Goal: Task Accomplishment & Management: Complete application form

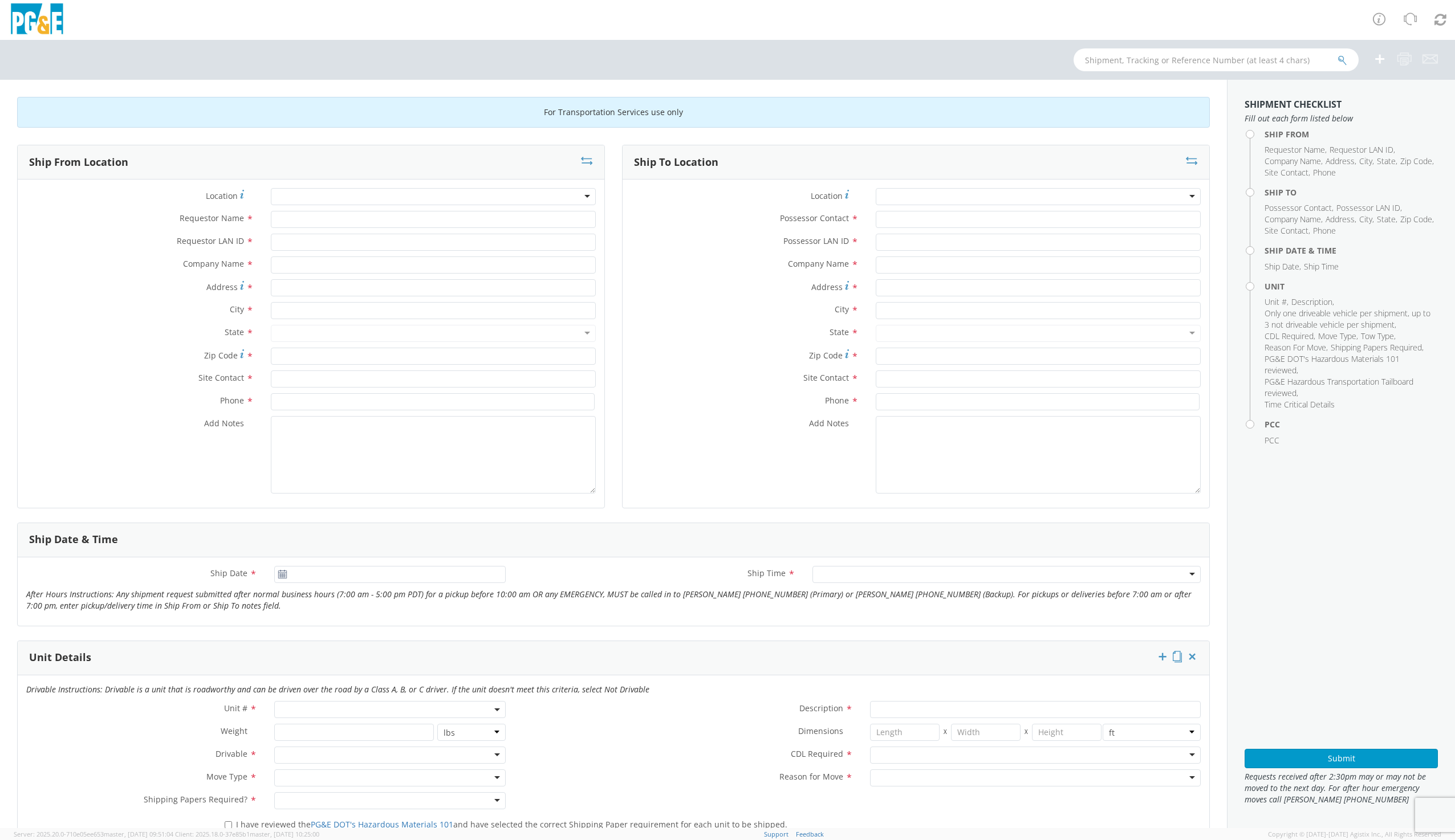
click at [898, 195] on div at bounding box center [1038, 196] width 325 height 17
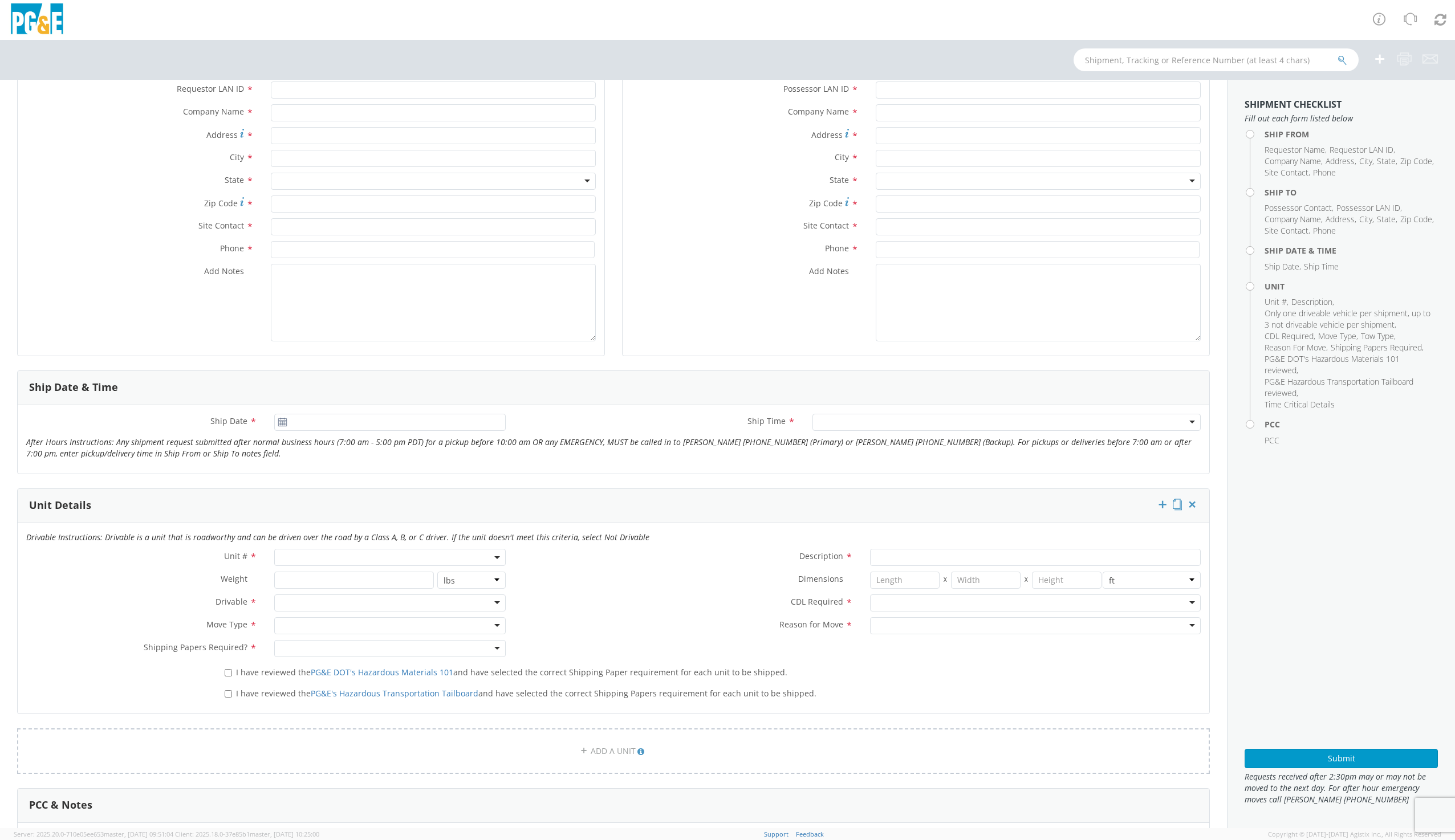
scroll to position [171, 0]
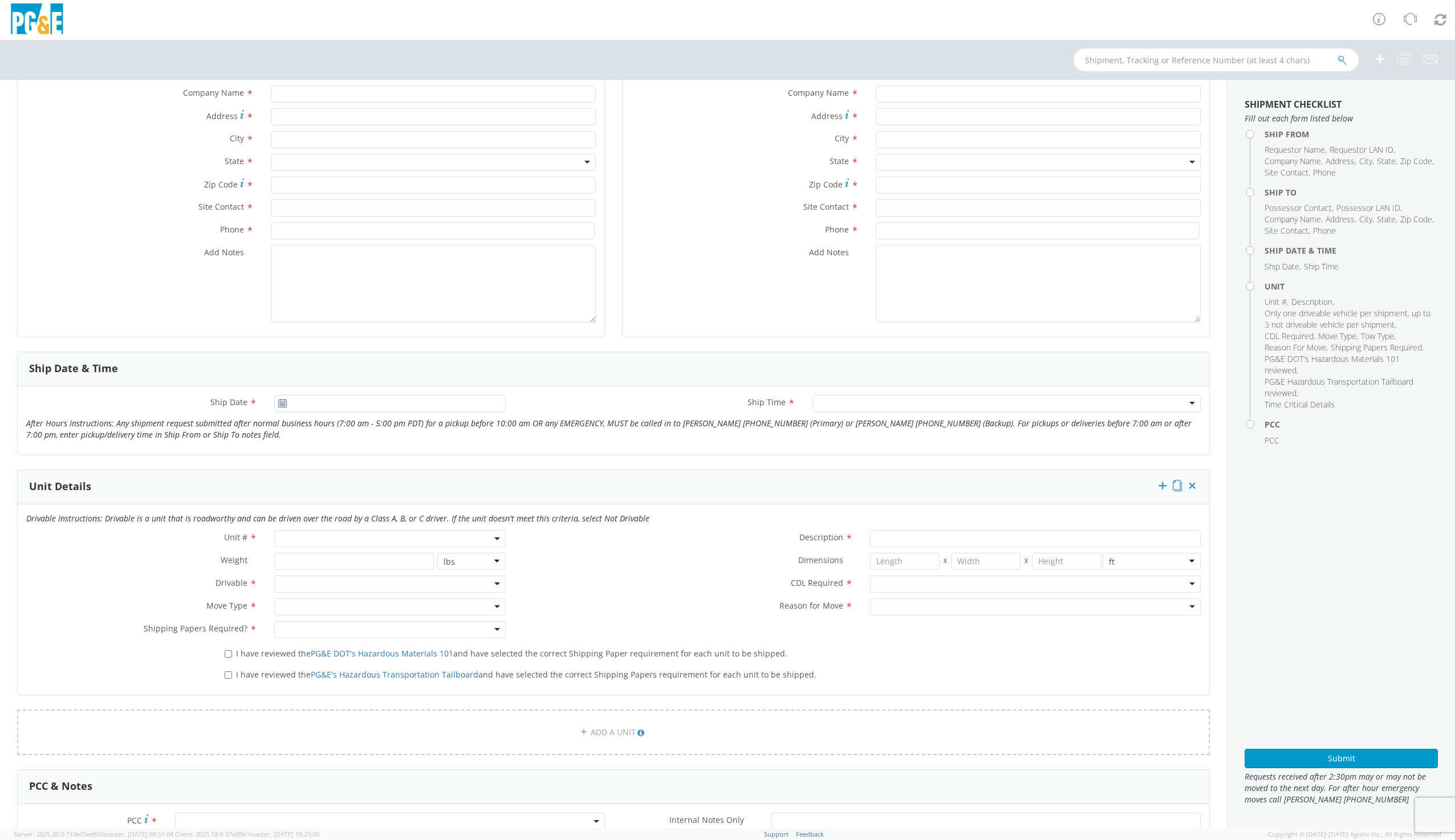
click at [355, 534] on span at bounding box center [389, 538] width 231 height 17
click at [371, 558] on input "search" at bounding box center [389, 557] width 223 height 17
type input "other"
select select "Other"
select select "? undefined:undefined ?"
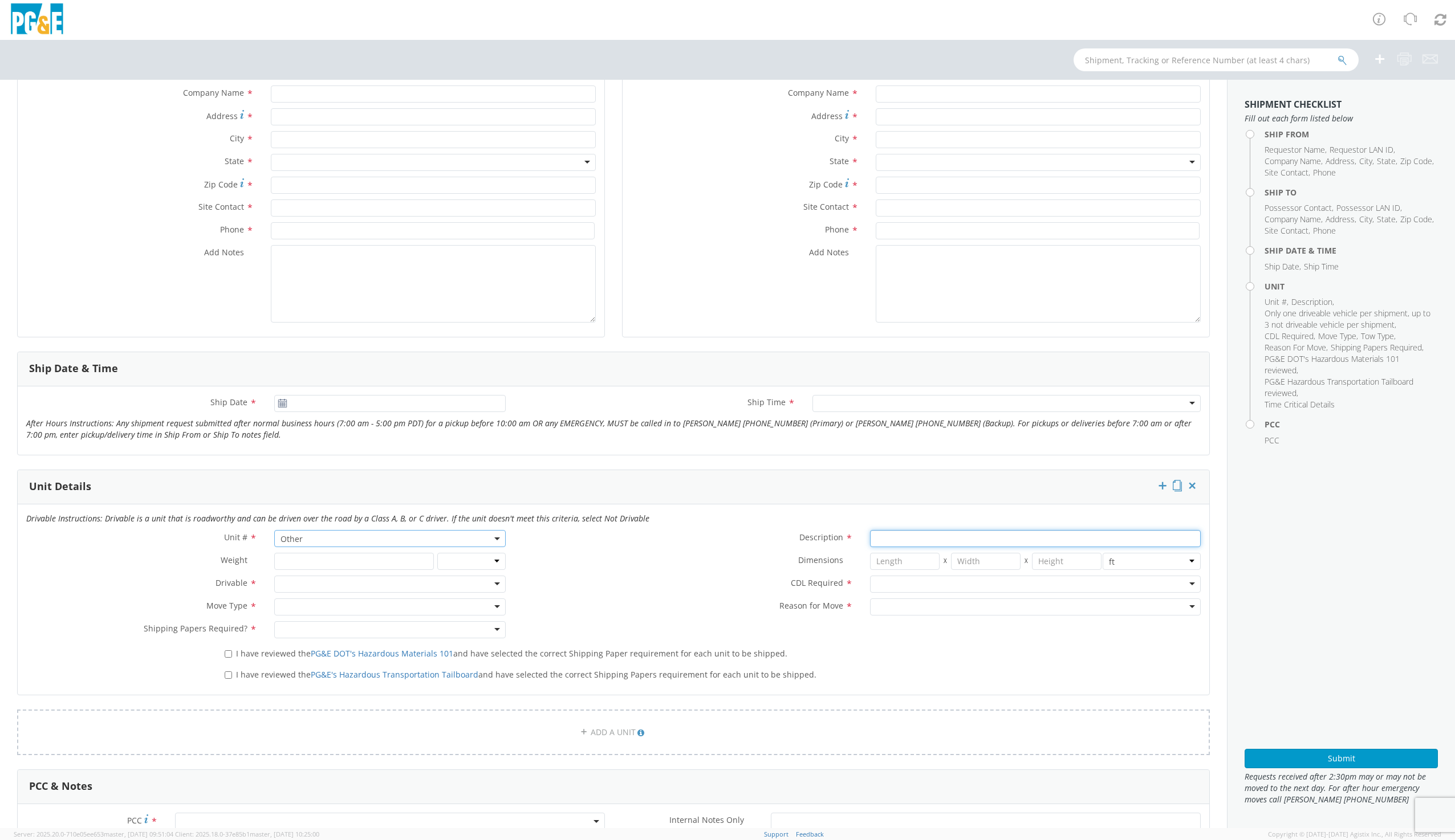
click at [873, 539] on input "Description *" at bounding box center [1035, 538] width 331 height 17
type input "trailer"
click at [325, 583] on div at bounding box center [389, 583] width 231 height 17
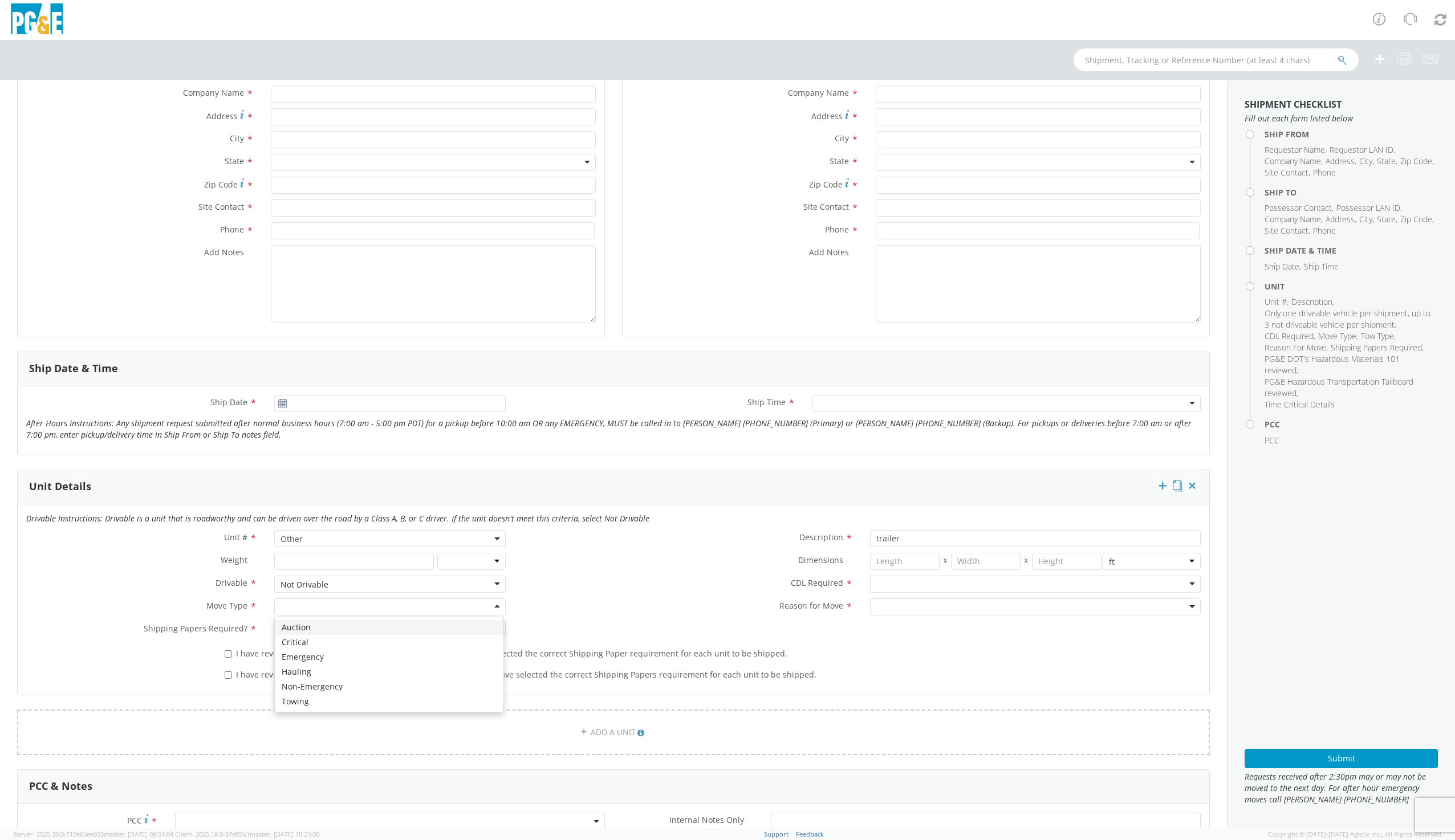
click at [287, 610] on div at bounding box center [389, 606] width 231 height 17
click at [307, 635] on div at bounding box center [389, 630] width 231 height 17
click at [230, 655] on input "I have reviewed the PG&E DOT's Hazardous Materials 101 and have selected the co…" at bounding box center [229, 654] width 8 height 8
checkbox input "true"
click at [230, 672] on input "I have reviewed the PG&E's Hazardous Transportation Tailboard and have selected…" at bounding box center [229, 675] width 8 height 8
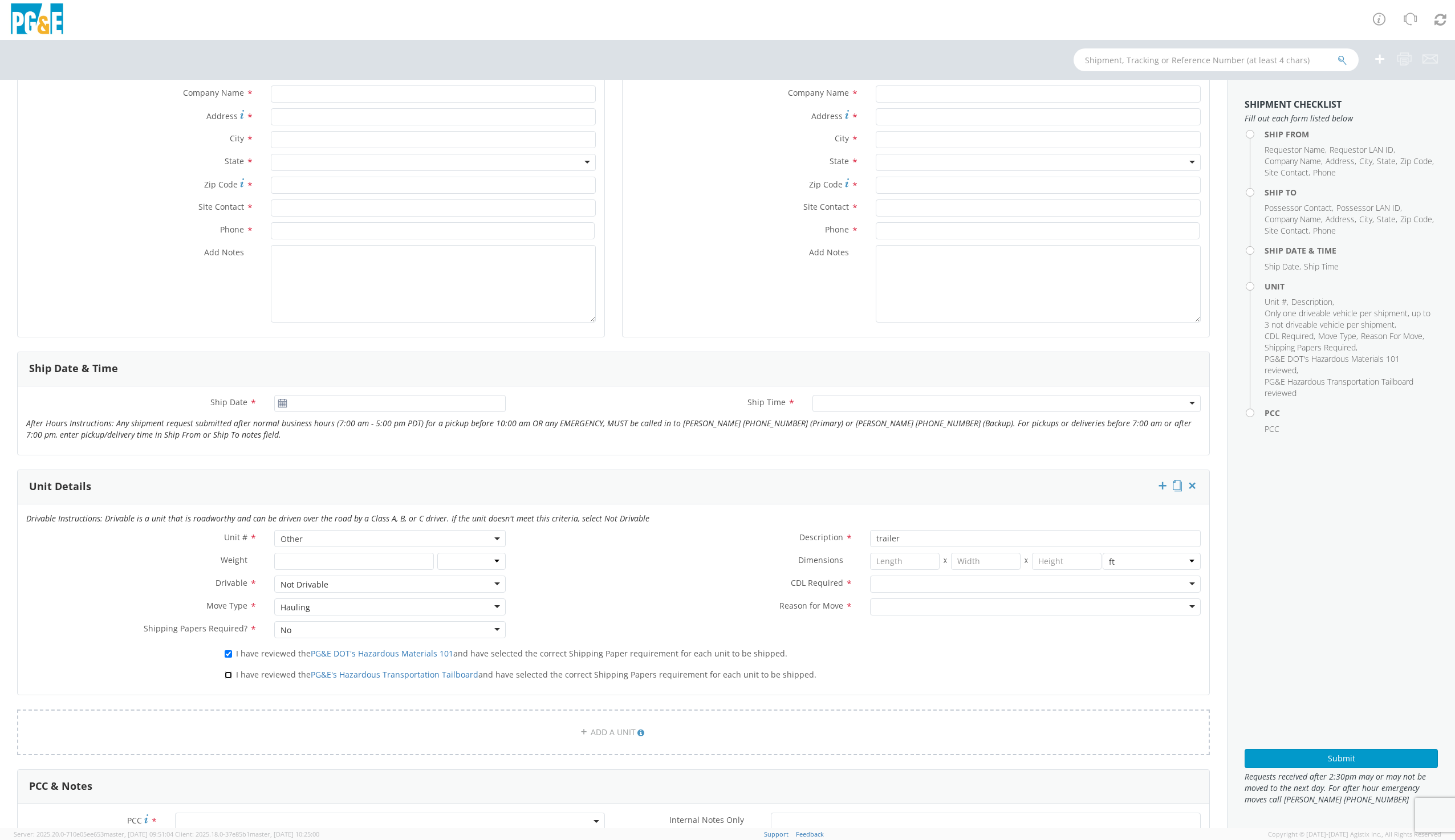
checkbox input "true"
click at [886, 582] on div at bounding box center [1035, 583] width 331 height 17
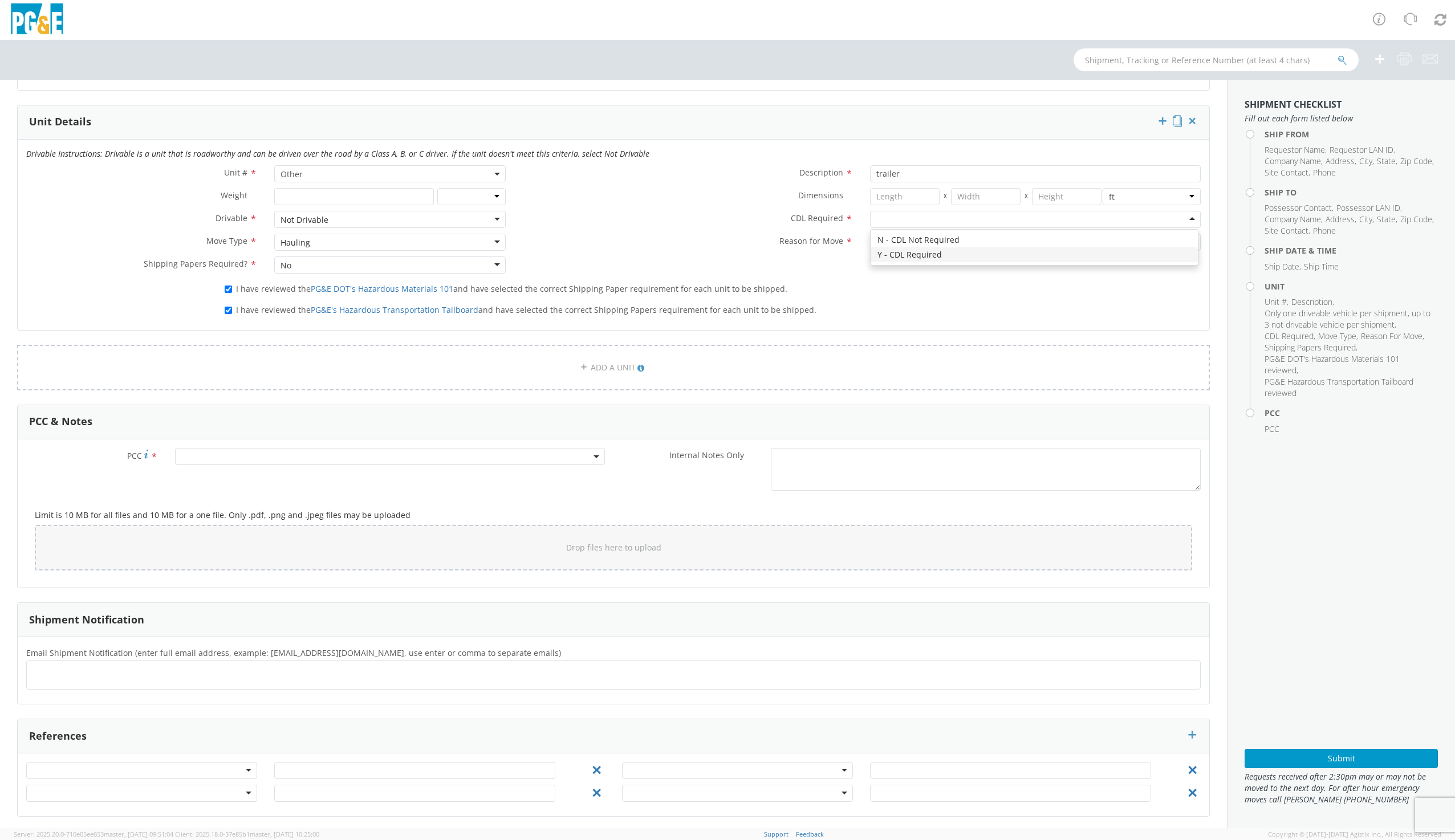
scroll to position [539, 0]
click at [127, 763] on div at bounding box center [141, 767] width 231 height 17
click at [81, 770] on div at bounding box center [141, 767] width 231 height 17
click at [294, 767] on input "text" at bounding box center [414, 767] width 281 height 17
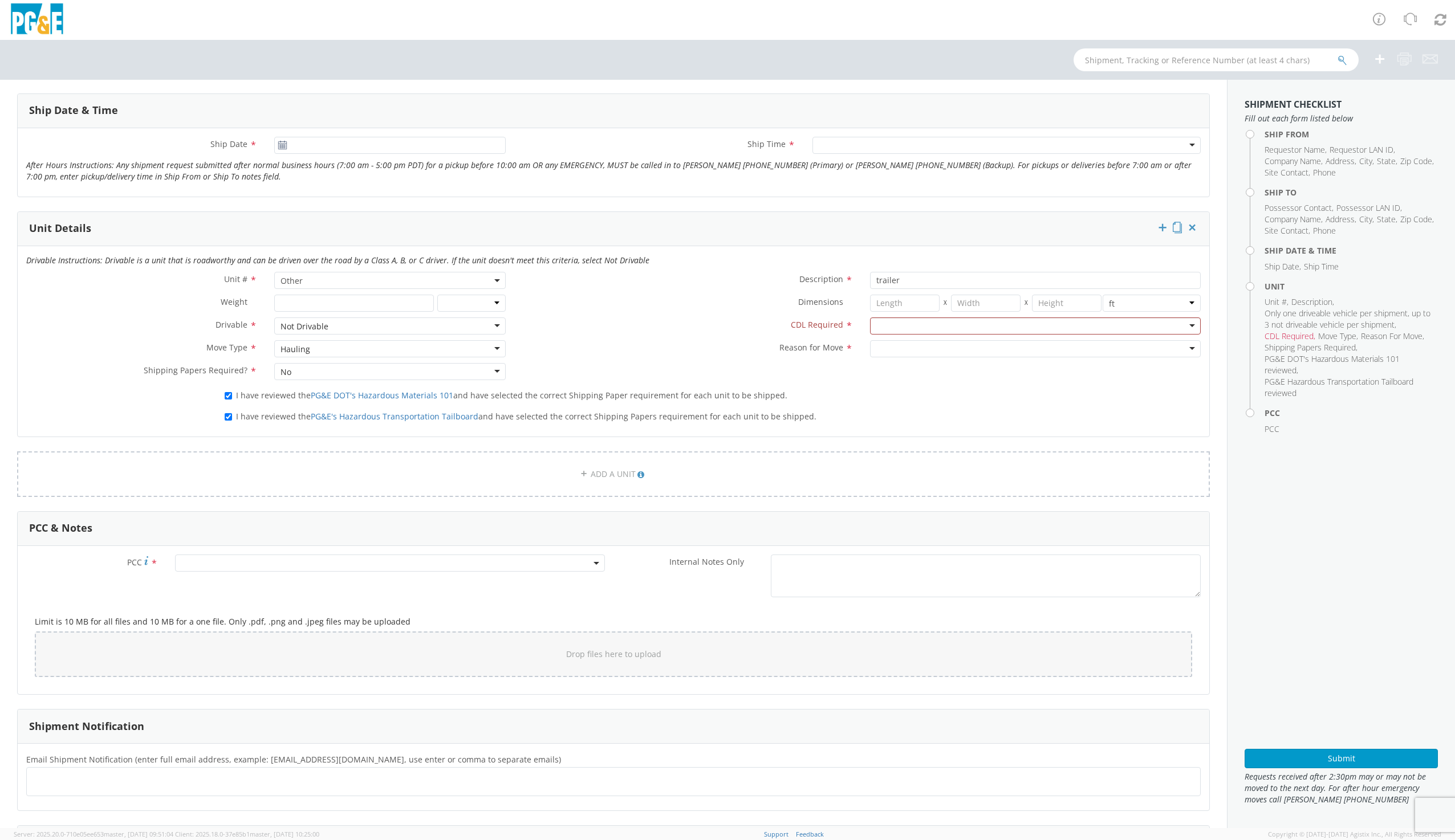
scroll to position [424, 0]
click at [622, 482] on link "ADD A UNIT" at bounding box center [613, 478] width 1193 height 45
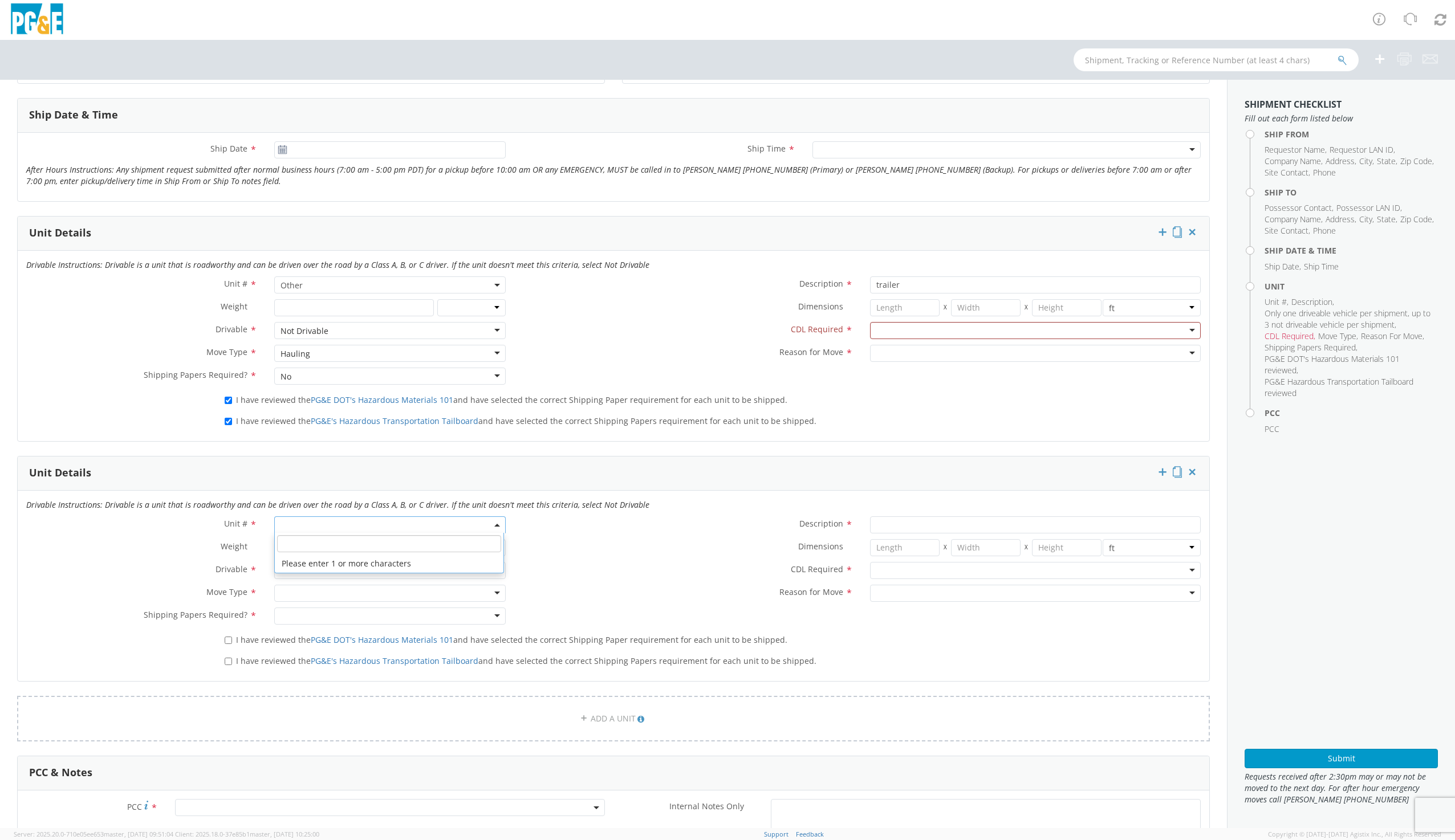
click at [345, 524] on span at bounding box center [389, 525] width 231 height 17
click at [367, 546] on input "search" at bounding box center [389, 543] width 223 height 17
type input "other"
click at [563, 555] on div "Dimensions * X X in cm ft" at bounding box center [862, 547] width 695 height 17
click at [354, 528] on span at bounding box center [389, 525] width 231 height 17
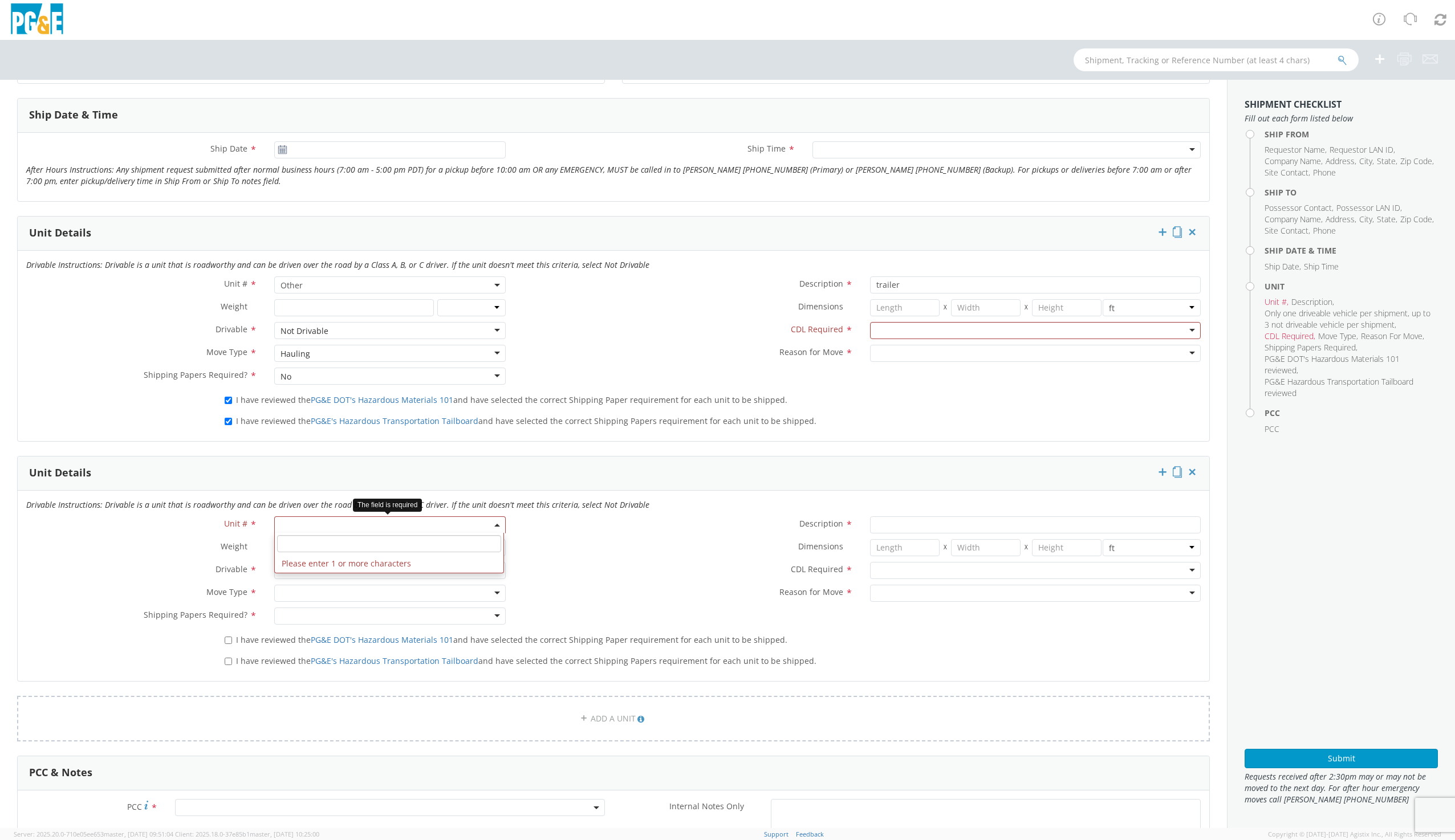
click at [346, 544] on input "search" at bounding box center [389, 543] width 223 height 17
type input "f"
type input "other"
select select "Other"
select select "? undefined:undefined ?"
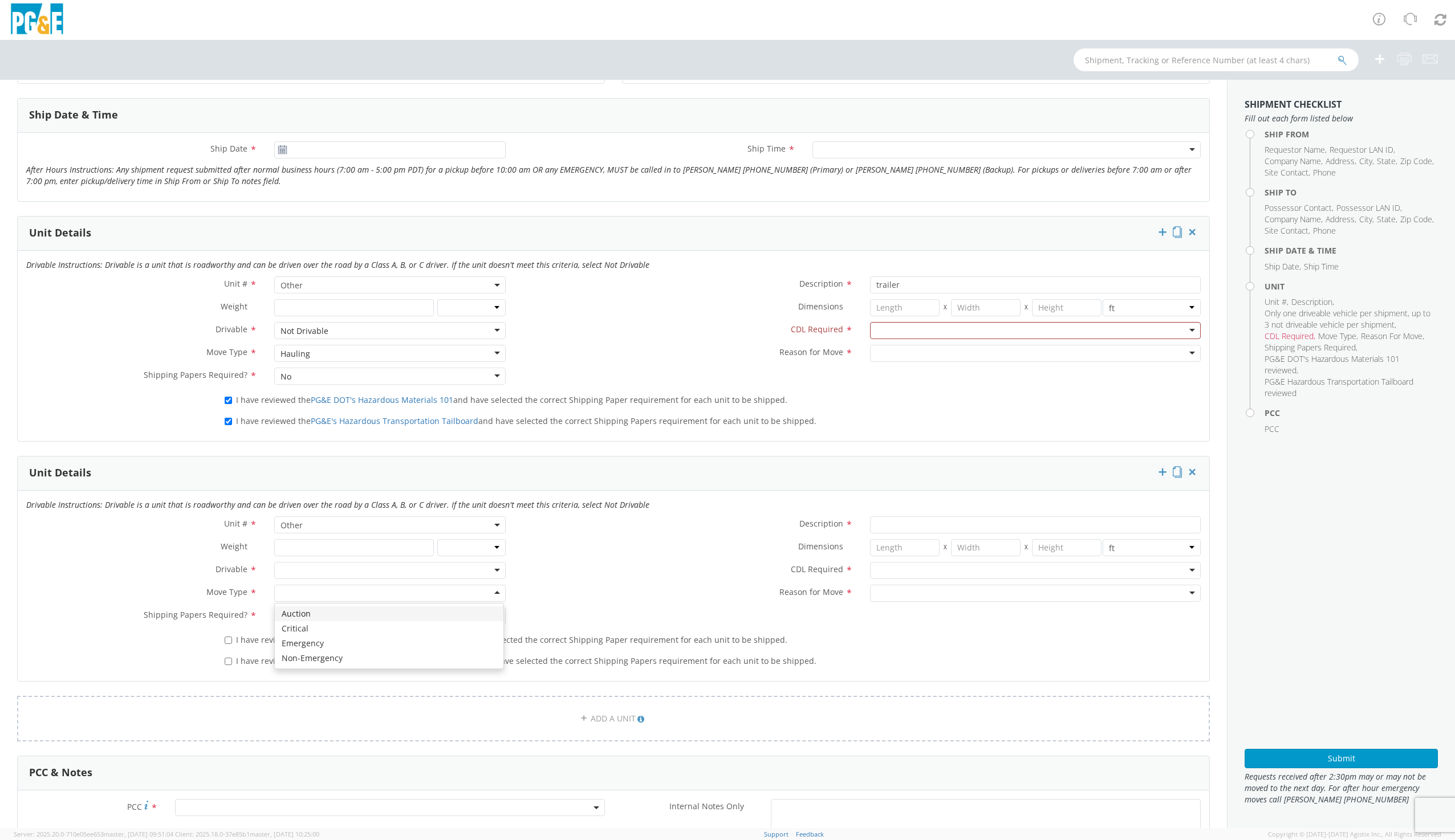
click at [293, 590] on div at bounding box center [389, 593] width 231 height 17
click at [331, 352] on div "Hauling" at bounding box center [389, 353] width 231 height 17
click at [360, 332] on div "Not Drivable" at bounding box center [389, 330] width 231 height 17
click at [362, 333] on div "Not Drivable" at bounding box center [389, 330] width 231 height 17
click at [544, 346] on label "Reason for Move *" at bounding box center [687, 352] width 348 height 15
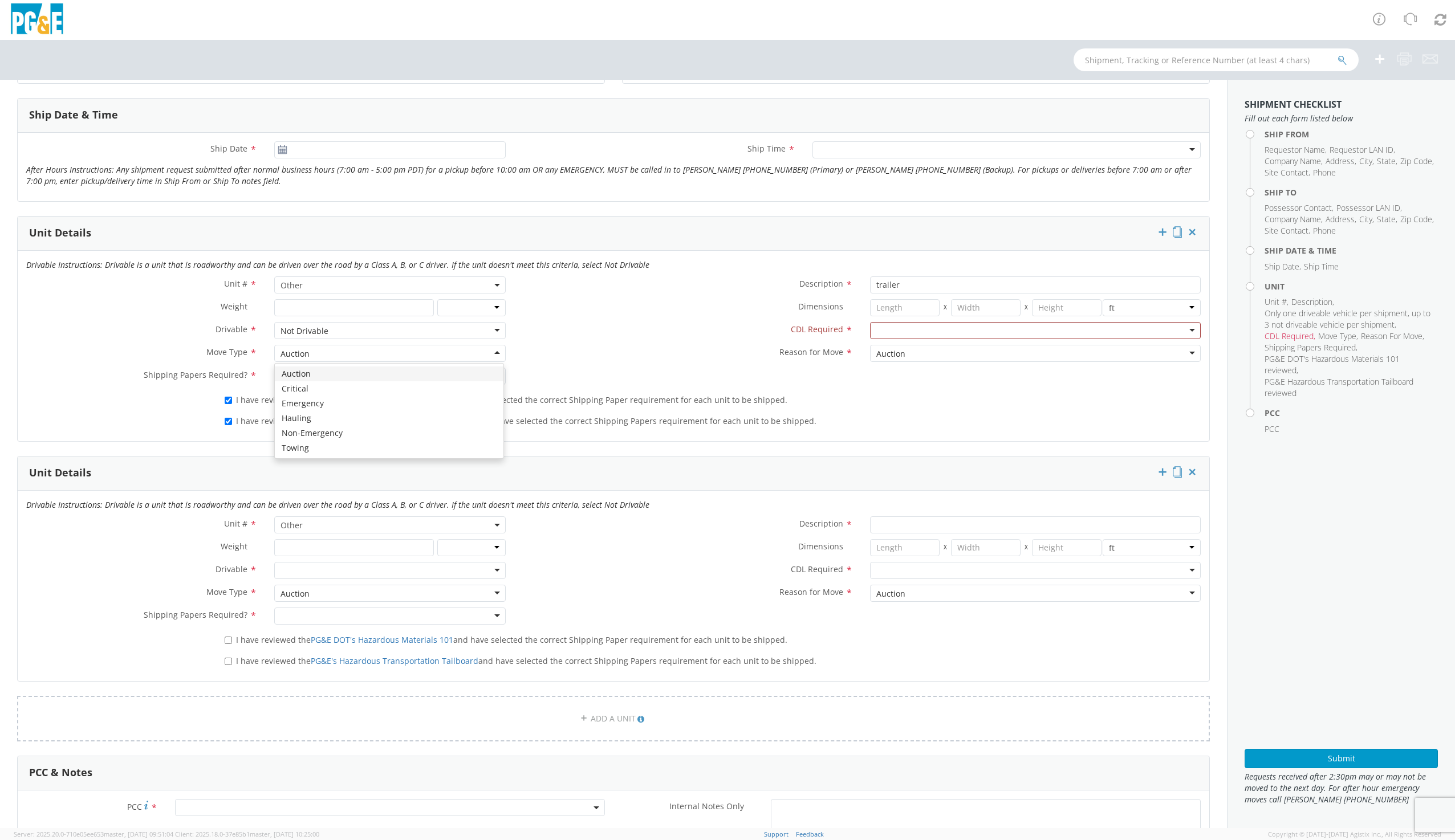
click at [383, 357] on div "Auction" at bounding box center [389, 353] width 231 height 17
click at [320, 593] on div "Auction" at bounding box center [389, 593] width 231 height 17
click at [597, 588] on label "Reason for Move *" at bounding box center [687, 592] width 348 height 15
click at [490, 566] on div at bounding box center [389, 570] width 231 height 17
click at [305, 598] on div "Auction" at bounding box center [294, 594] width 29 height 12
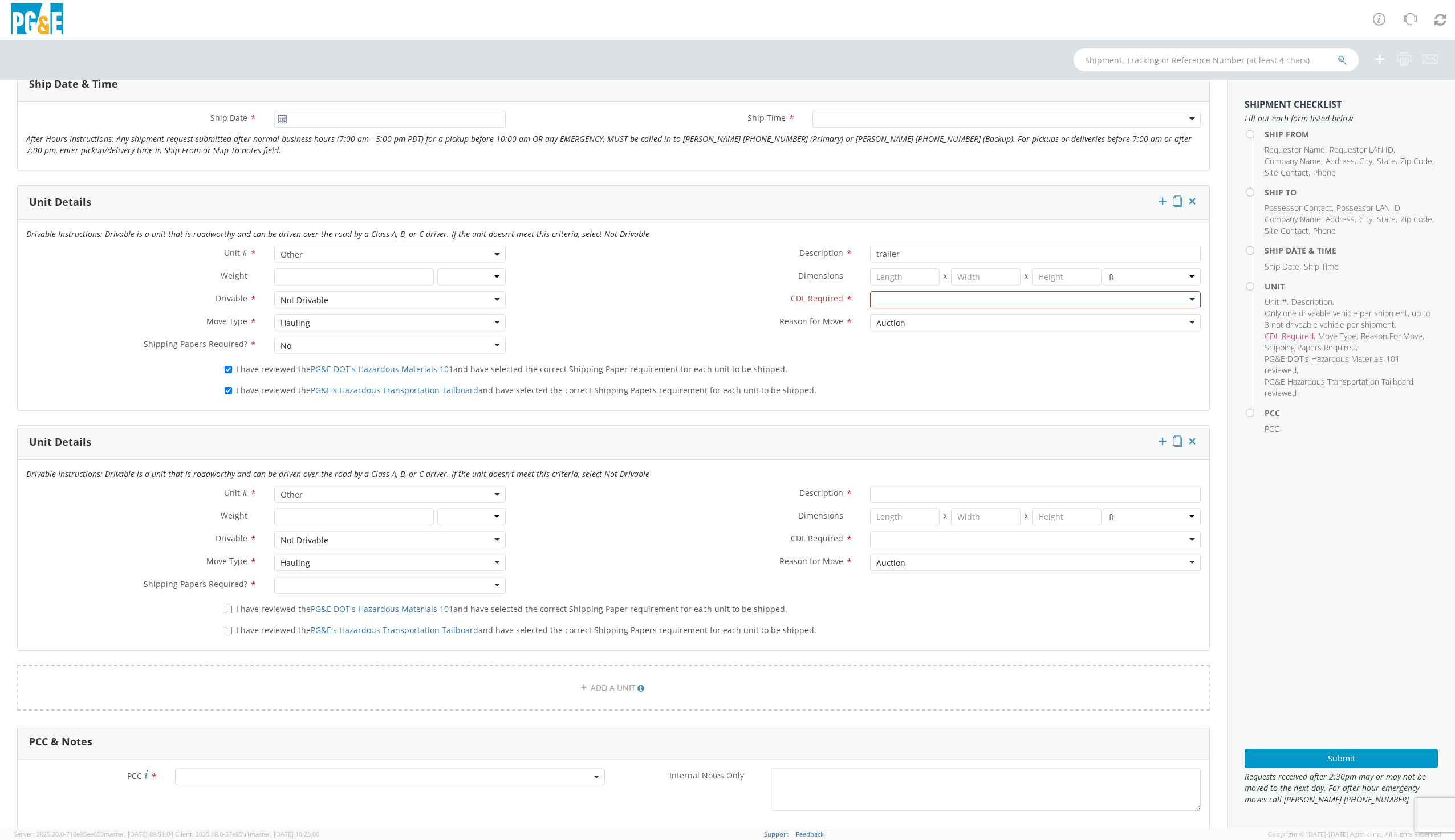
scroll to position [482, 0]
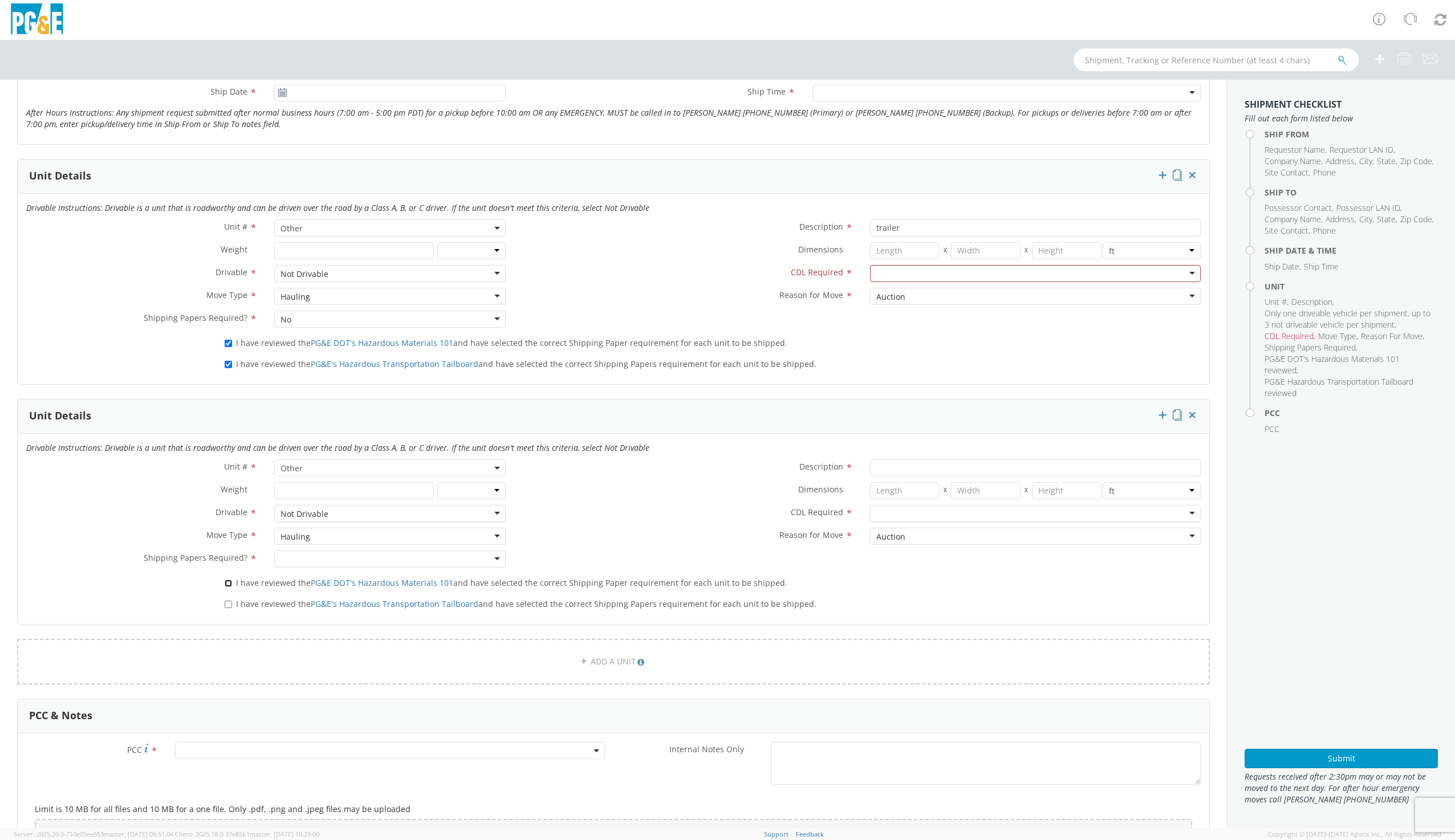
click at [229, 583] on input "I have reviewed the PG&E DOT's Hazardous Materials 101 and have selected the co…" at bounding box center [229, 583] width 8 height 8
checkbox input "true"
click at [227, 604] on input "I have reviewed the PG&E's Hazardous Transportation Tailboard and have selected…" at bounding box center [229, 605] width 8 height 8
checkbox input "true"
click at [349, 565] on div at bounding box center [389, 559] width 231 height 17
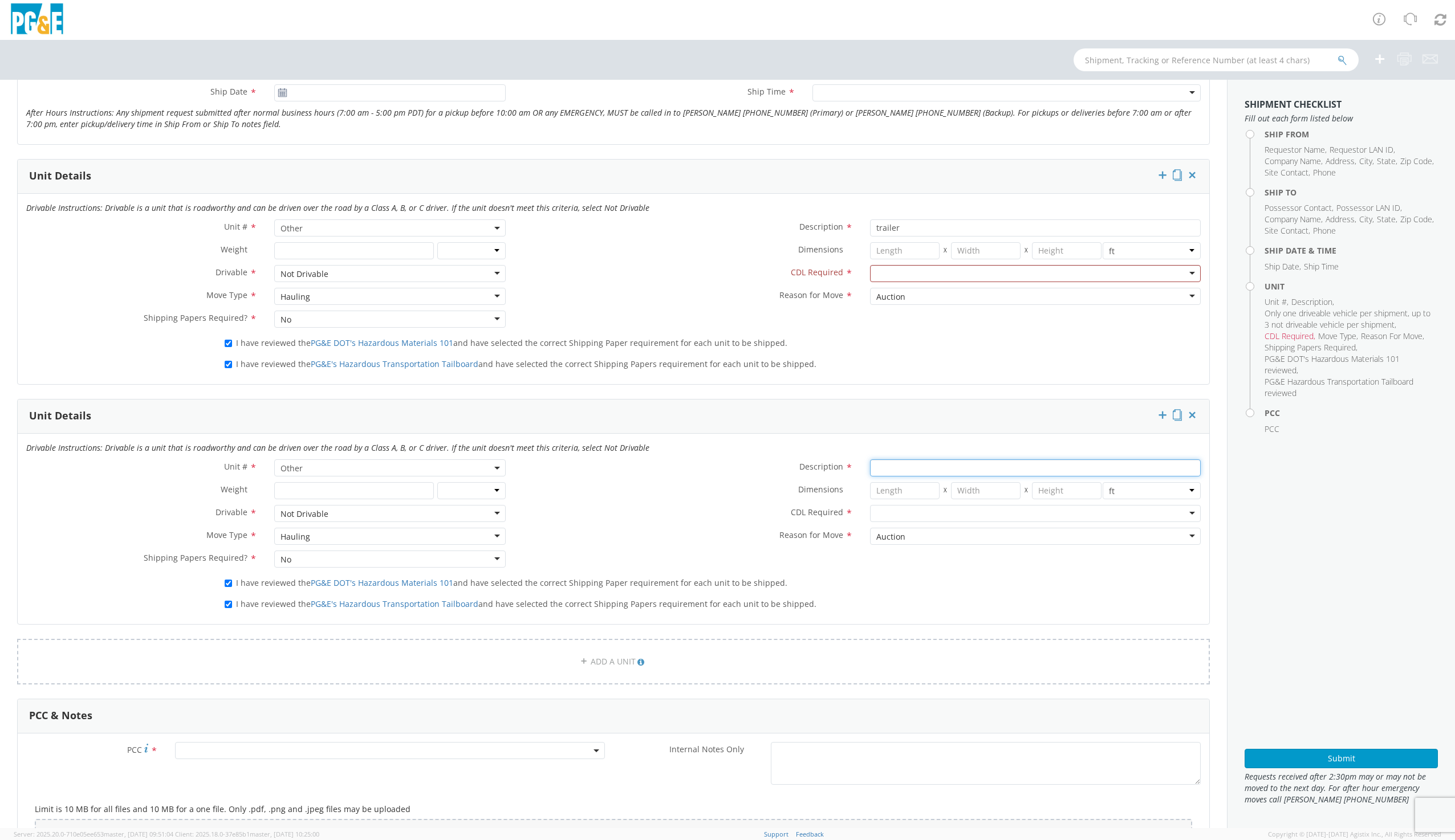
click at [889, 471] on input "Description *" at bounding box center [1035, 468] width 331 height 17
type input "trailer"
click at [876, 517] on div at bounding box center [1035, 513] width 331 height 17
click at [216, 749] on span at bounding box center [389, 750] width 430 height 17
click at [207, 771] on input "number" at bounding box center [388, 769] width 421 height 17
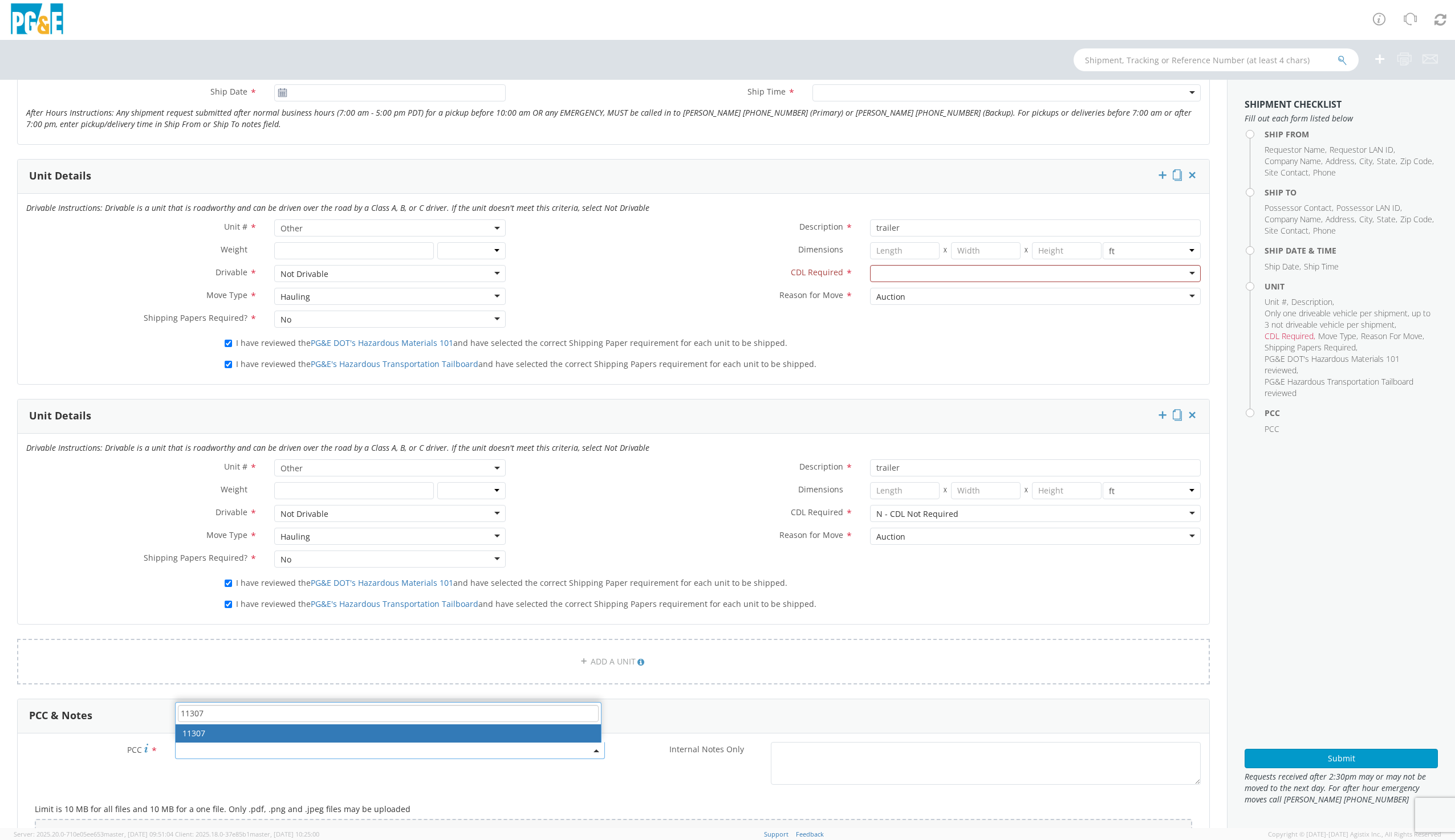
type input "11307"
select select "11307"
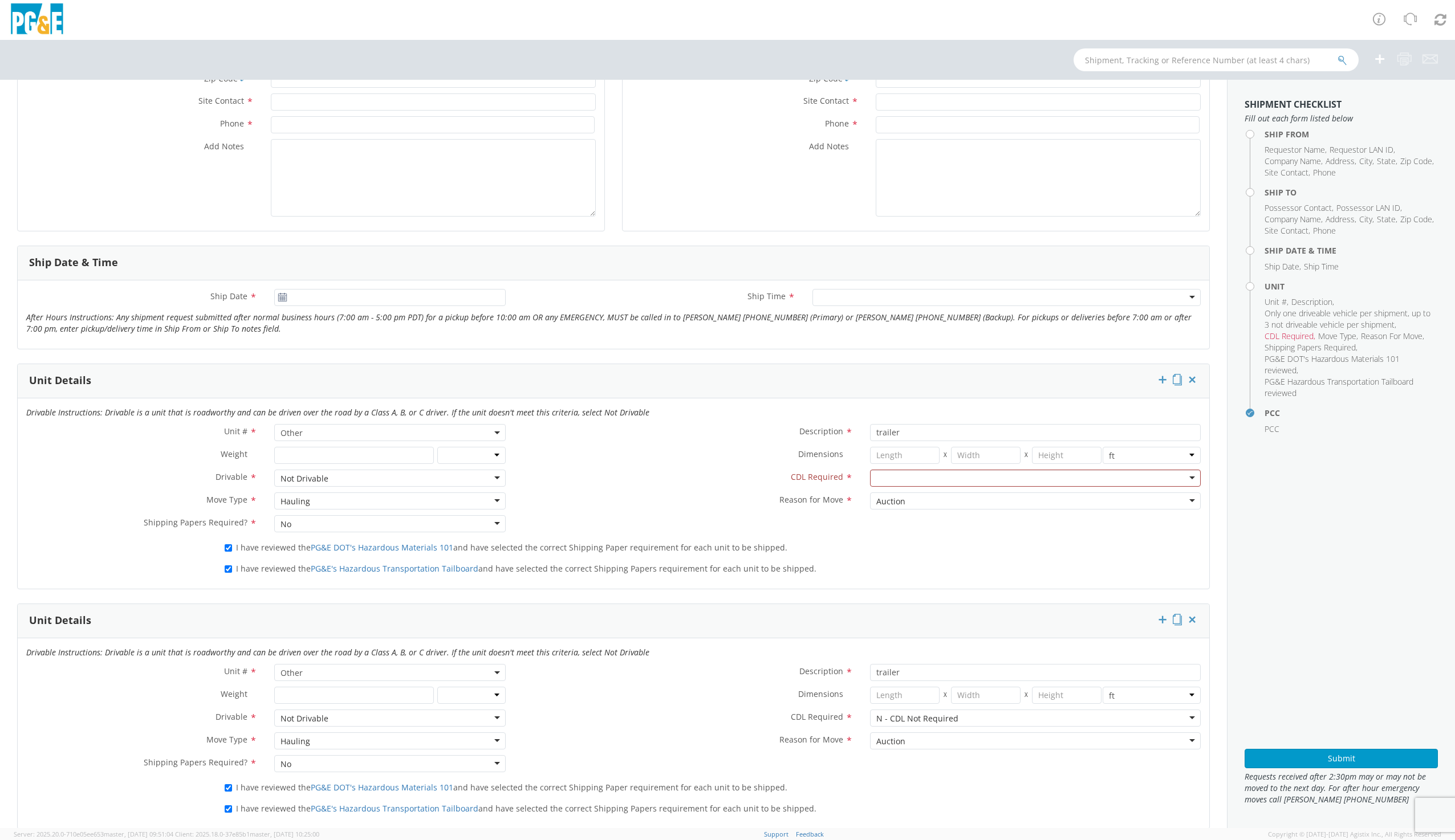
scroll to position [253, 0]
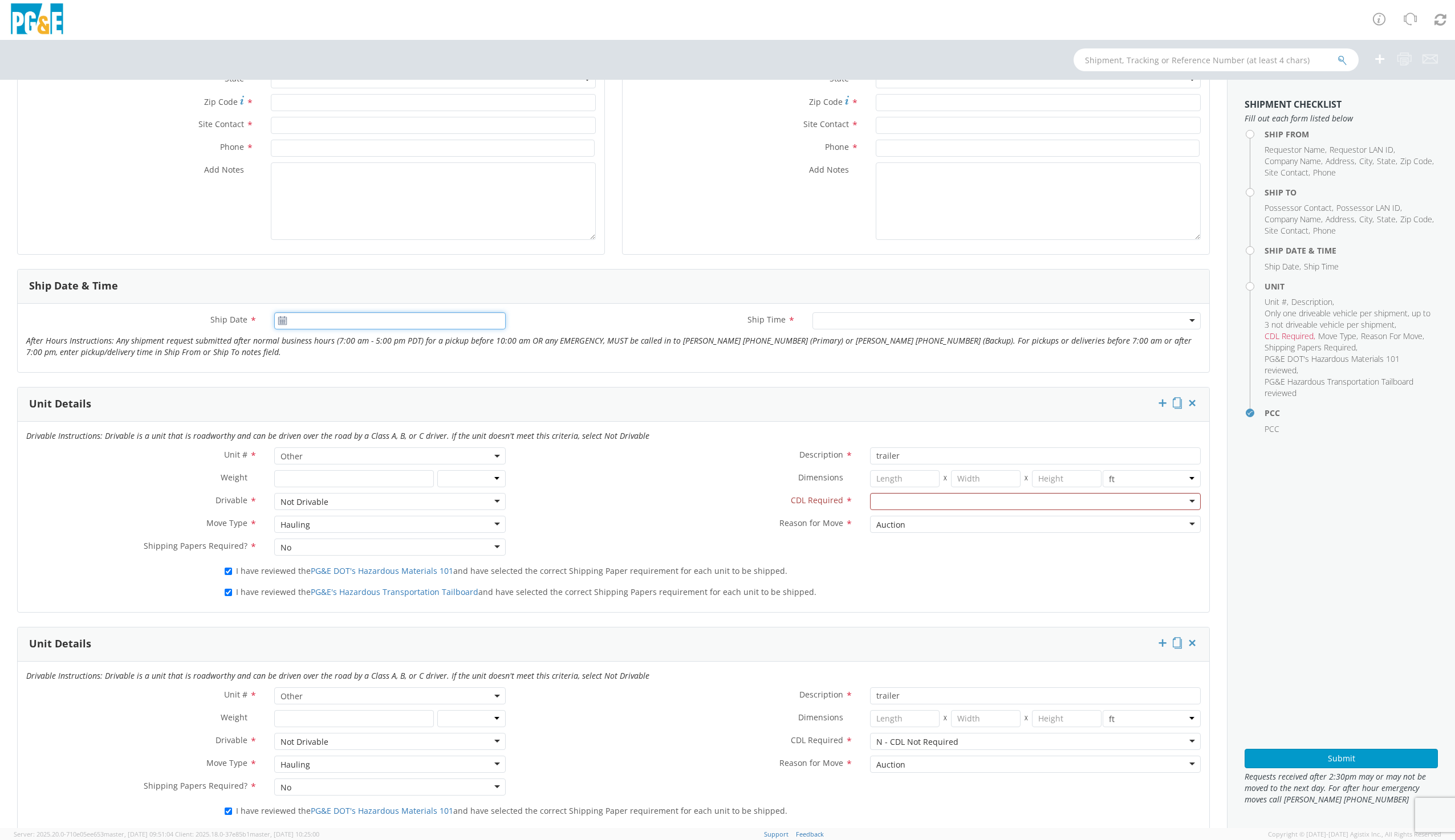
type input "[DATE]"
click at [289, 313] on input "[DATE]" at bounding box center [389, 321] width 231 height 17
click at [353, 372] on td "1" at bounding box center [353, 376] width 24 height 17
click at [834, 319] on div at bounding box center [1006, 321] width 388 height 17
click at [308, 189] on textarea "Add Notes *" at bounding box center [433, 201] width 325 height 77
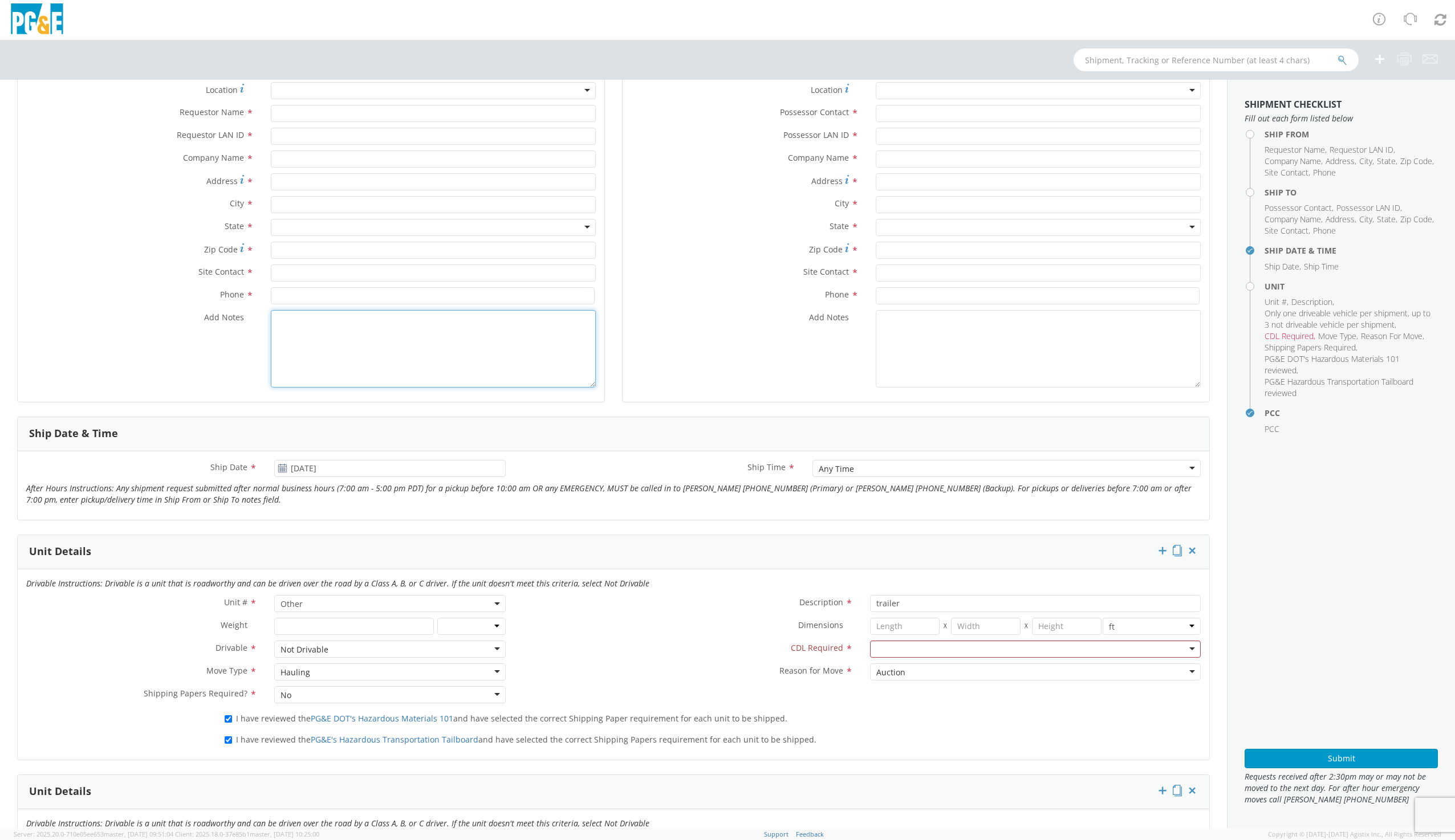
scroll to position [26, 0]
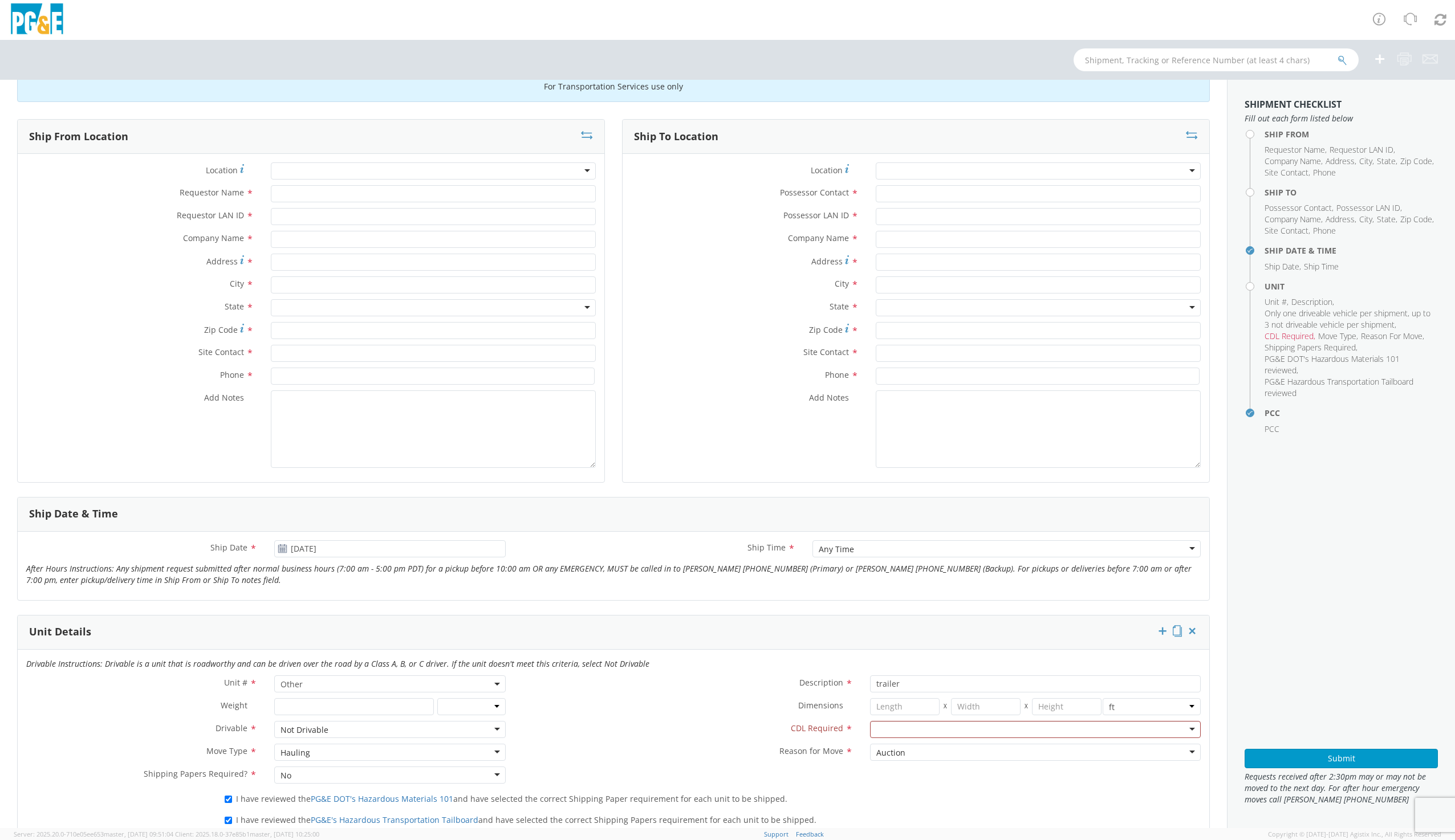
click at [891, 175] on div at bounding box center [1038, 171] width 325 height 17
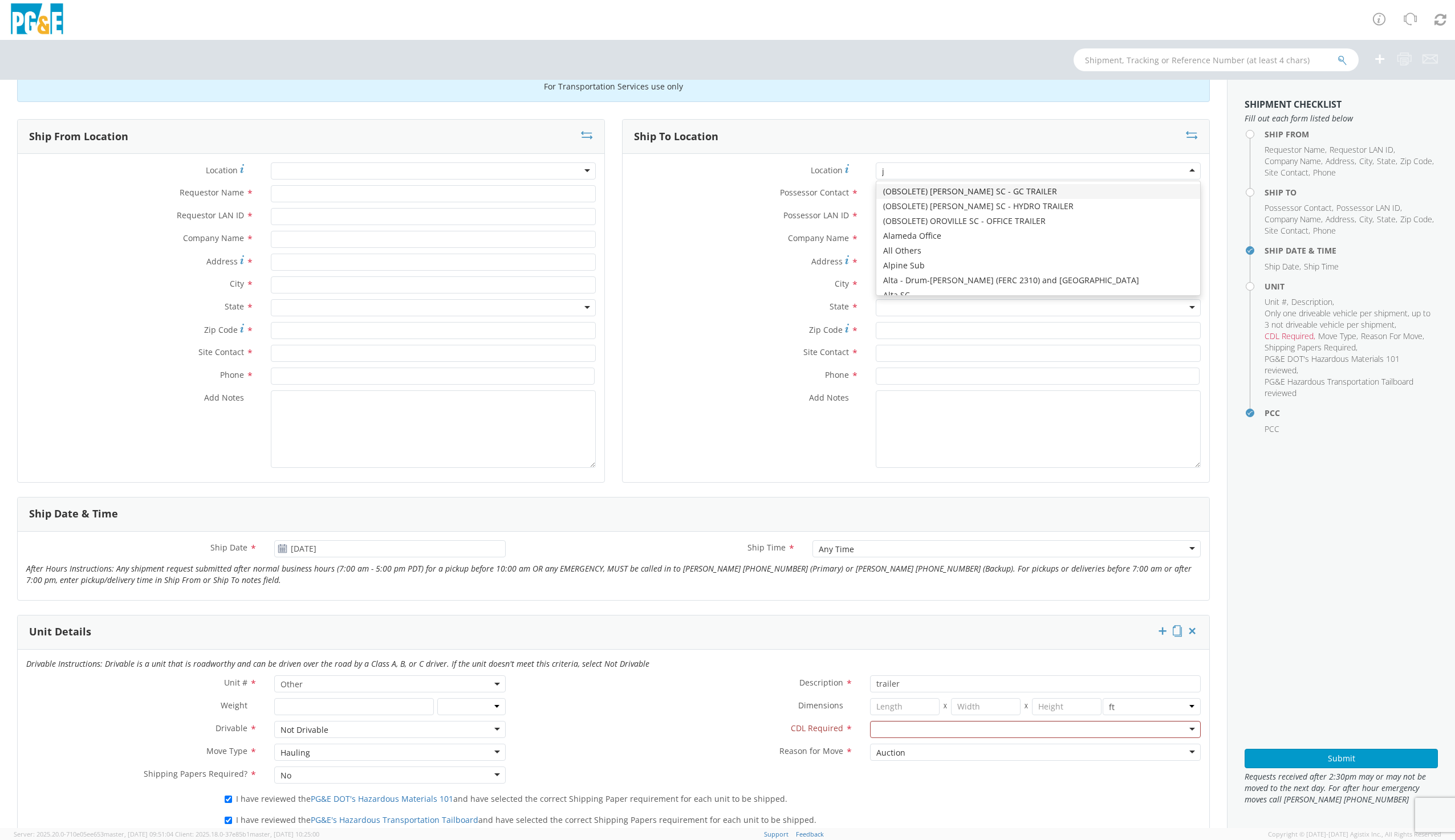
type input "jj"
type input "PG&E"
type input "8668 Sparling Lane"
type input "Dixon"
type input "95620"
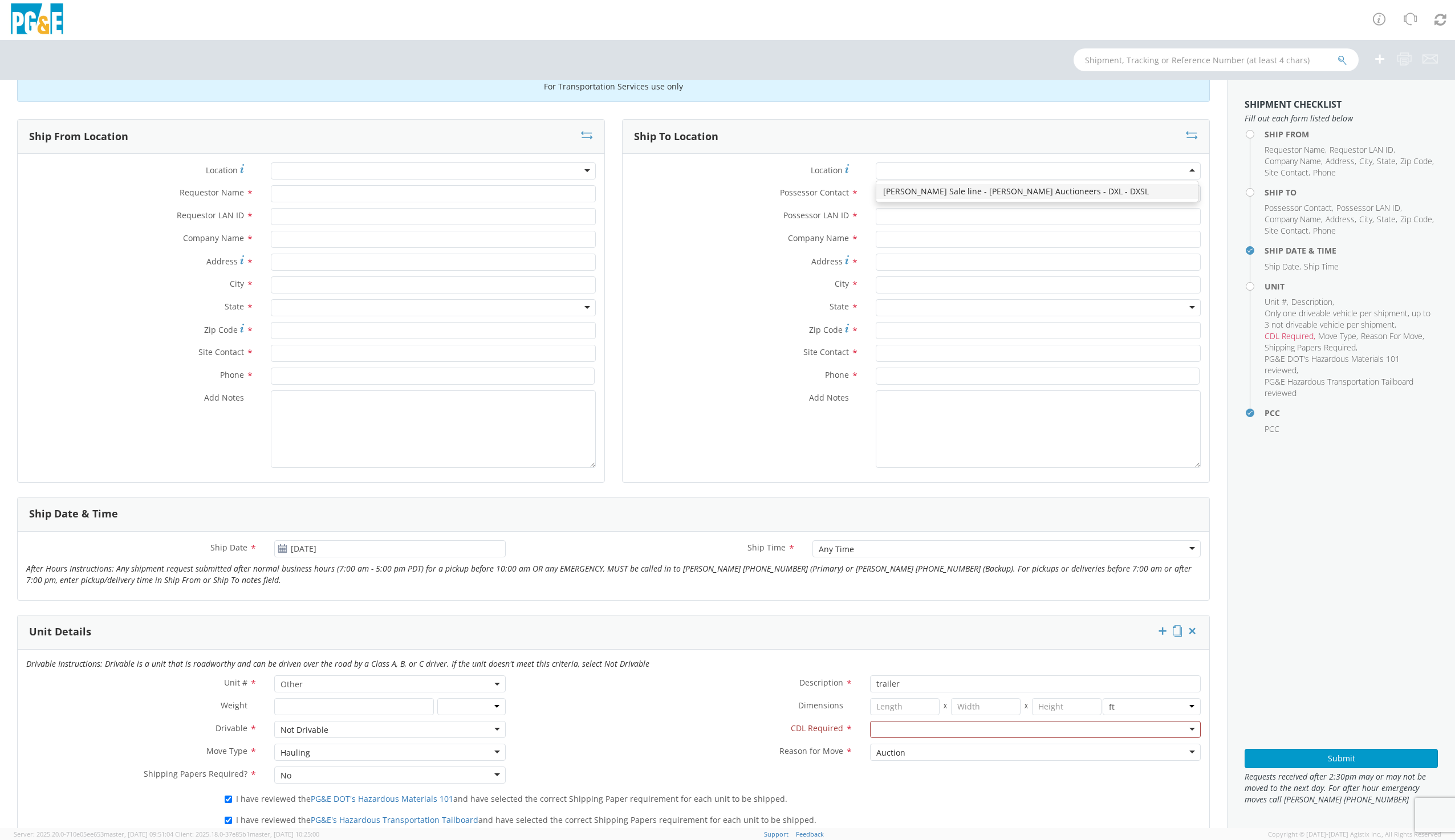
type input "707-678-8060"
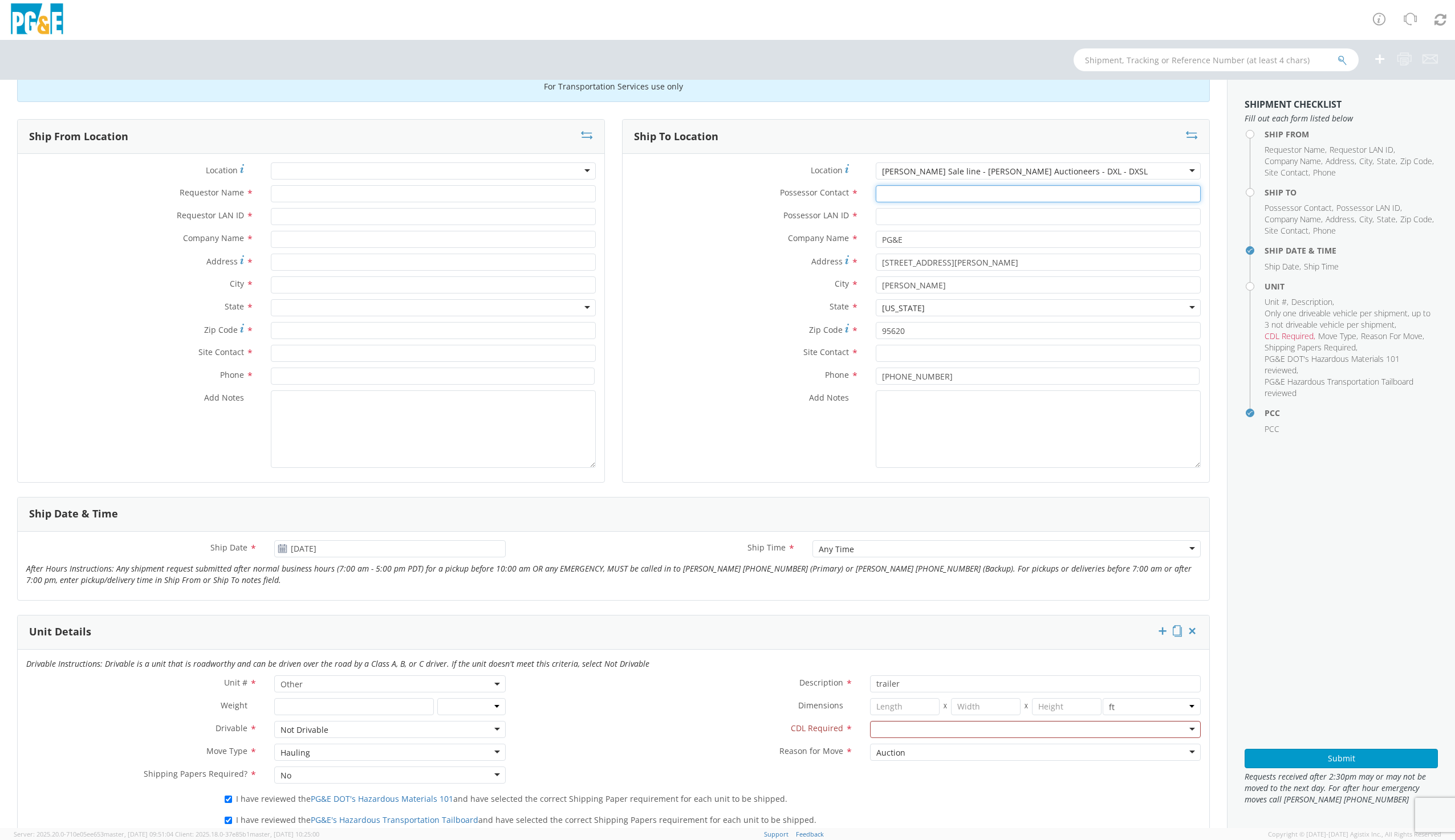
click at [888, 194] on input "Possessor Contact *" at bounding box center [1038, 193] width 325 height 17
type input "c"
type input "S"
type input "Cesar Lau"
click at [919, 209] on input "Possessor LAN ID *" at bounding box center [1038, 216] width 325 height 17
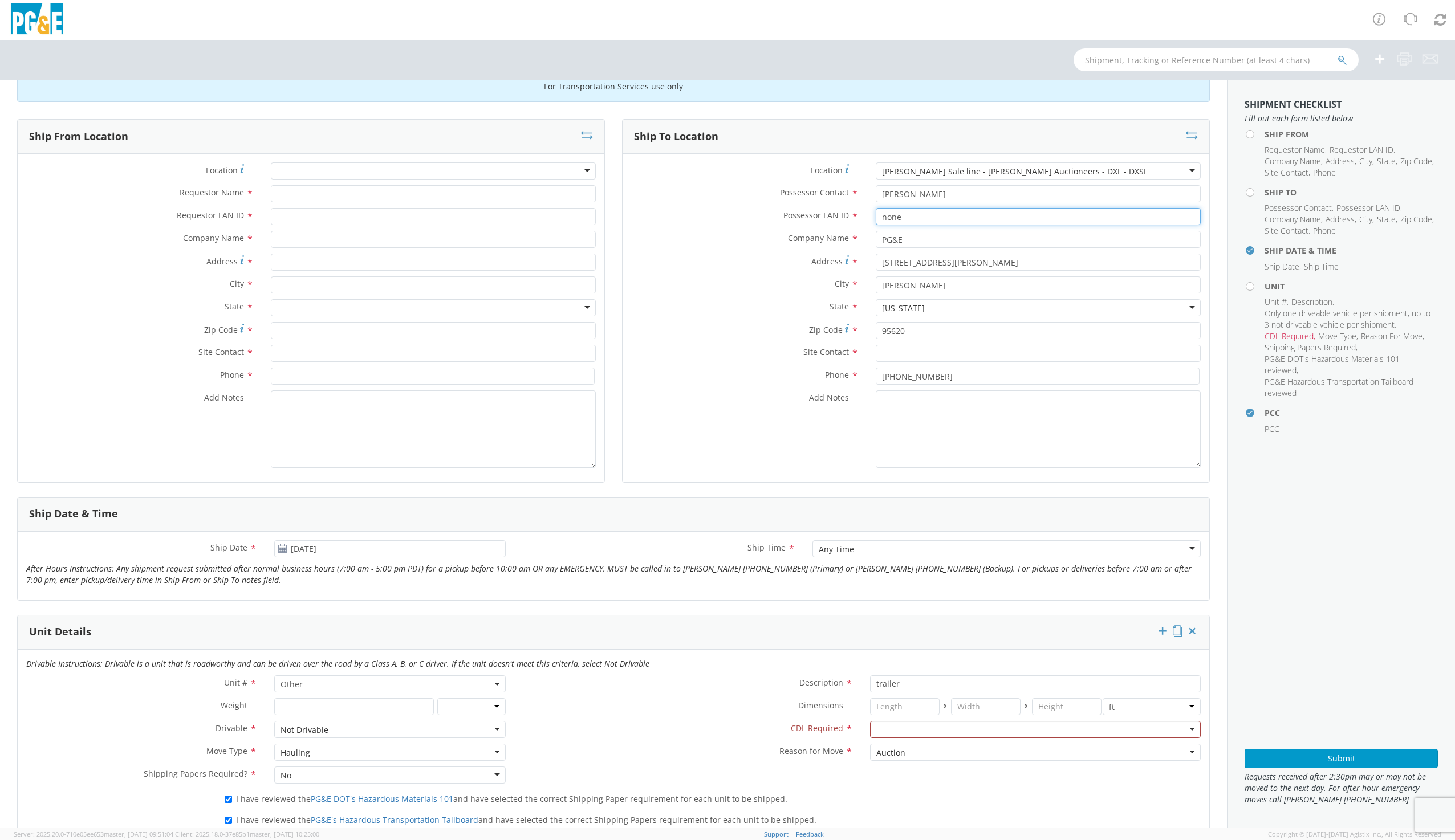
type input "none"
click at [884, 354] on input "text" at bounding box center [1038, 353] width 325 height 17
type input "Cesar Lau"
click at [917, 402] on textarea "Add Notes *" at bounding box center [1038, 429] width 325 height 77
click at [318, 158] on div "Location * (OBSOLETE) BURNEY SC - GC TRAILER (OBSOLETE) BURNEY SC - HYDRO TRAIL…" at bounding box center [311, 317] width 586 height 328
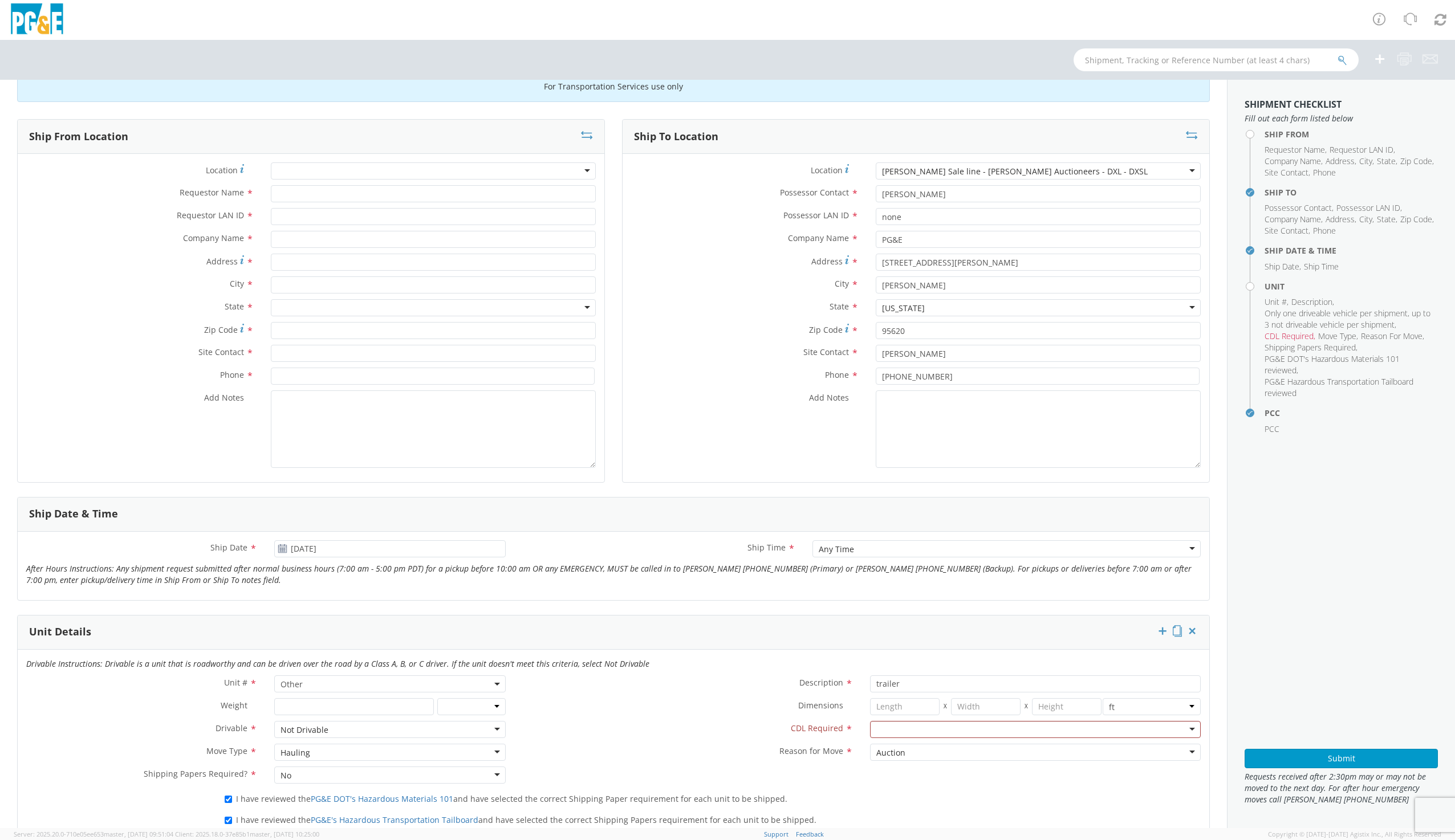
click at [310, 172] on div at bounding box center [433, 171] width 325 height 17
type input "dav"
type input "PG&E"
type input "[STREET_ADDRESS]"
type input "[PERSON_NAME]"
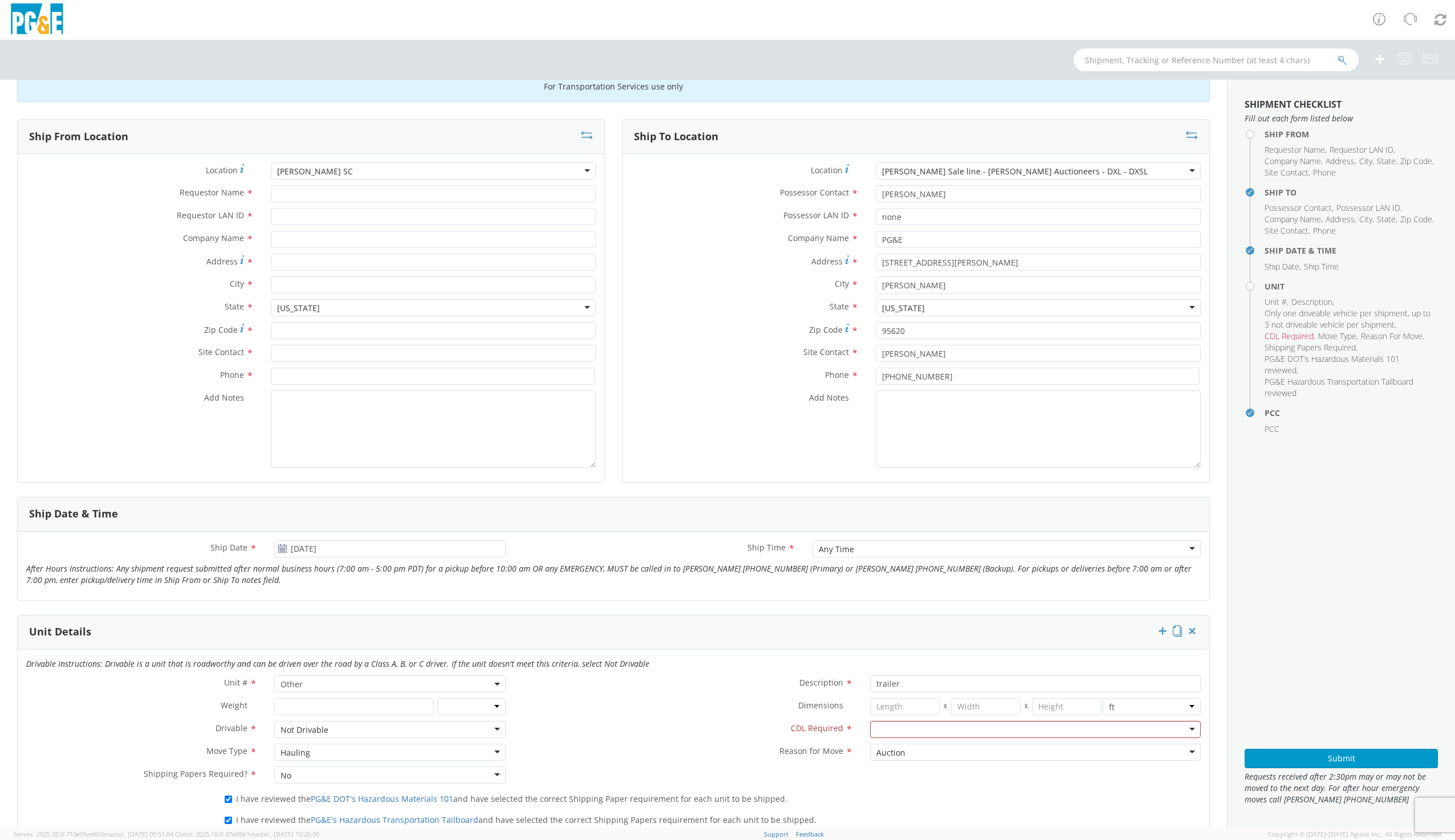
type input "95616"
click at [305, 191] on input "Requestor Name *" at bounding box center [433, 193] width 325 height 17
type input "g"
type input "[PERSON_NAME]"
type input "G1MN"
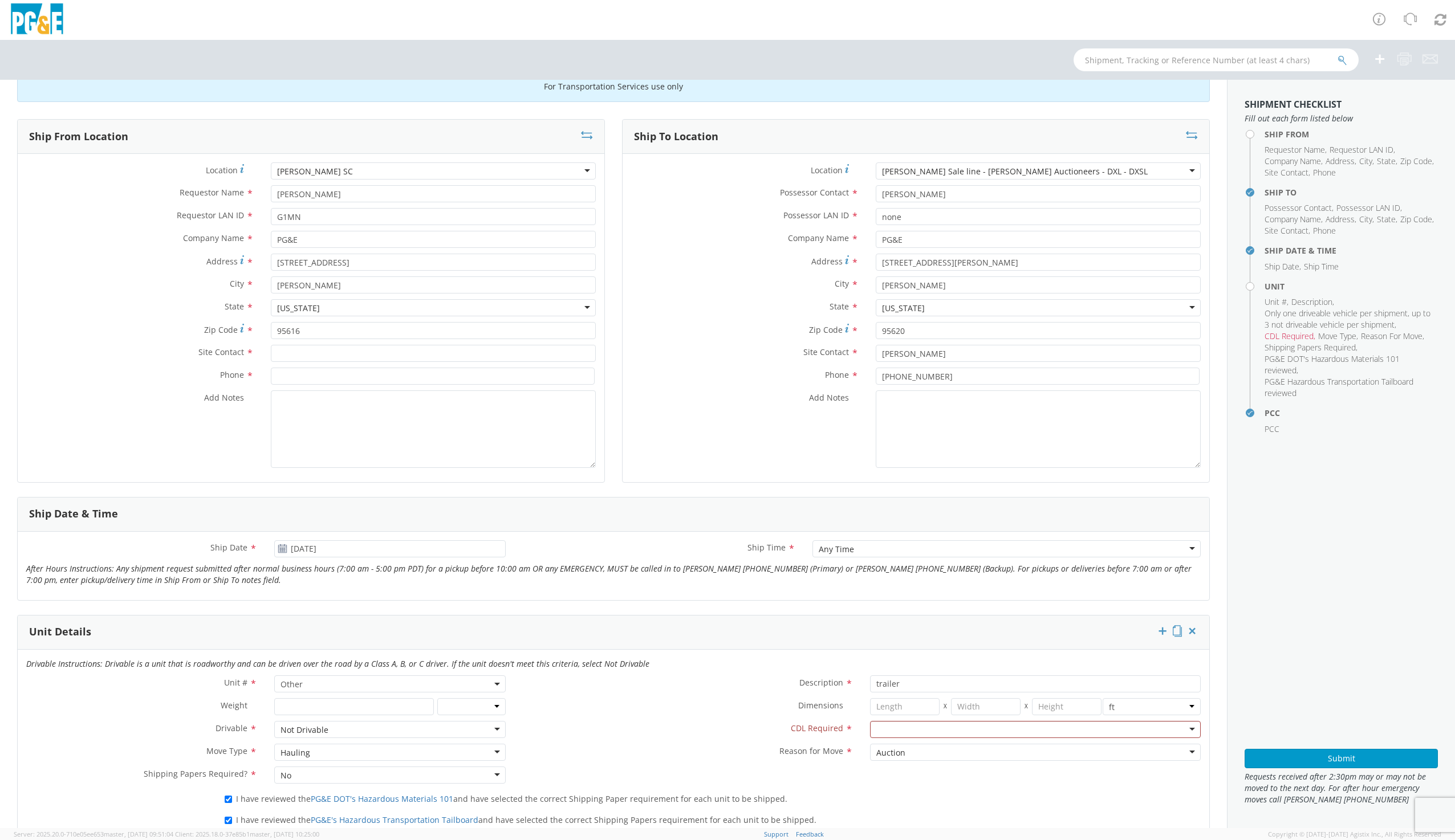
scroll to position [13, 0]
type input "[PERSON_NAME]"
type input "9169973446"
click at [399, 431] on textarea "Add Notes *" at bounding box center [433, 429] width 325 height 77
type textarea "j"
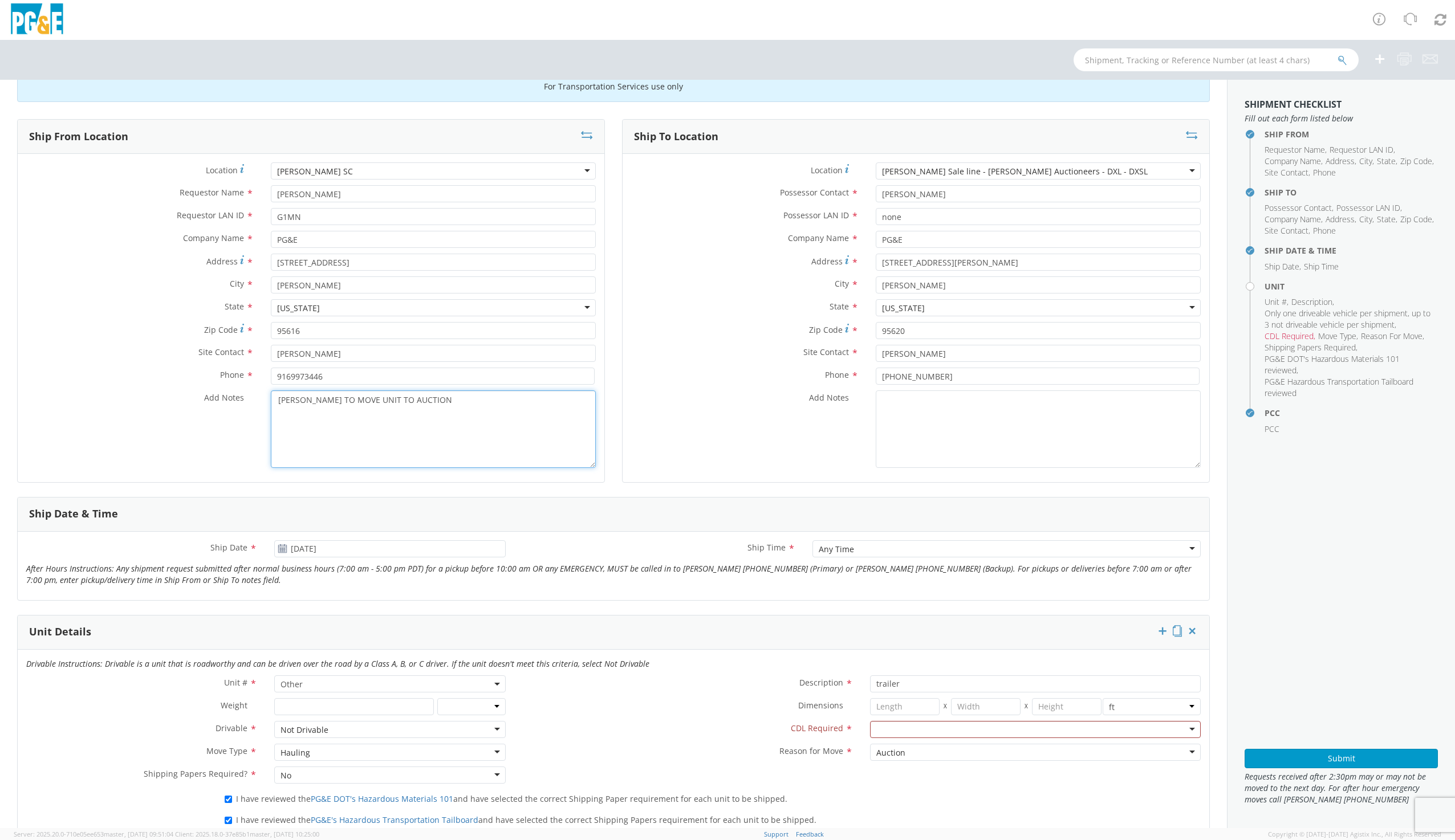
drag, startPoint x: 435, startPoint y: 402, endPoint x: 273, endPoint y: 399, distance: 162.0
click at [273, 399] on textarea "JR HOLTZMAN TO MOVE UNIT TO AUCTION" at bounding box center [433, 429] width 325 height 77
type textarea "JR HOLTZMAN TO MOVE UNIT TO AUCTION"
click at [905, 388] on div "Phone * 707-678-8060" at bounding box center [915, 379] width 586 height 23
click at [907, 396] on textarea "Add Notes *" at bounding box center [1038, 429] width 325 height 77
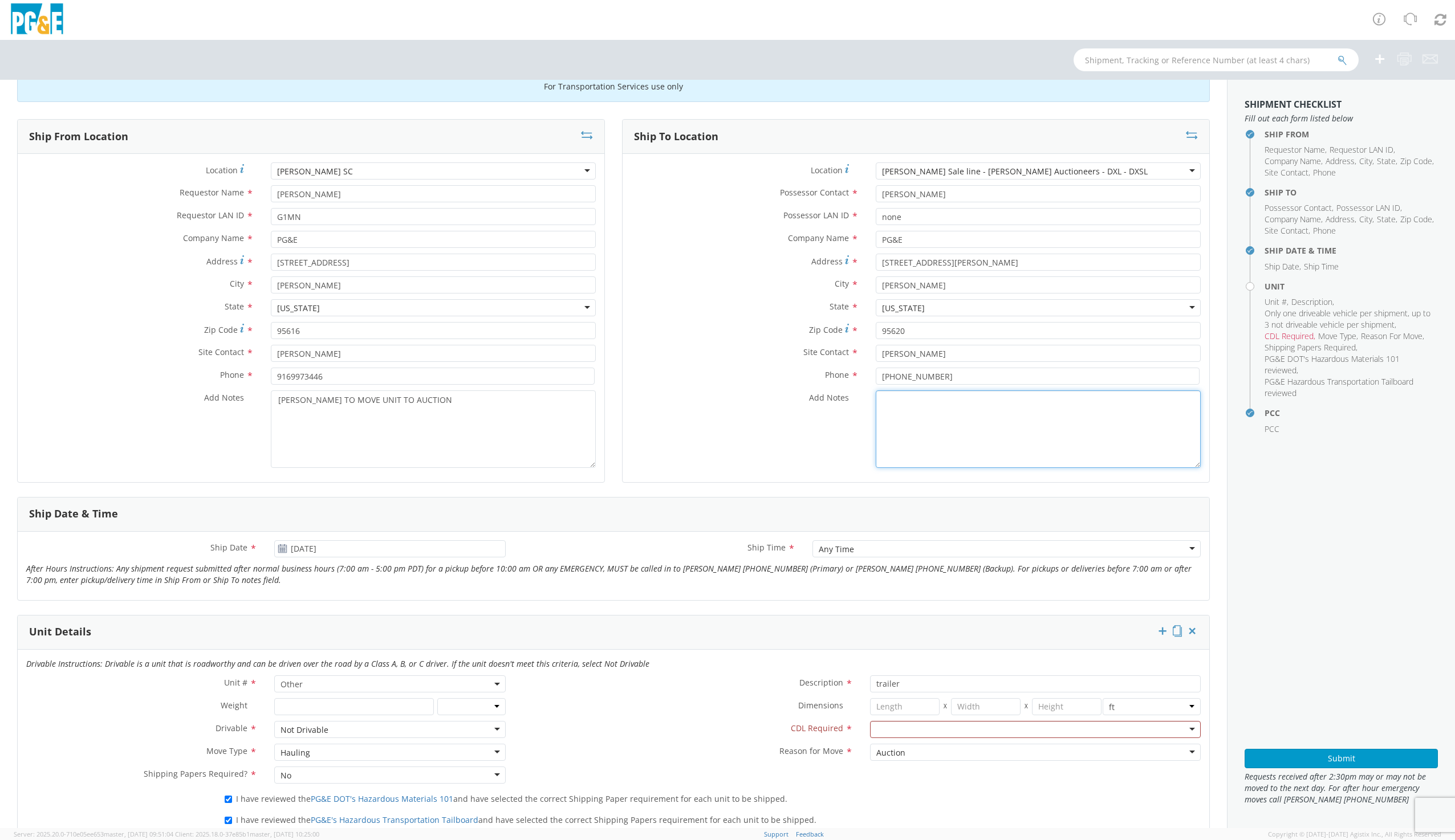
paste textarea "JR HOLTZMAN TO MOVE UNIT TO AUCTION"
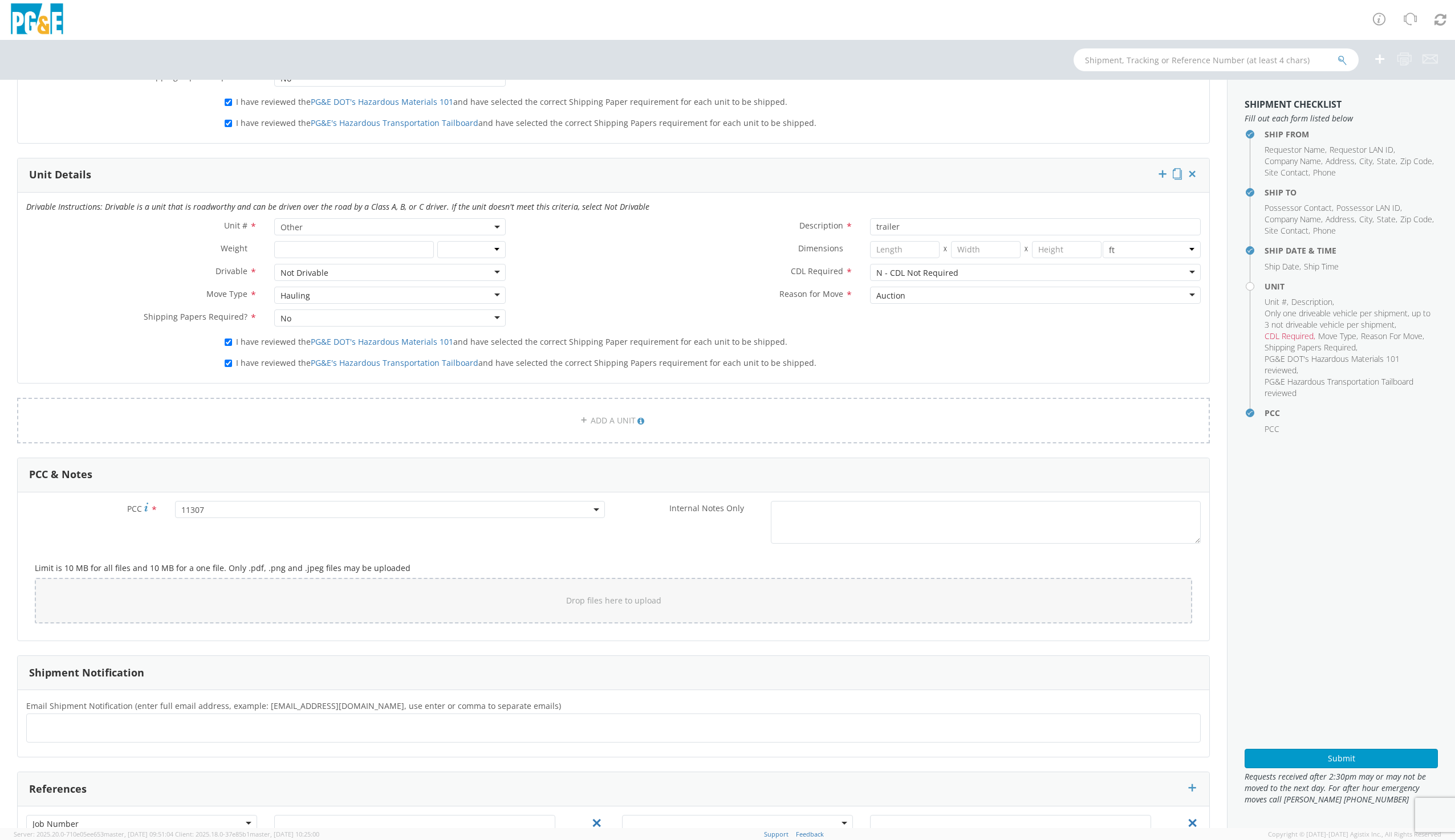
scroll to position [766, 0]
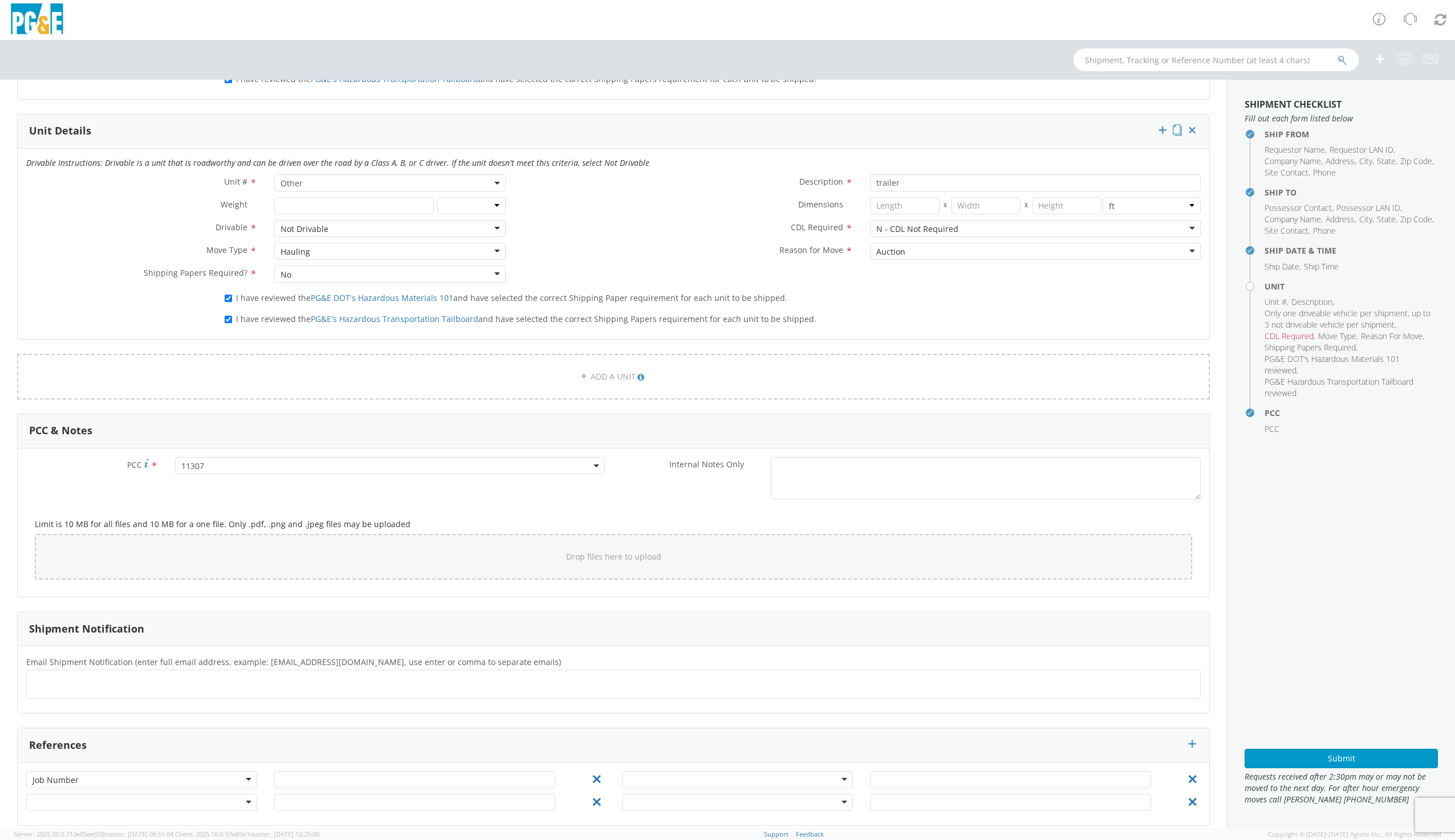
type textarea "JR HOLTZMAN TO MOVE UNIT TO AUCTION"
click at [85, 695] on div at bounding box center [613, 683] width 1175 height 29
type input "[EMAIL_ADDRESS][DOMAIN_NAME]"
type input "MJP0@PGE.COM"
type input "[EMAIL_ADDRESS][DOMAIN_NAME]"
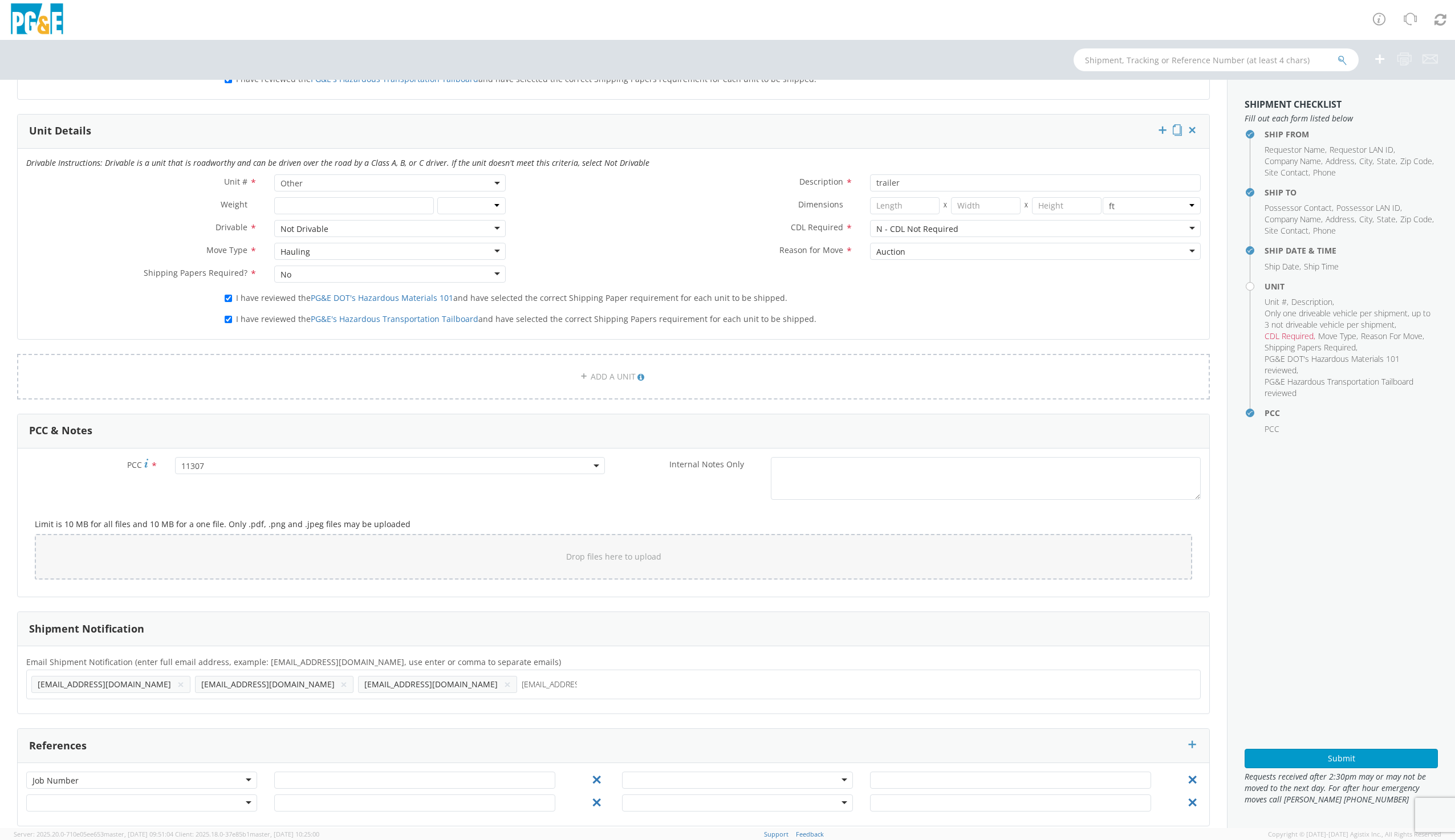
type input "[EMAIL_ADDRESS][DOMAIN_NAME]"
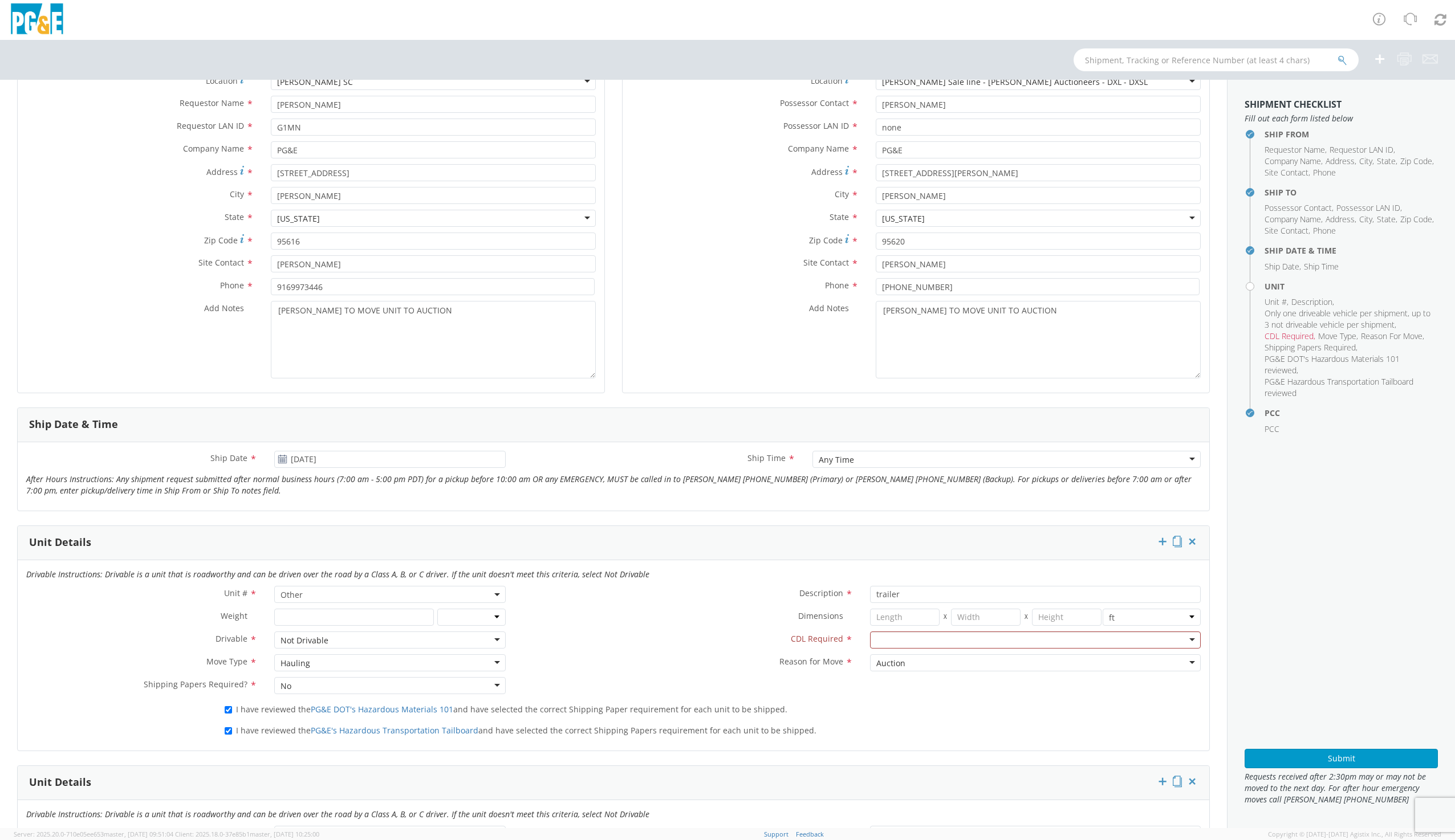
scroll to position [95, 0]
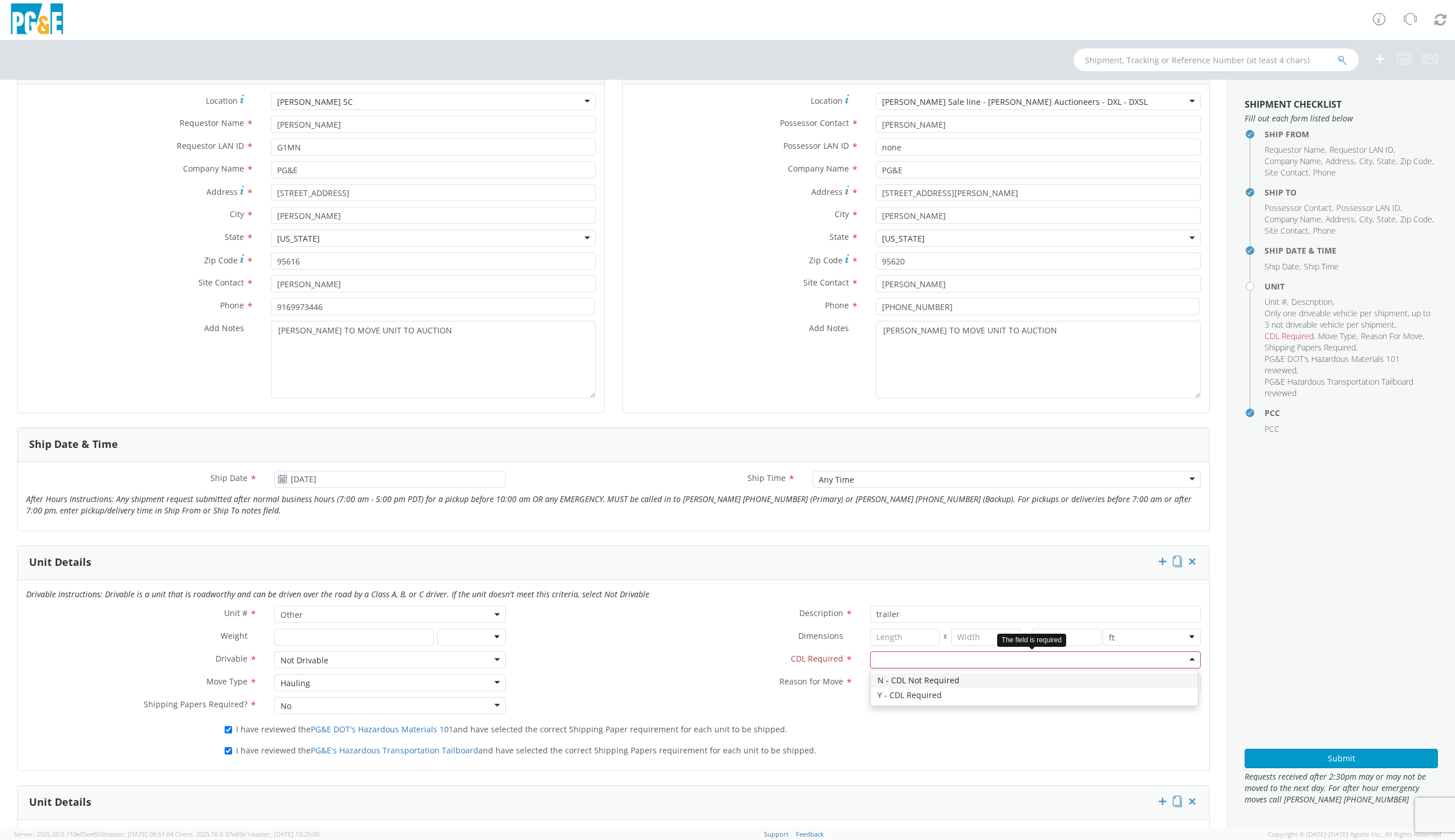
click at [913, 659] on div at bounding box center [1035, 660] width 331 height 17
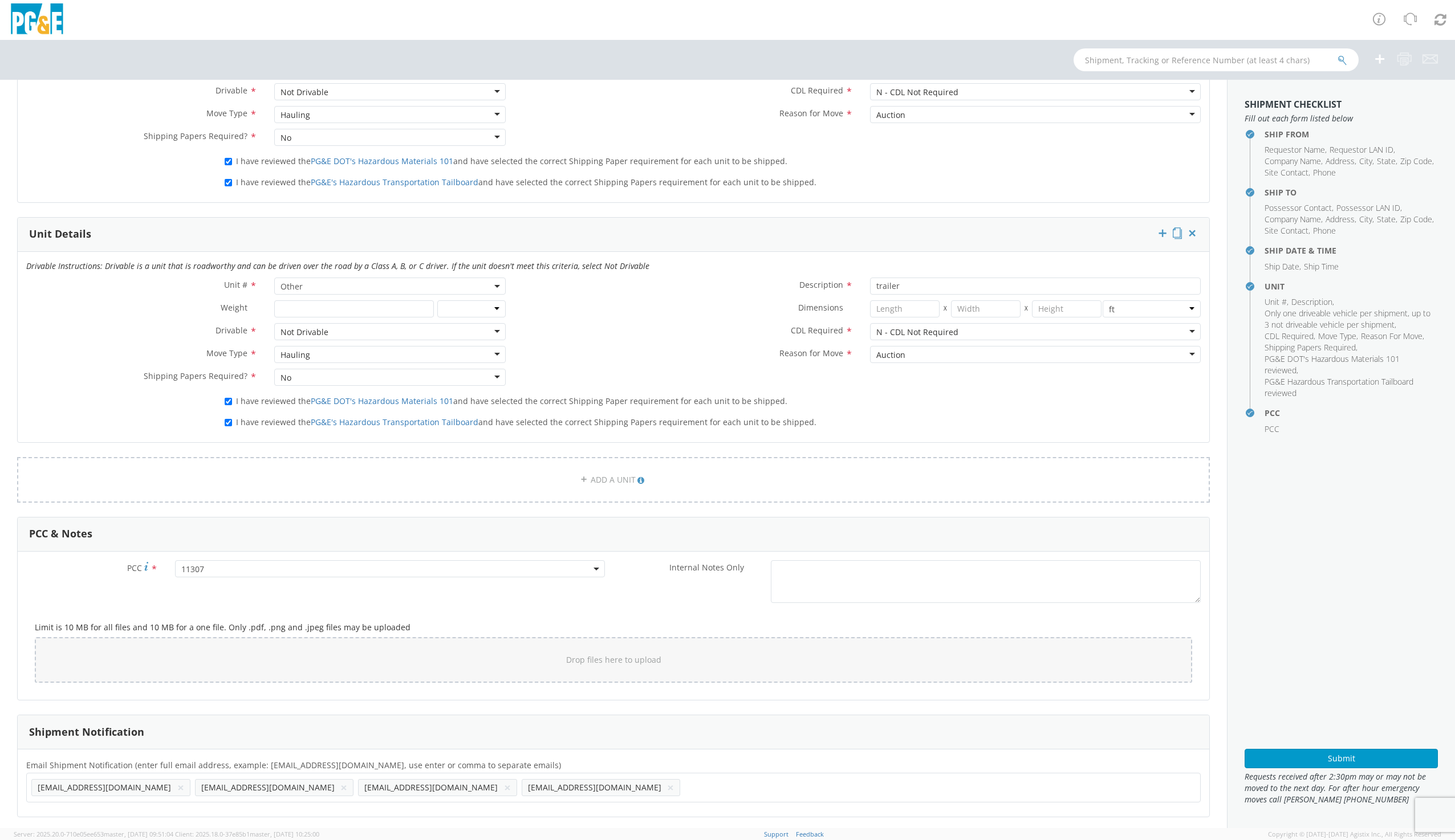
scroll to position [684, 0]
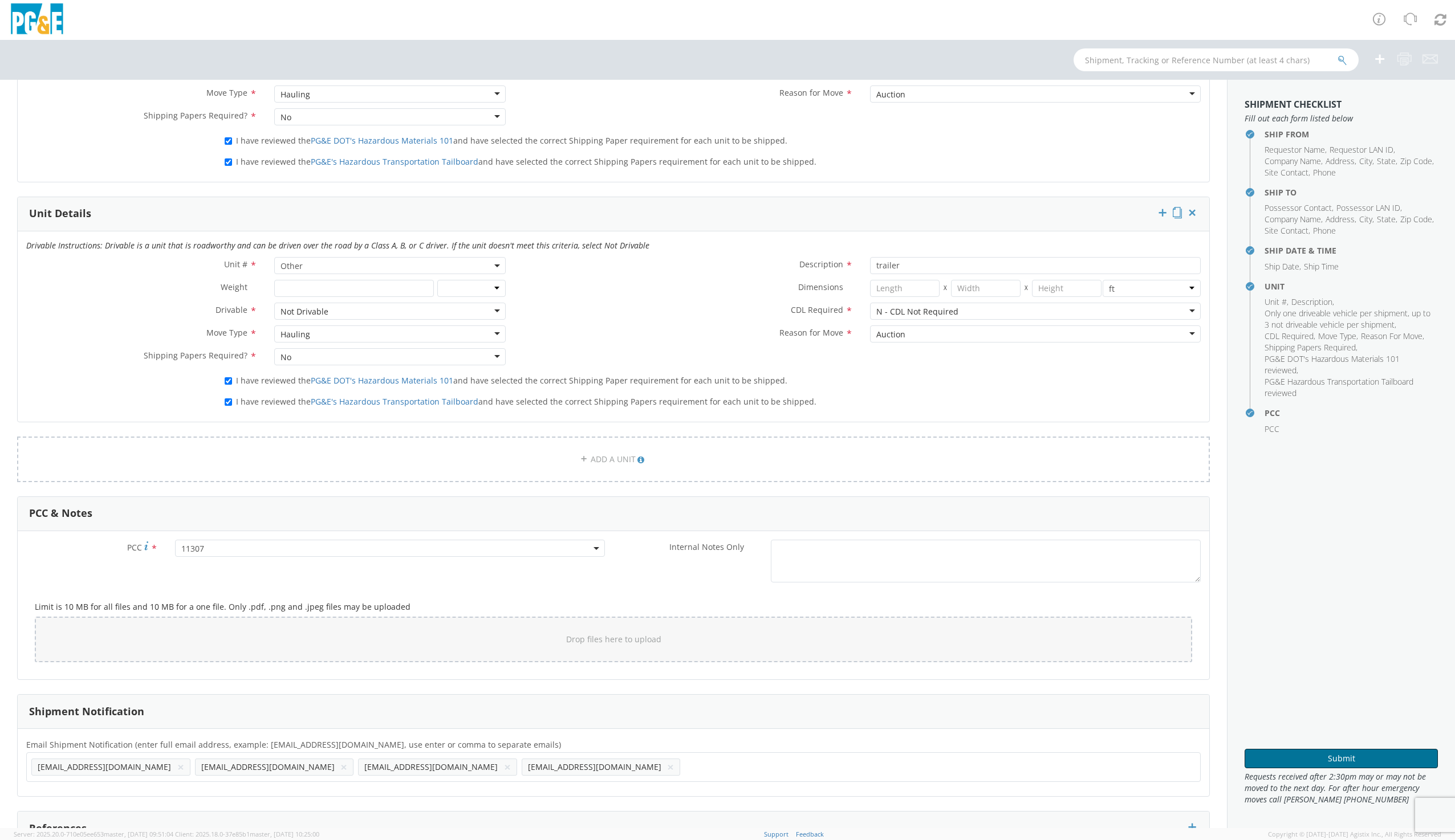
click at [1337, 756] on button "Submit" at bounding box center [1341, 758] width 193 height 19
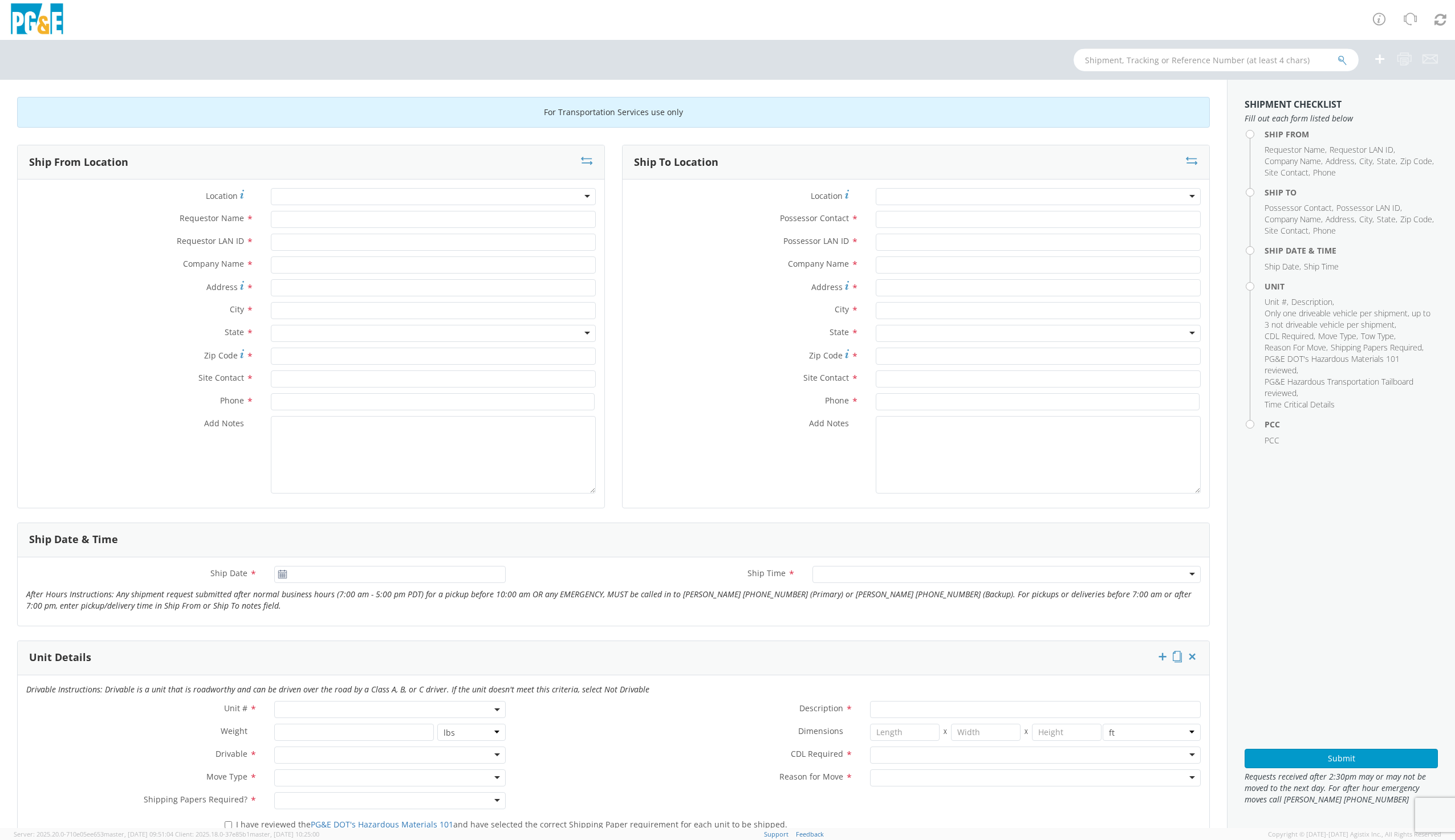
click at [1136, 63] on input "text" at bounding box center [1216, 60] width 285 height 23
type input "B31864"
click at [1346, 57] on icon "submit" at bounding box center [1342, 60] width 10 height 10
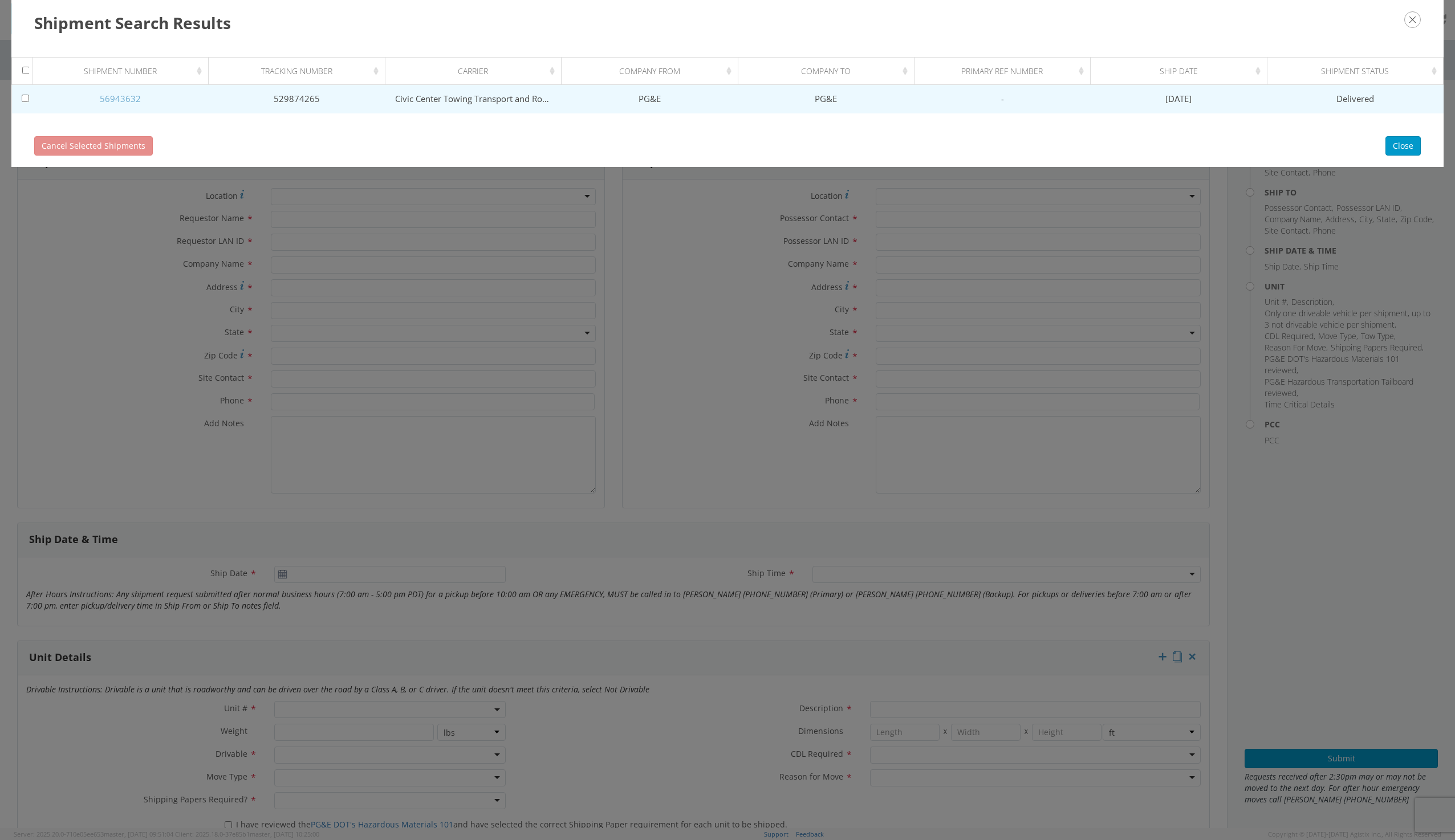
click at [119, 95] on link "56943632" at bounding box center [120, 99] width 41 height 12
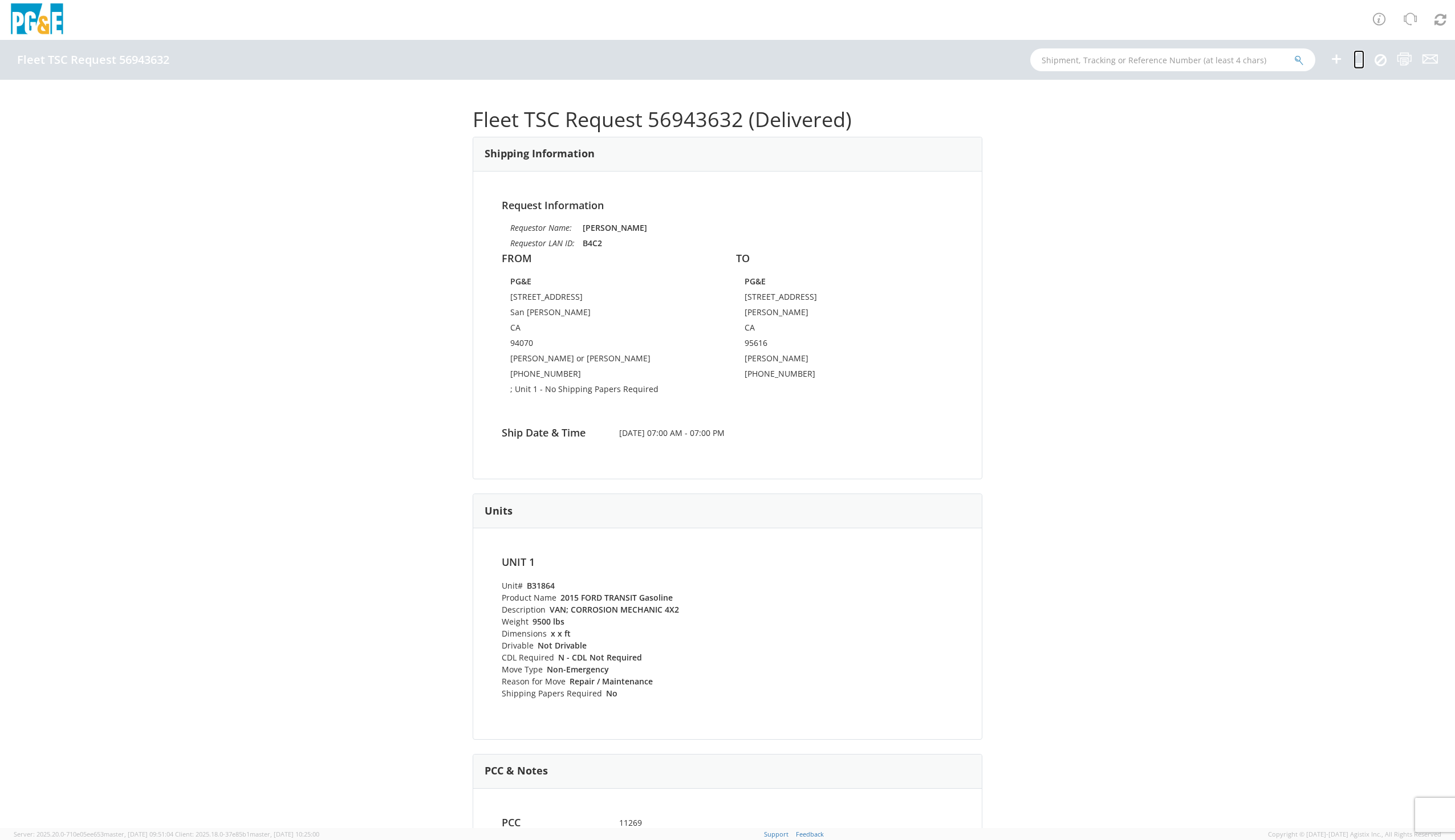
click at [1358, 60] on icon at bounding box center [1358, 59] width 11 height 14
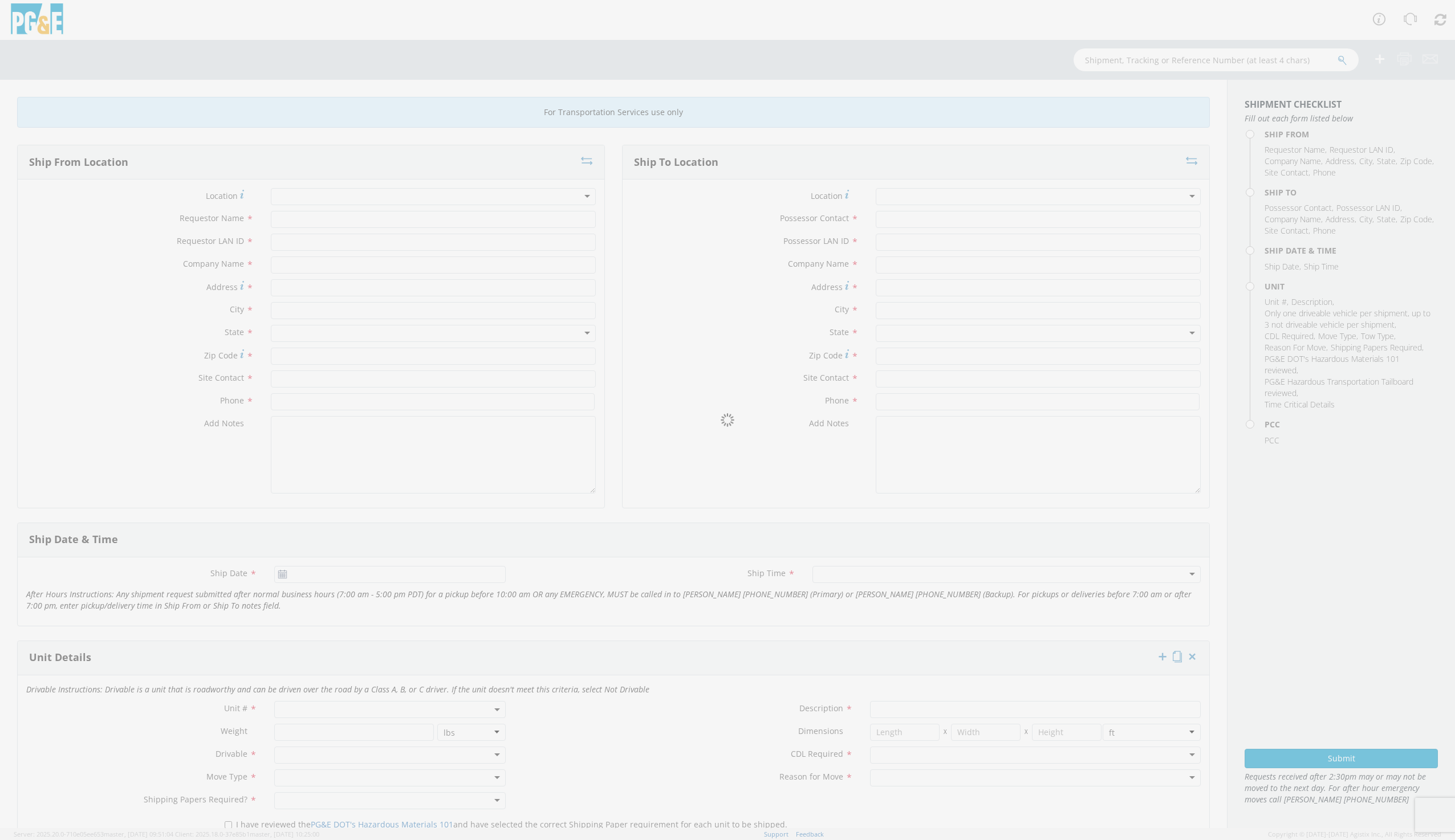
type input "[PERSON_NAME]"
type input "B4C2"
type input "PG&E"
type input "[STREET_ADDRESS]"
type input "San [PERSON_NAME]"
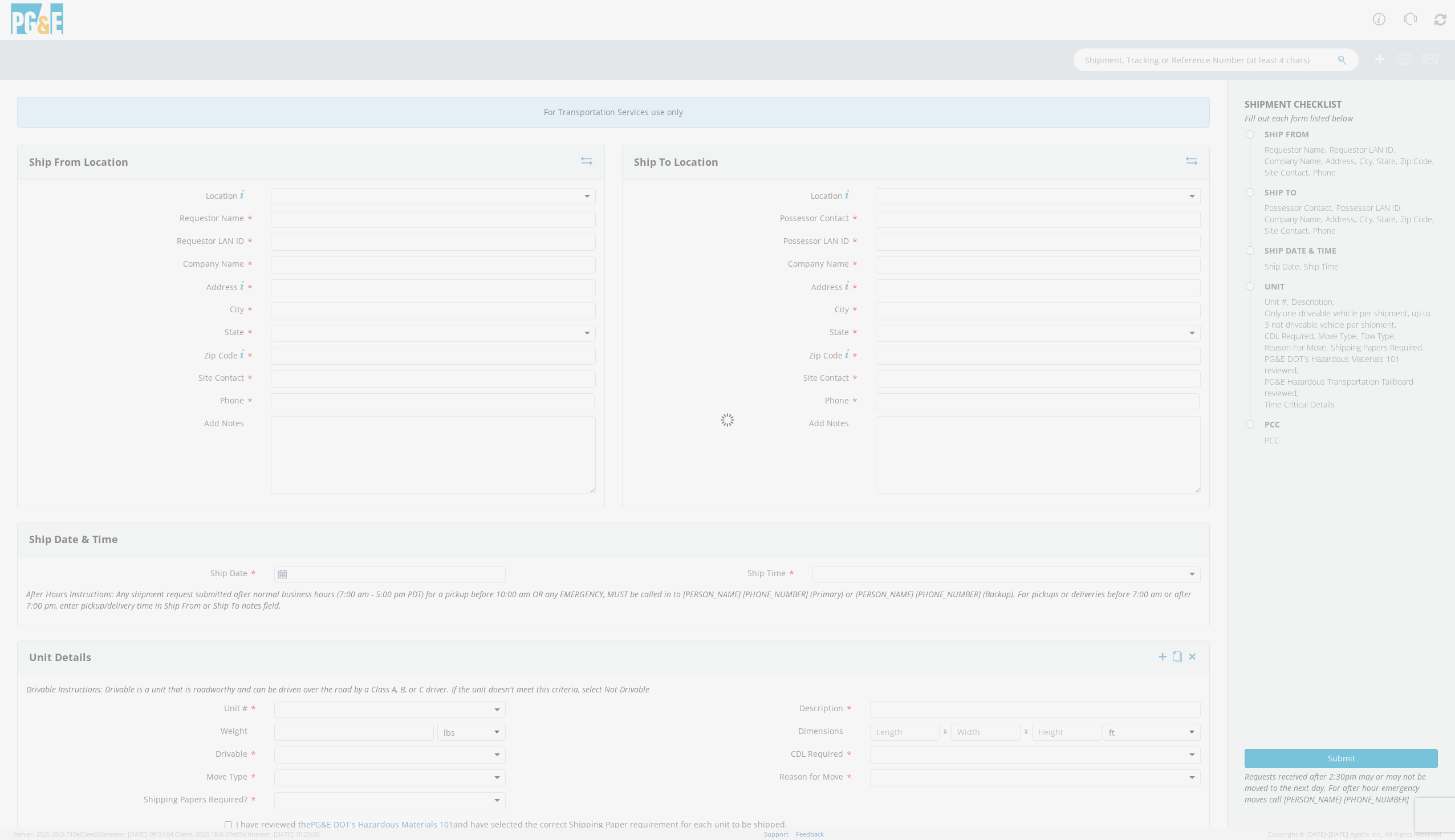
type input "94070"
type input "[PERSON_NAME] or [PERSON_NAME]"
type input "[PHONE_NUMBER]"
type input "[PERSON_NAME]"
type input "j450"
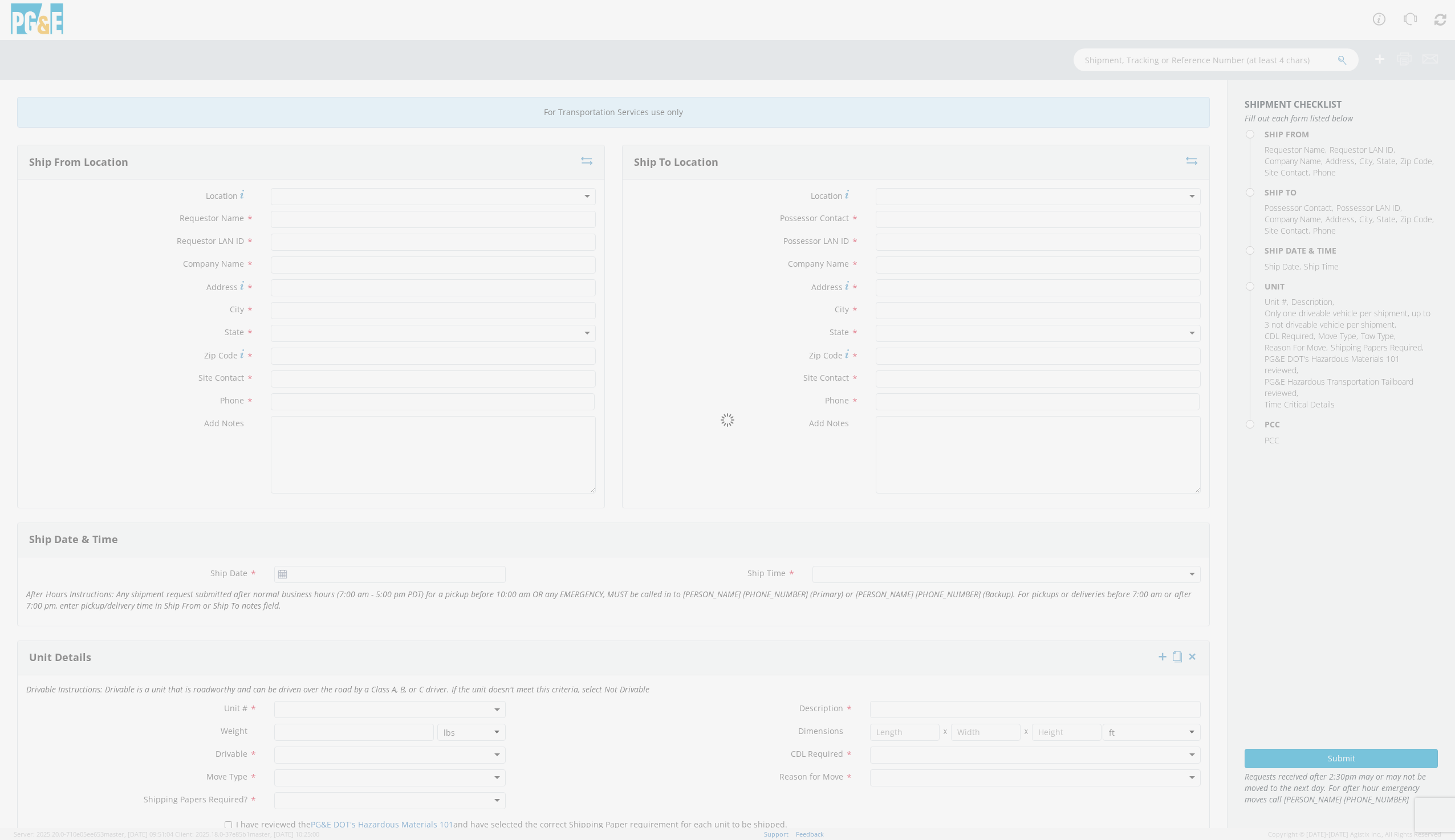
type input "PG&E"
type input "[STREET_ADDRESS]"
type input "[PERSON_NAME]"
type input "[PHONE_NUMBER]"
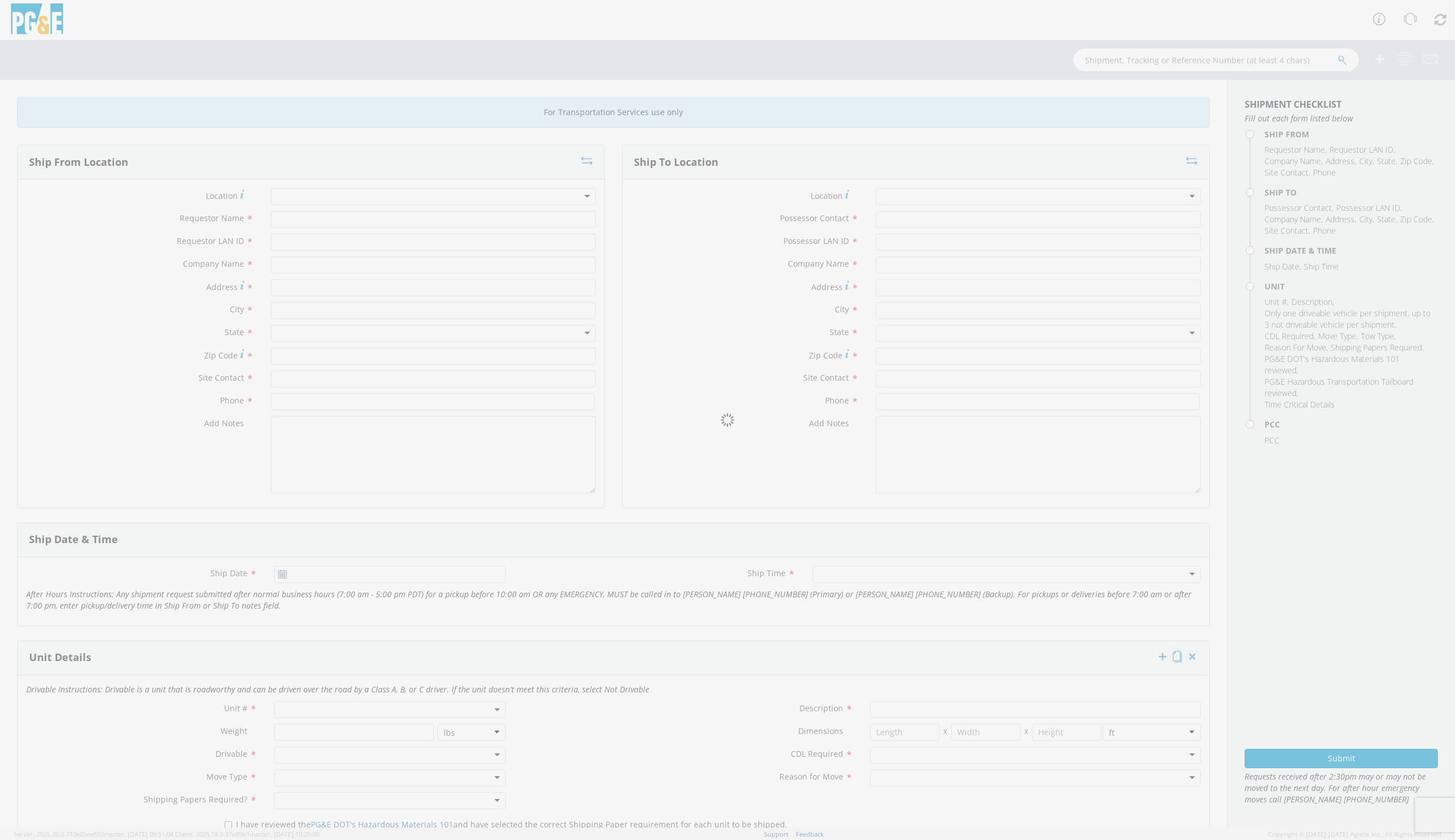
type input "[DATE]"
type input "VAN; CORROSION MECHANIC 4X2"
type input "9500"
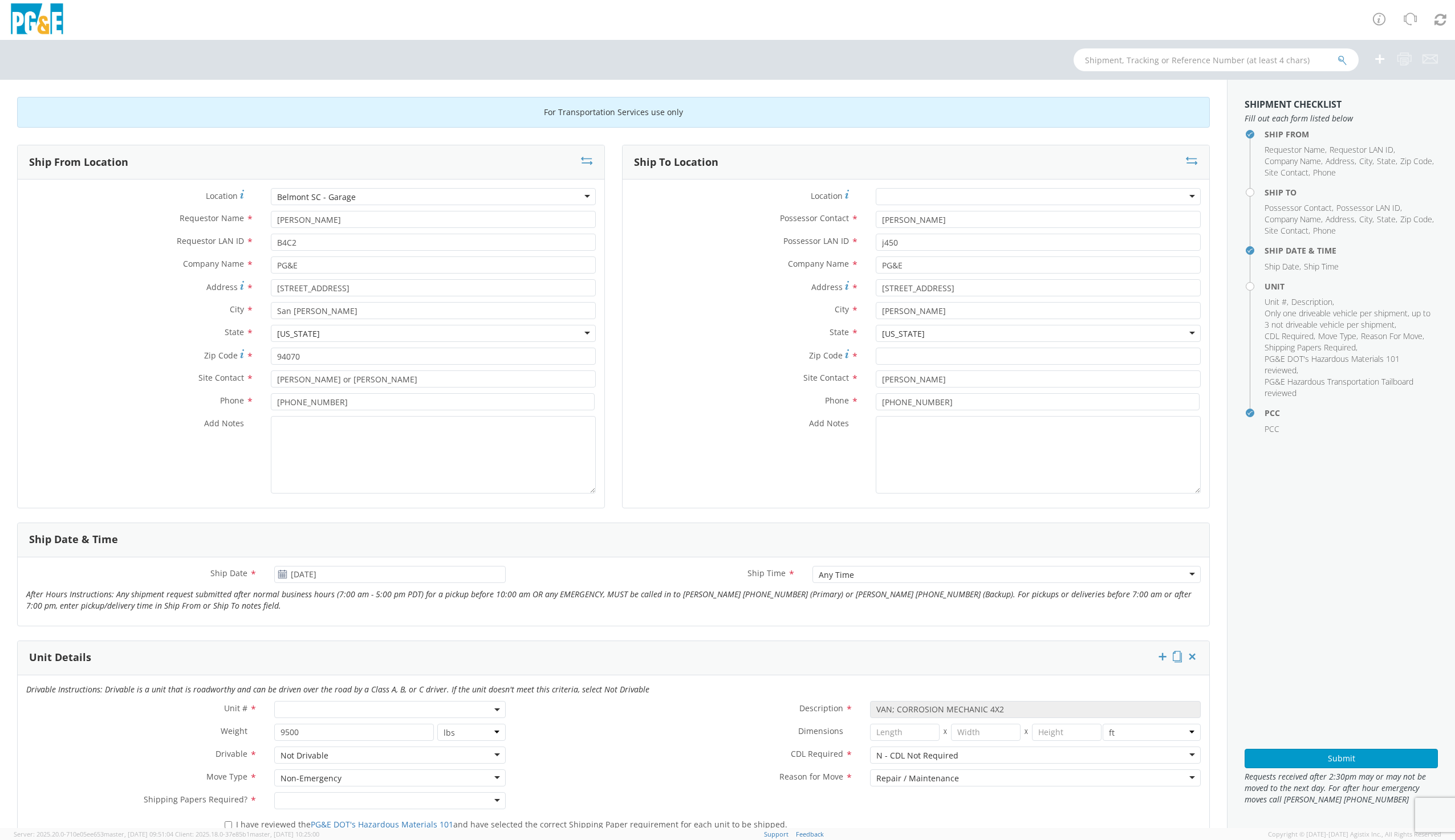
select select "B31864"
select select "11269"
click at [589, 162] on div "Ship From Location" at bounding box center [311, 162] width 586 height 34
click at [581, 157] on icon at bounding box center [586, 161] width 12 height 12
type input "[PERSON_NAME]"
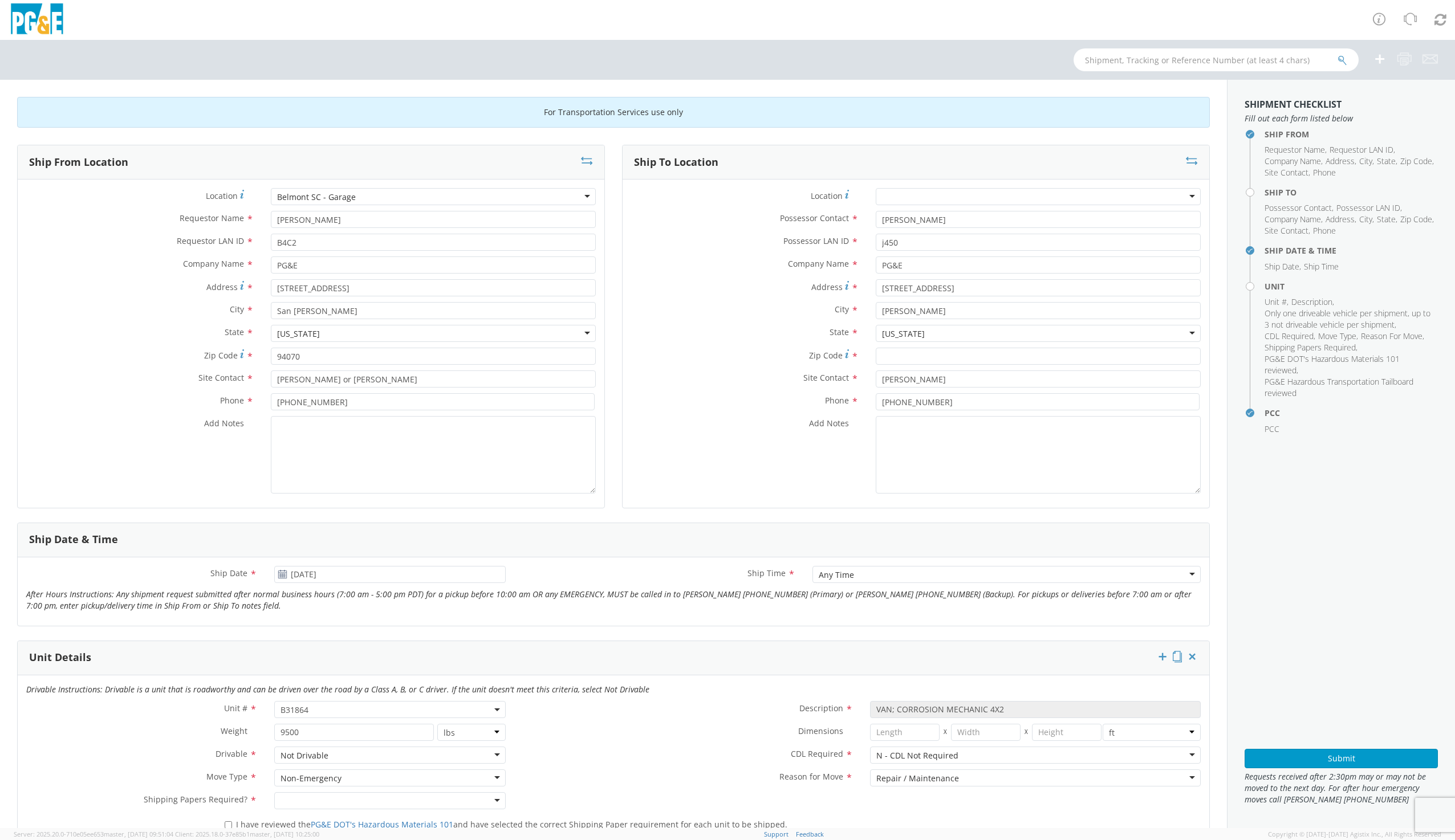
type input "j450"
type input "[STREET_ADDRESS]"
type input "[PERSON_NAME]"
type input "[PHONE_NUMBER]"
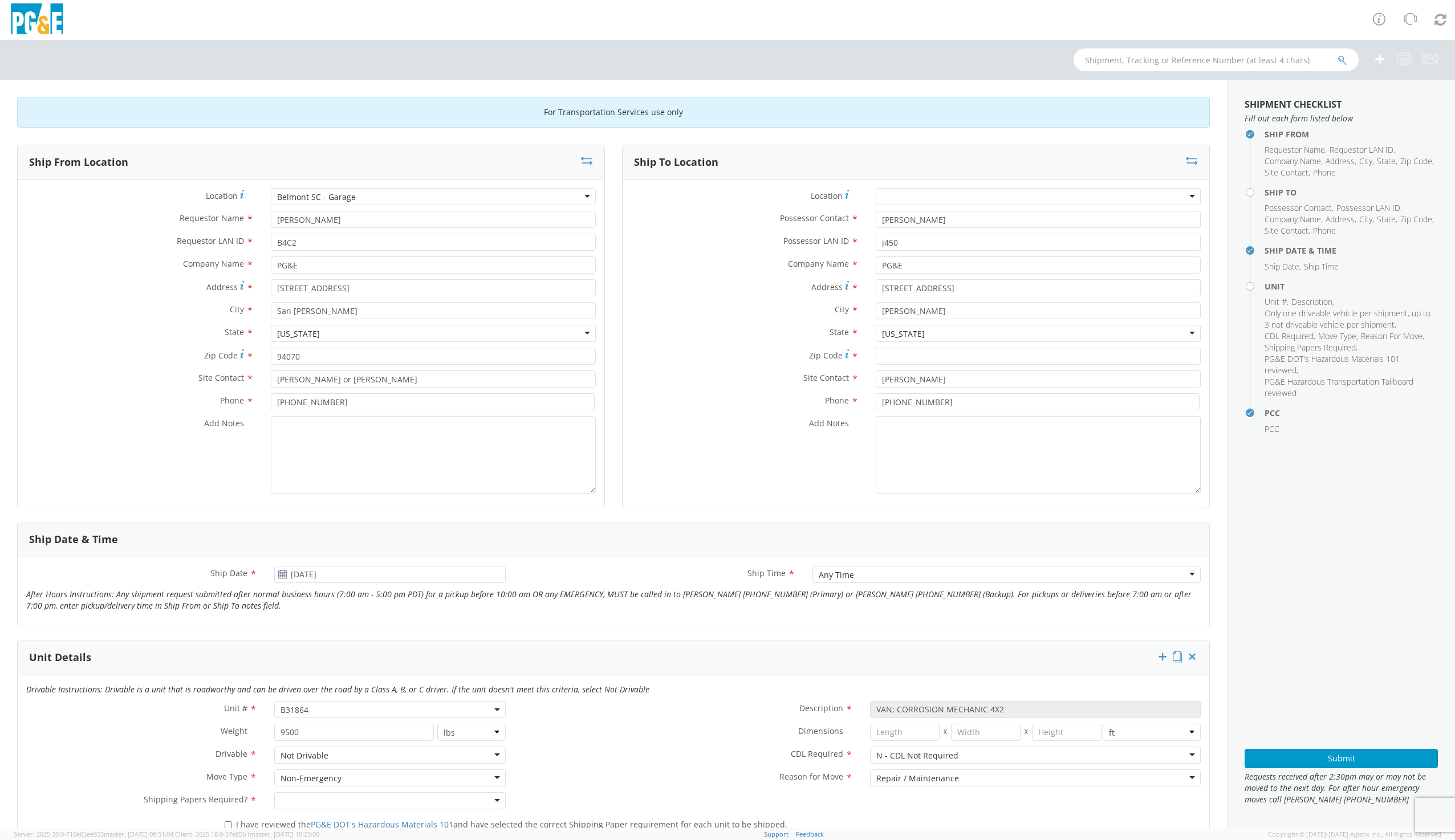
type input "[PERSON_NAME]"
type input "B4C2"
type input "[STREET_ADDRESS]"
type input "San [PERSON_NAME]"
type input "94070"
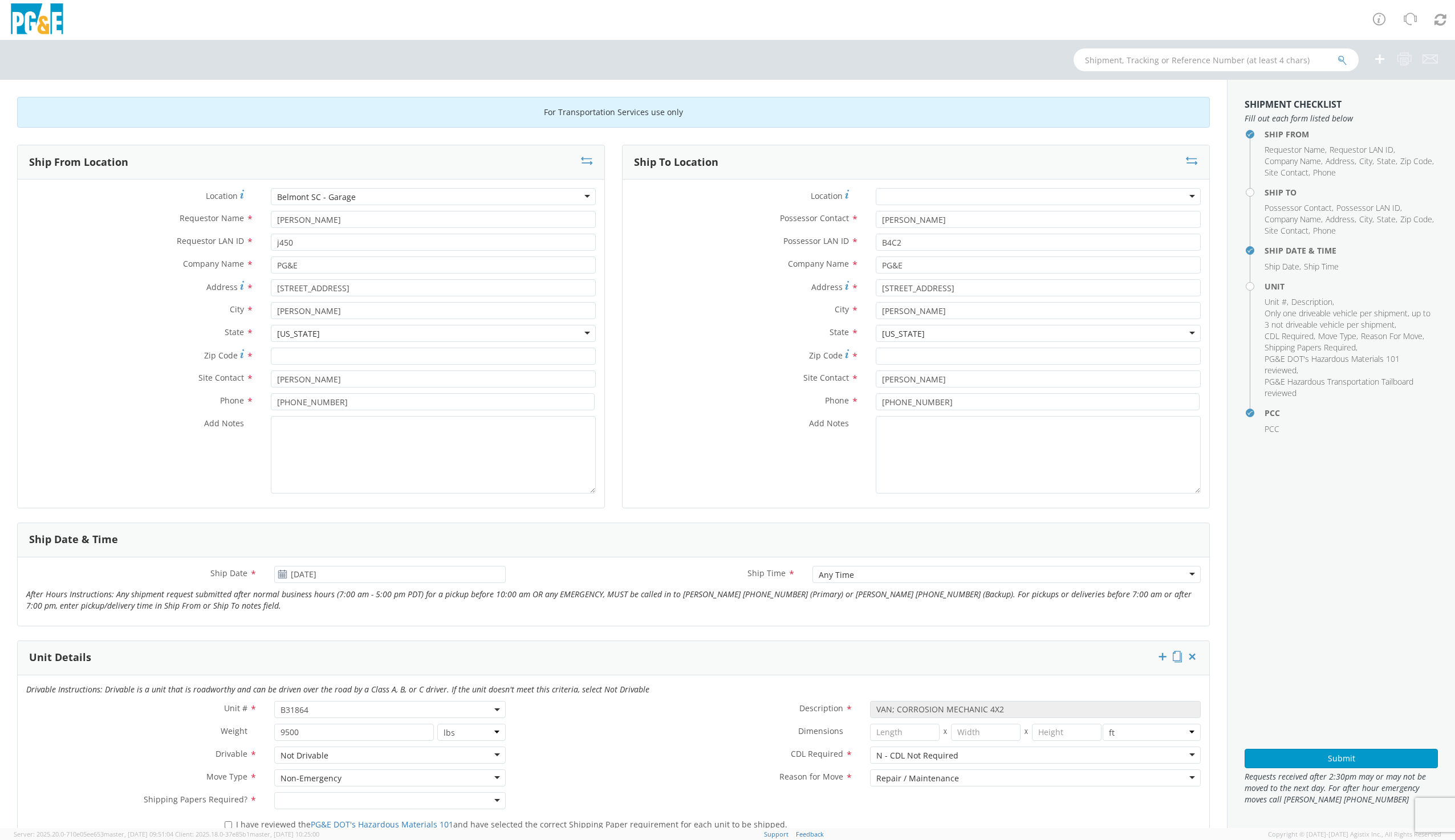
type input "[PERSON_NAME] or [PERSON_NAME]"
type input "[PHONE_NUMBER]"
drag, startPoint x: 956, startPoint y: 195, endPoint x: 929, endPoint y: 194, distance: 27.0
click at [929, 194] on div "Belmont SC - Garage" at bounding box center [1038, 196] width 325 height 17
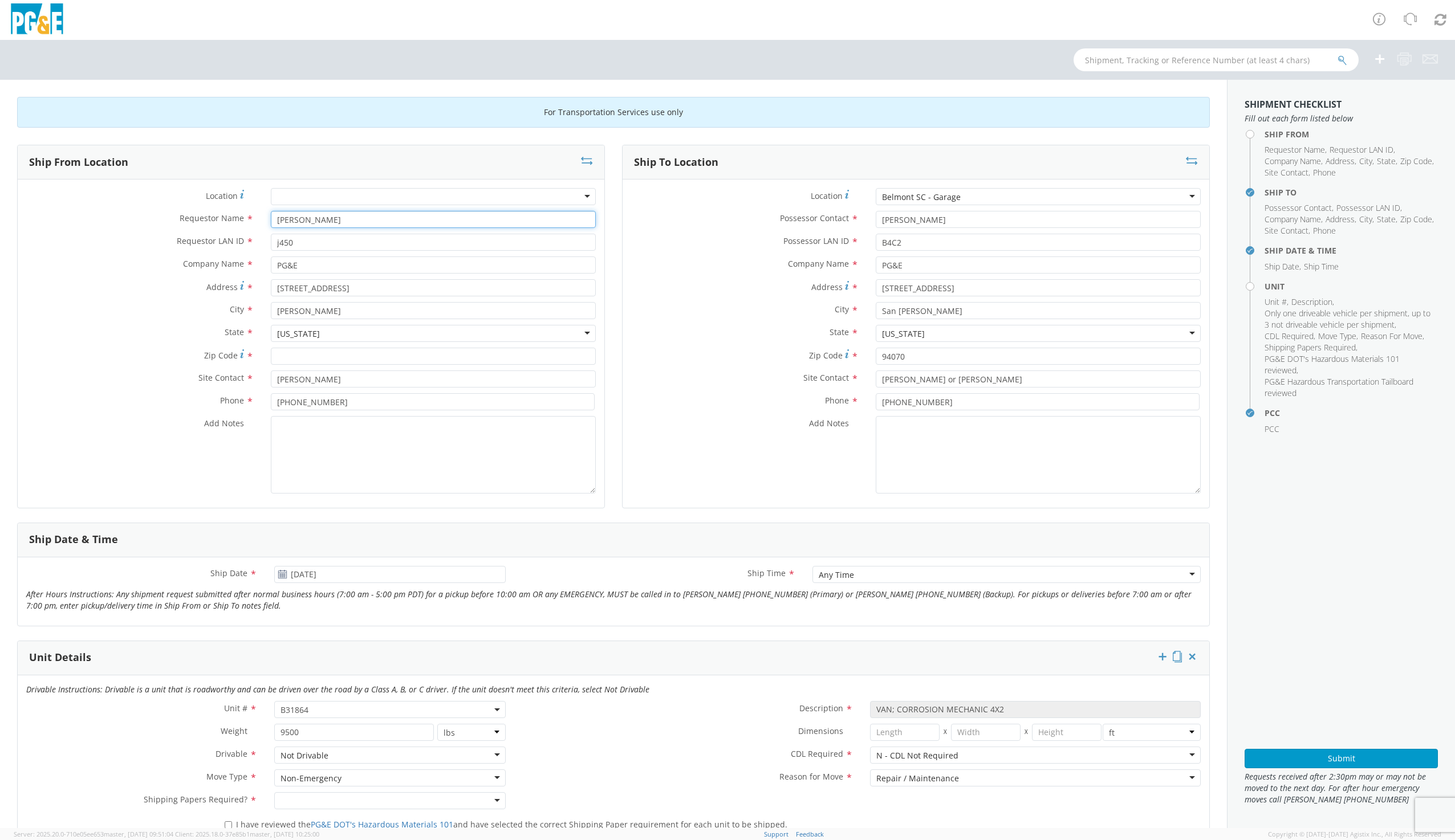
drag, startPoint x: 300, startPoint y: 222, endPoint x: 268, endPoint y: 225, distance: 32.1
click at [268, 225] on div "[PERSON_NAME]" at bounding box center [433, 219] width 342 height 17
drag, startPoint x: 300, startPoint y: 250, endPoint x: 232, endPoint y: 256, distance: 68.3
click at [232, 256] on div "Requestor LAN ID * j450" at bounding box center [311, 245] width 586 height 23
click at [315, 199] on div at bounding box center [433, 196] width 325 height 17
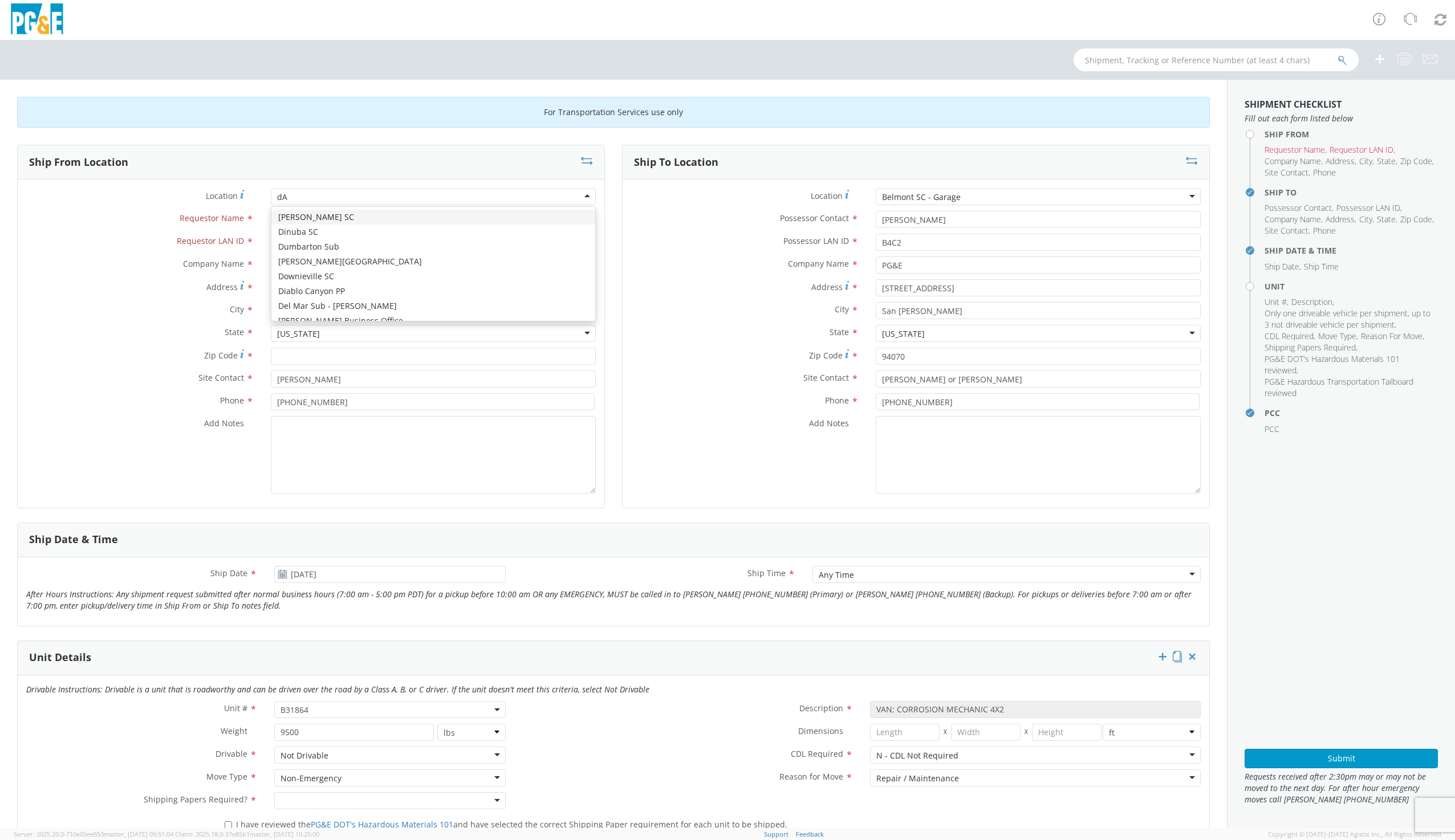
type input "dAV"
type input "[STREET_ADDRESS]"
type input "[PERSON_NAME]"
type input "95616"
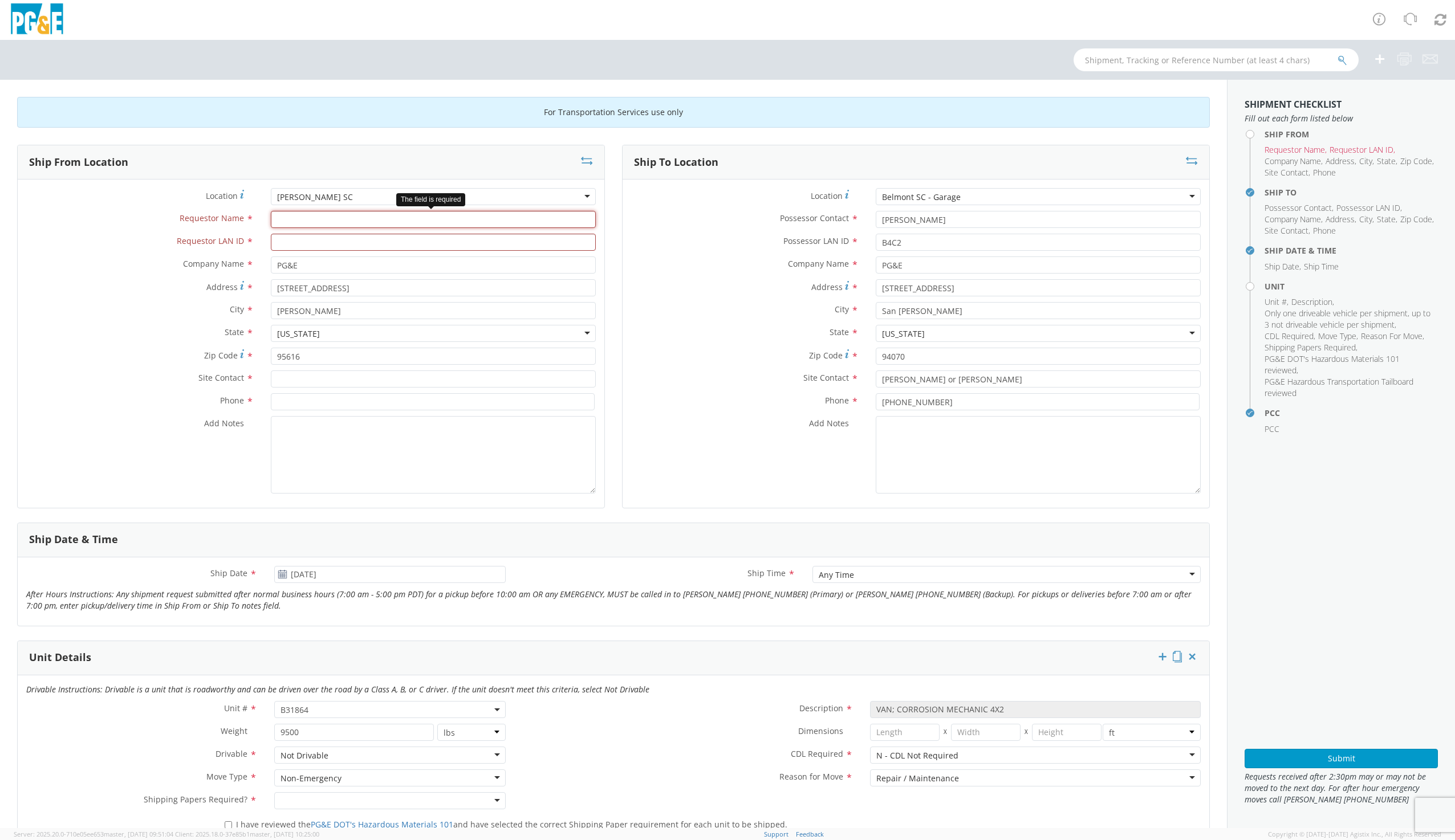
click at [289, 219] on input "Requestor Name *" at bounding box center [433, 219] width 325 height 17
type input "g"
type input "[PERSON_NAME]"
type input "G1MN"
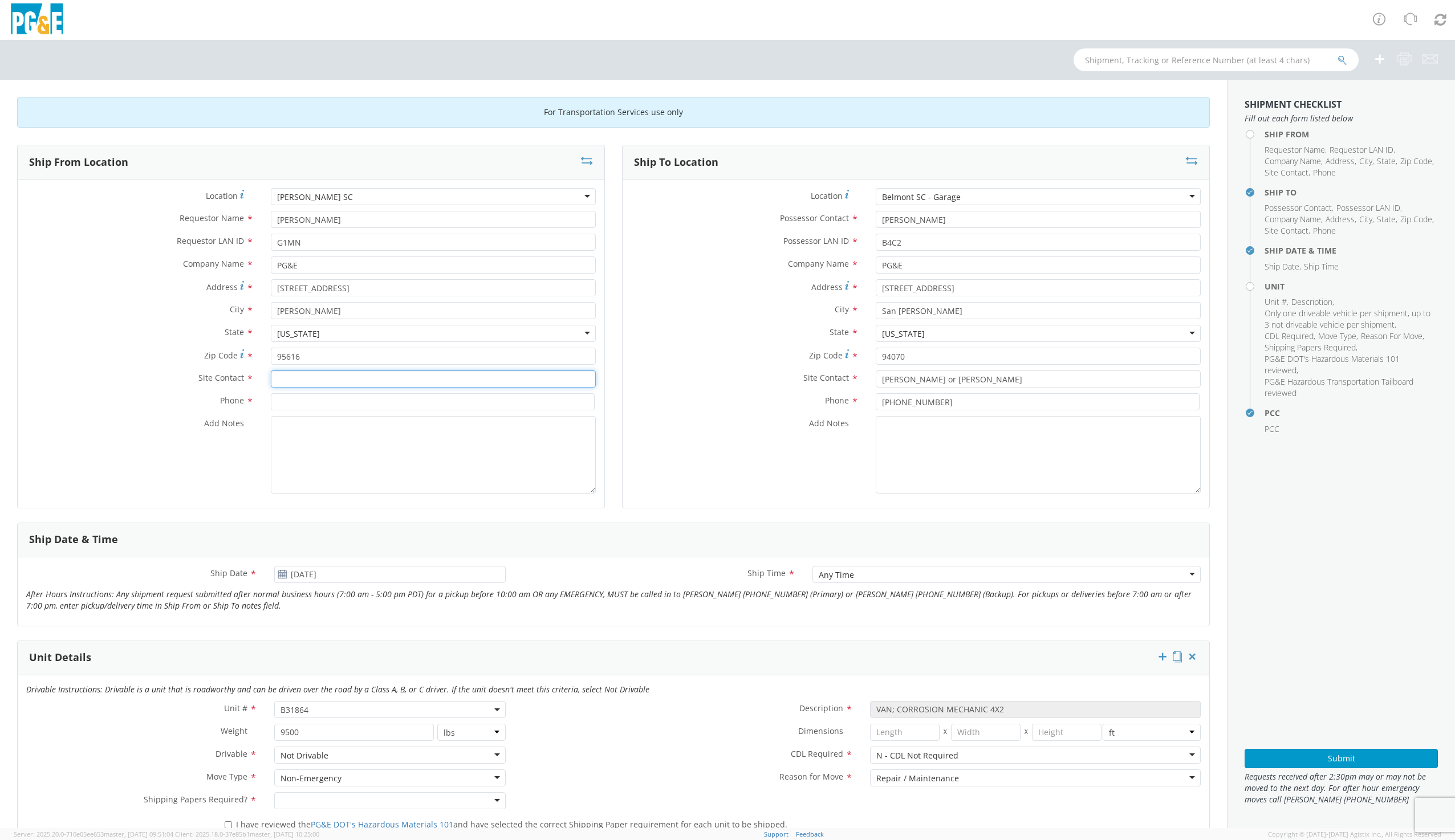
click at [288, 372] on input "text" at bounding box center [433, 379] width 325 height 17
type input "[PERSON_NAME]"
click at [301, 398] on input at bounding box center [433, 401] width 324 height 17
type input "9169973446"
click at [338, 443] on textarea "Add Notes *" at bounding box center [433, 454] width 325 height 77
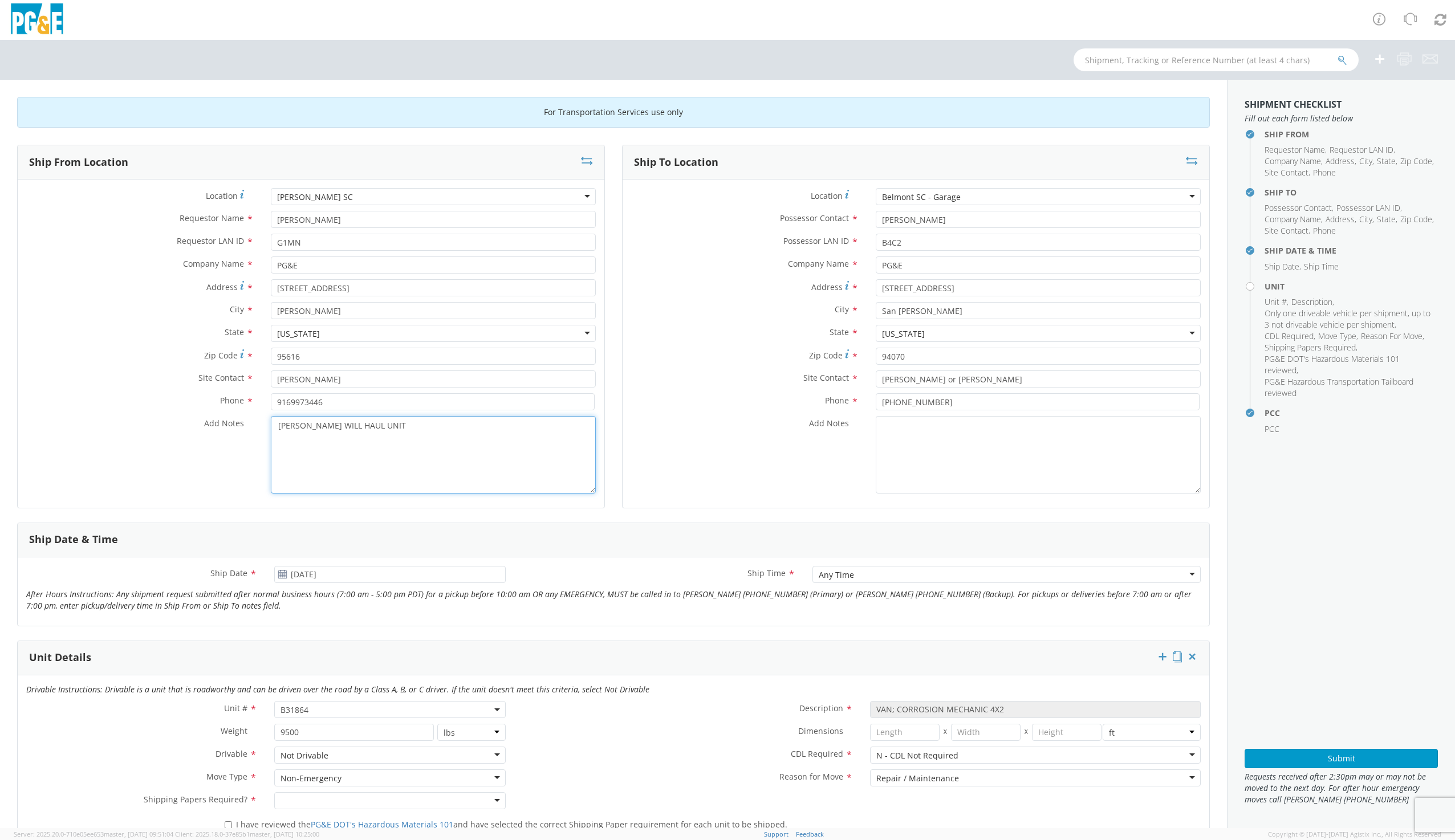
type textarea "[PERSON_NAME] WILL HAUL UNIT"
click at [930, 445] on textarea "Add Notes *" at bounding box center [1038, 454] width 325 height 77
type textarea "[PERSON_NAME] WILL HAUL UNIT"
click at [956, 196] on div "Belmont SC - Garage" at bounding box center [1038, 196] width 325 height 17
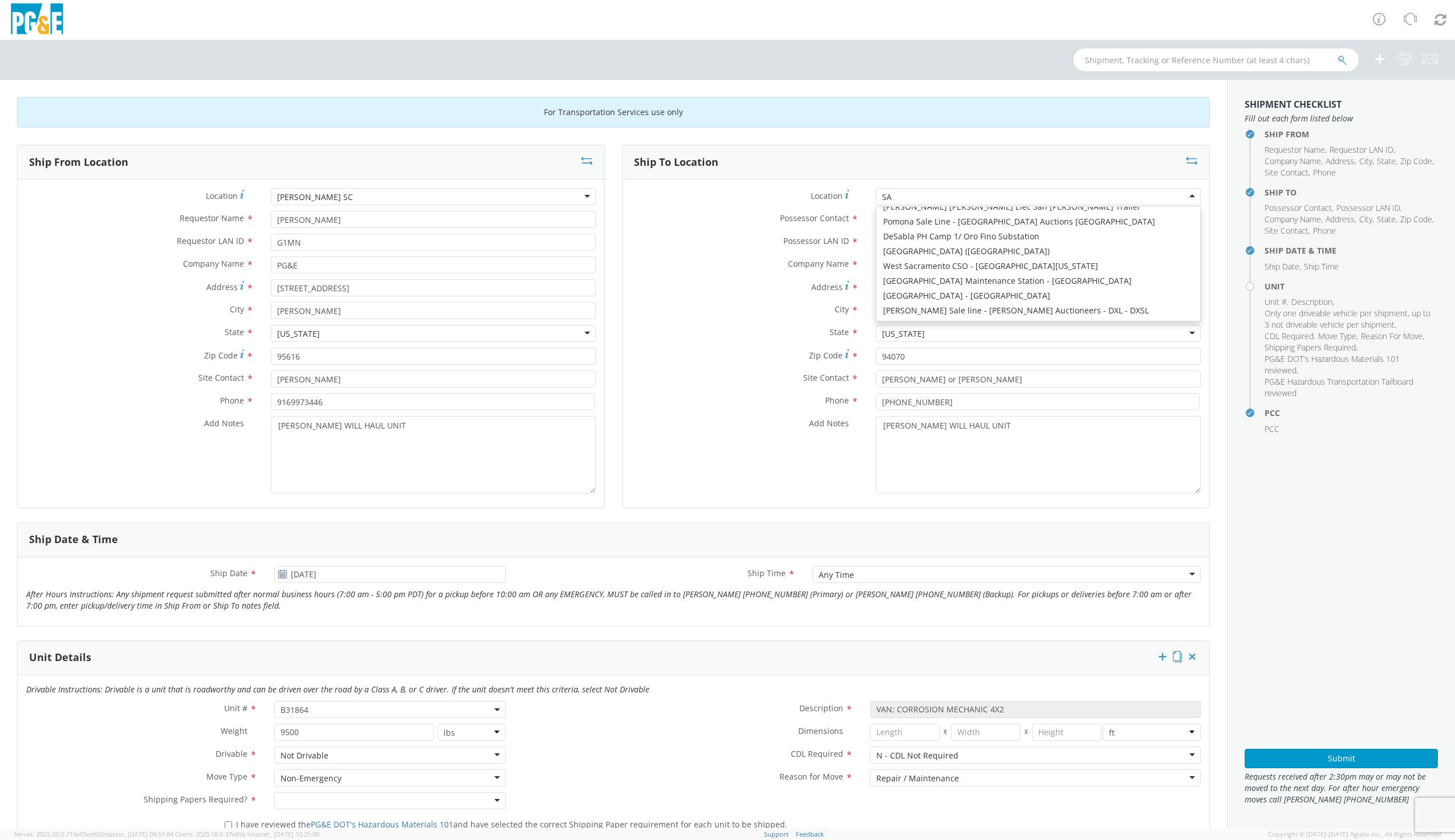
scroll to position [3, 0]
type input "SAC"
type input "[STREET_ADDRESS][PERSON_NAME]"
type input "SACRAMENTO"
type input "95826"
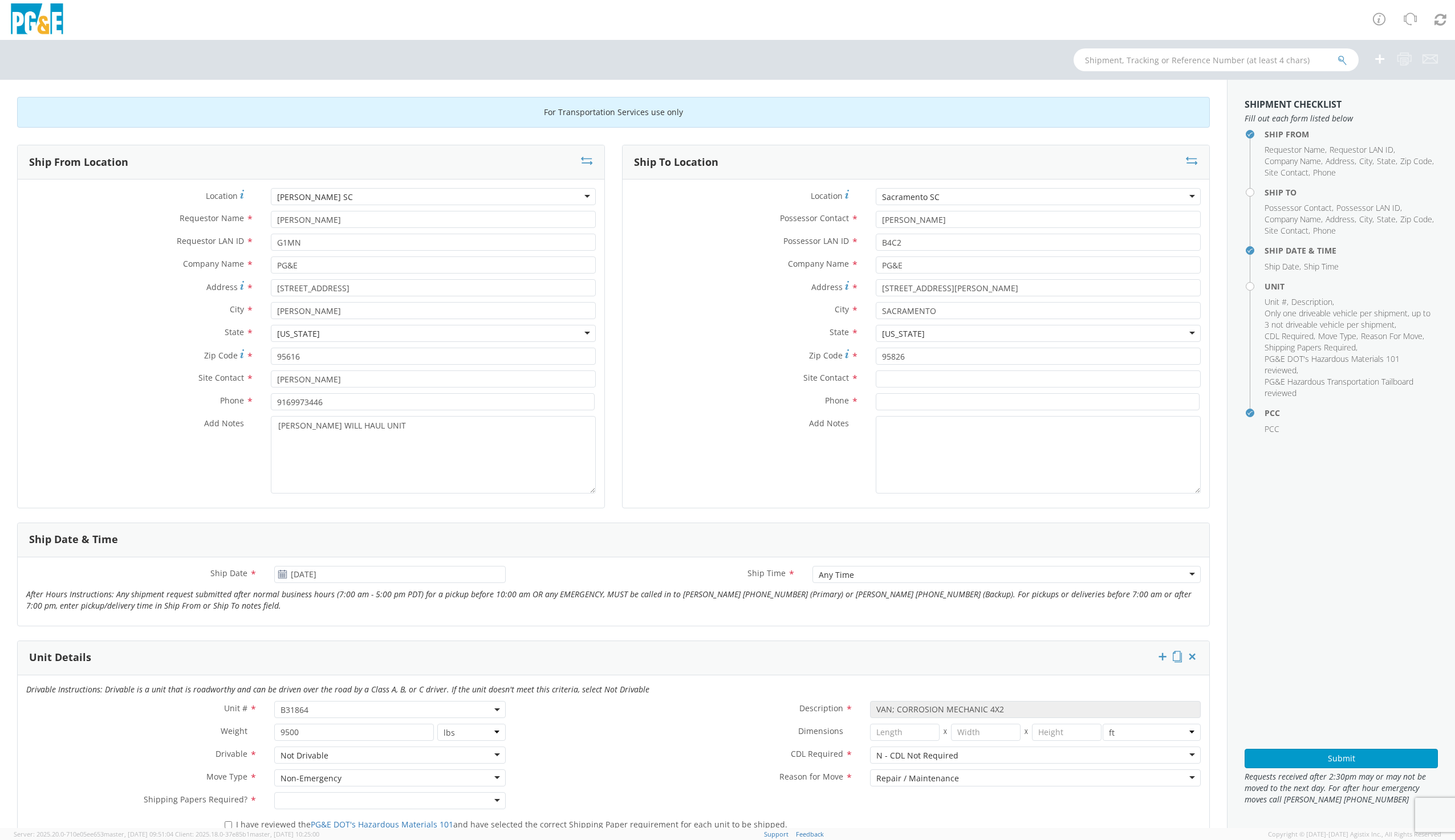
scroll to position [0, 0]
click at [903, 381] on input "text" at bounding box center [1038, 379] width 325 height 17
drag, startPoint x: 945, startPoint y: 220, endPoint x: 835, endPoint y: 235, distance: 111.0
click at [835, 235] on div "Location * [GEOGRAPHIC_DATA] SC [GEOGRAPHIC_DATA] [GEOGRAPHIC_DATA] (OBSOLETE) …" at bounding box center [915, 344] width 586 height 311
type input "LP THANDI"
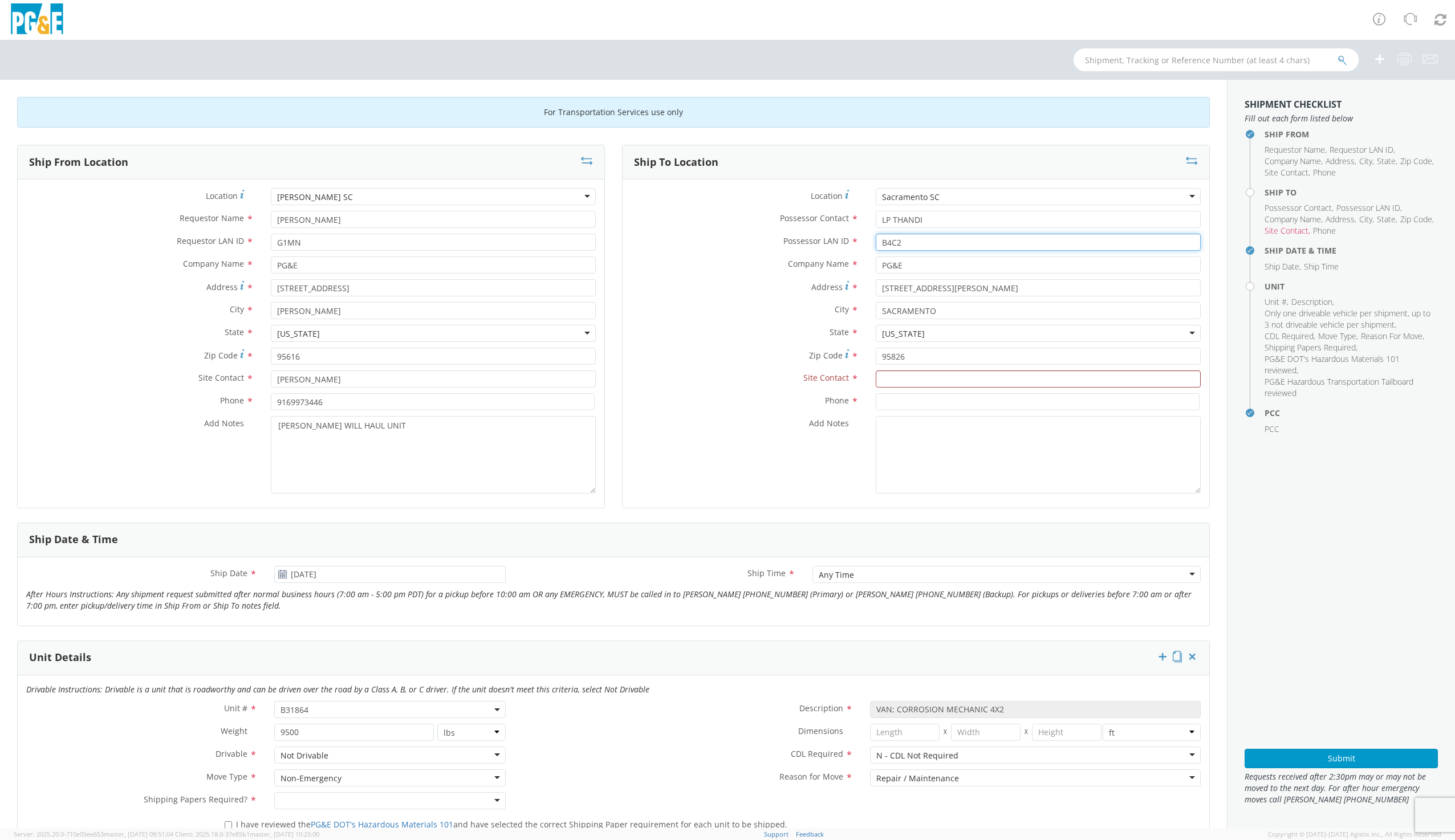
drag, startPoint x: 912, startPoint y: 241, endPoint x: 833, endPoint y: 240, distance: 79.0
click at [833, 240] on div "Possessor LAN ID * B4C2" at bounding box center [915, 242] width 586 height 17
click at [903, 244] on input "B4C2" at bounding box center [1038, 242] width 325 height 17
drag, startPoint x: 903, startPoint y: 244, endPoint x: 864, endPoint y: 250, distance: 39.5
click at [867, 250] on div "B4C2" at bounding box center [1038, 242] width 342 height 17
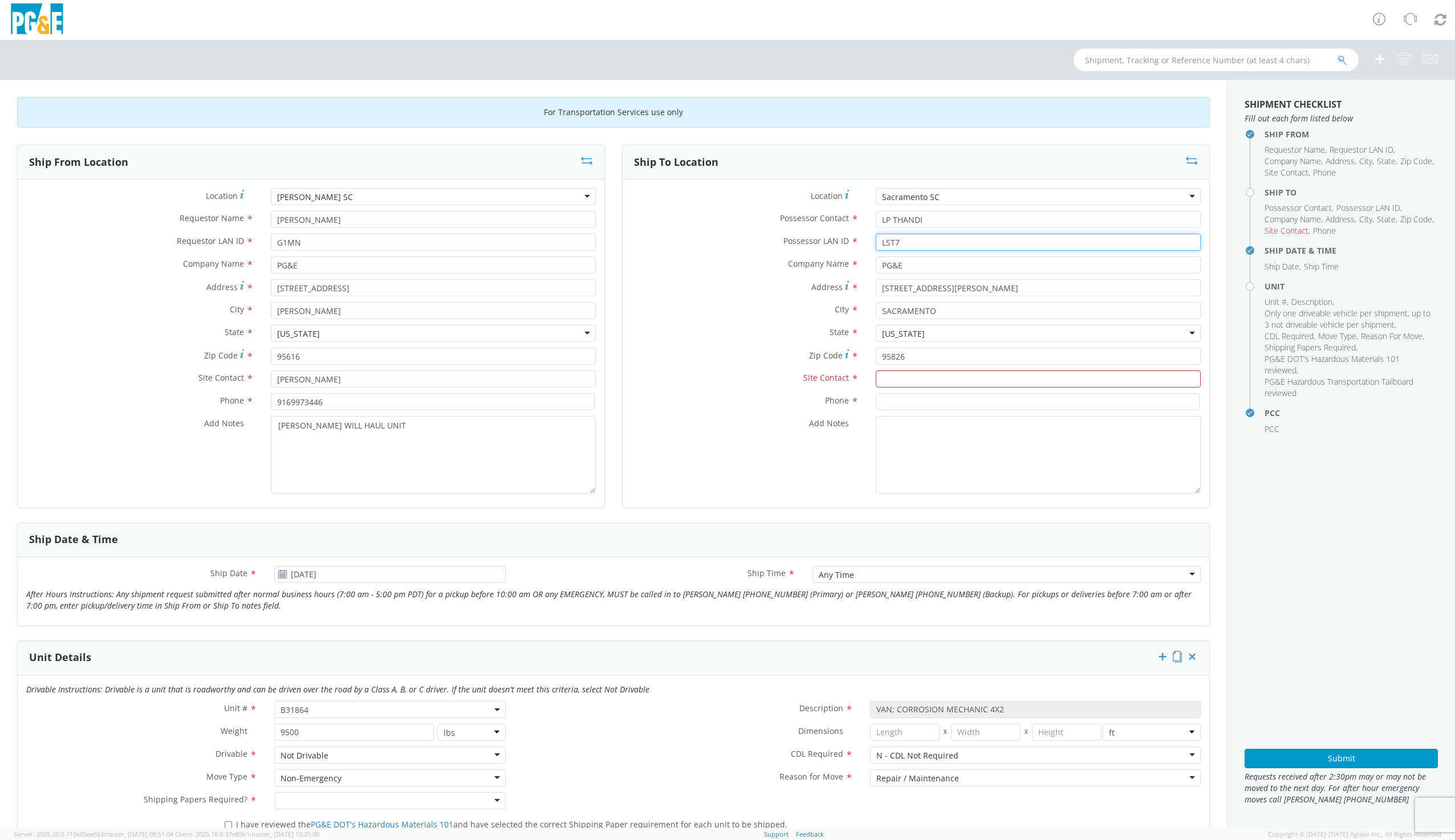
type input "LST7"
click at [894, 374] on input "text" at bounding box center [1038, 379] width 325 height 17
type input "LP THANDI"
click at [882, 402] on input at bounding box center [1038, 401] width 324 height 17
type input "6502692594"
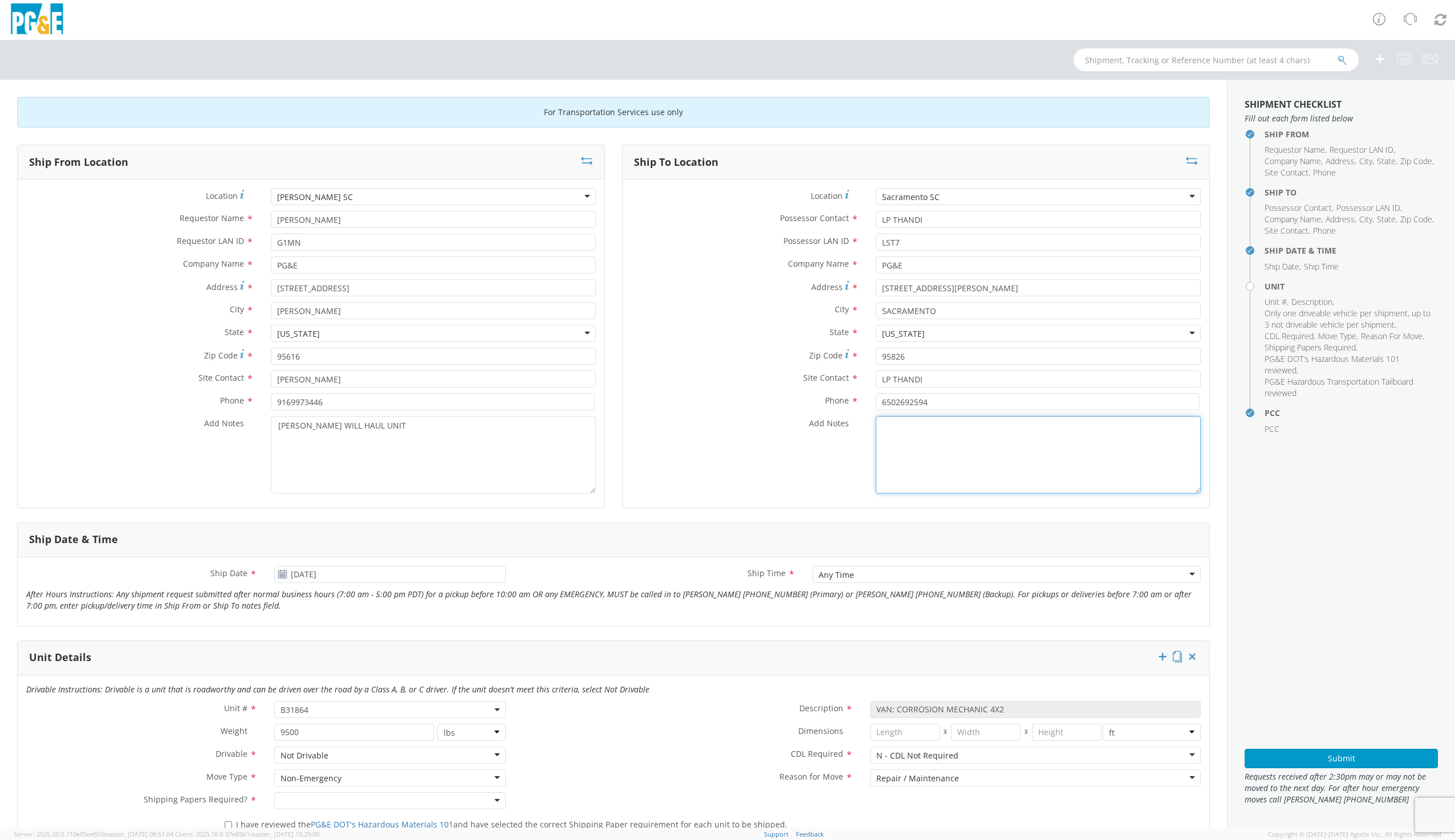
click at [910, 434] on textarea "Add Notes *" at bounding box center [1038, 454] width 325 height 77
drag, startPoint x: 403, startPoint y: 424, endPoint x: 247, endPoint y: 432, distance: 156.2
click at [247, 432] on div "Add Notes * [PERSON_NAME] WILL HAUL UNIT" at bounding box center [311, 454] width 586 height 77
click at [904, 427] on textarea "Add Notes *" at bounding box center [1038, 454] width 325 height 77
paste textarea "[PERSON_NAME] WILL HAUL UNIT"
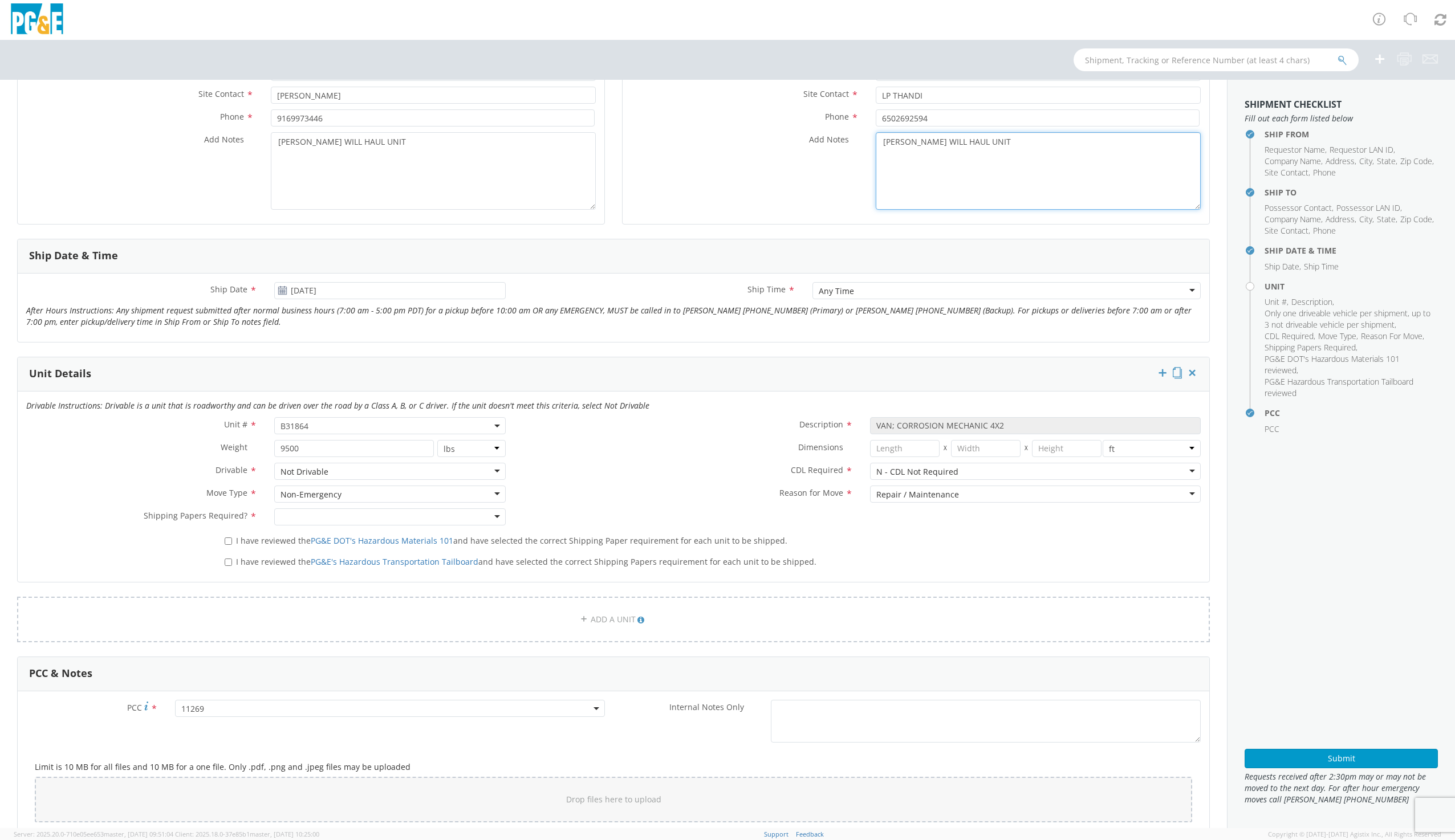
scroll to position [285, 0]
type textarea "[PERSON_NAME] WILL HAUL UNIT"
click at [408, 512] on div at bounding box center [389, 516] width 231 height 17
click at [227, 541] on input "I have reviewed the PG&E DOT's Hazardous Materials 101 and have selected the co…" at bounding box center [229, 540] width 8 height 8
checkbox input "true"
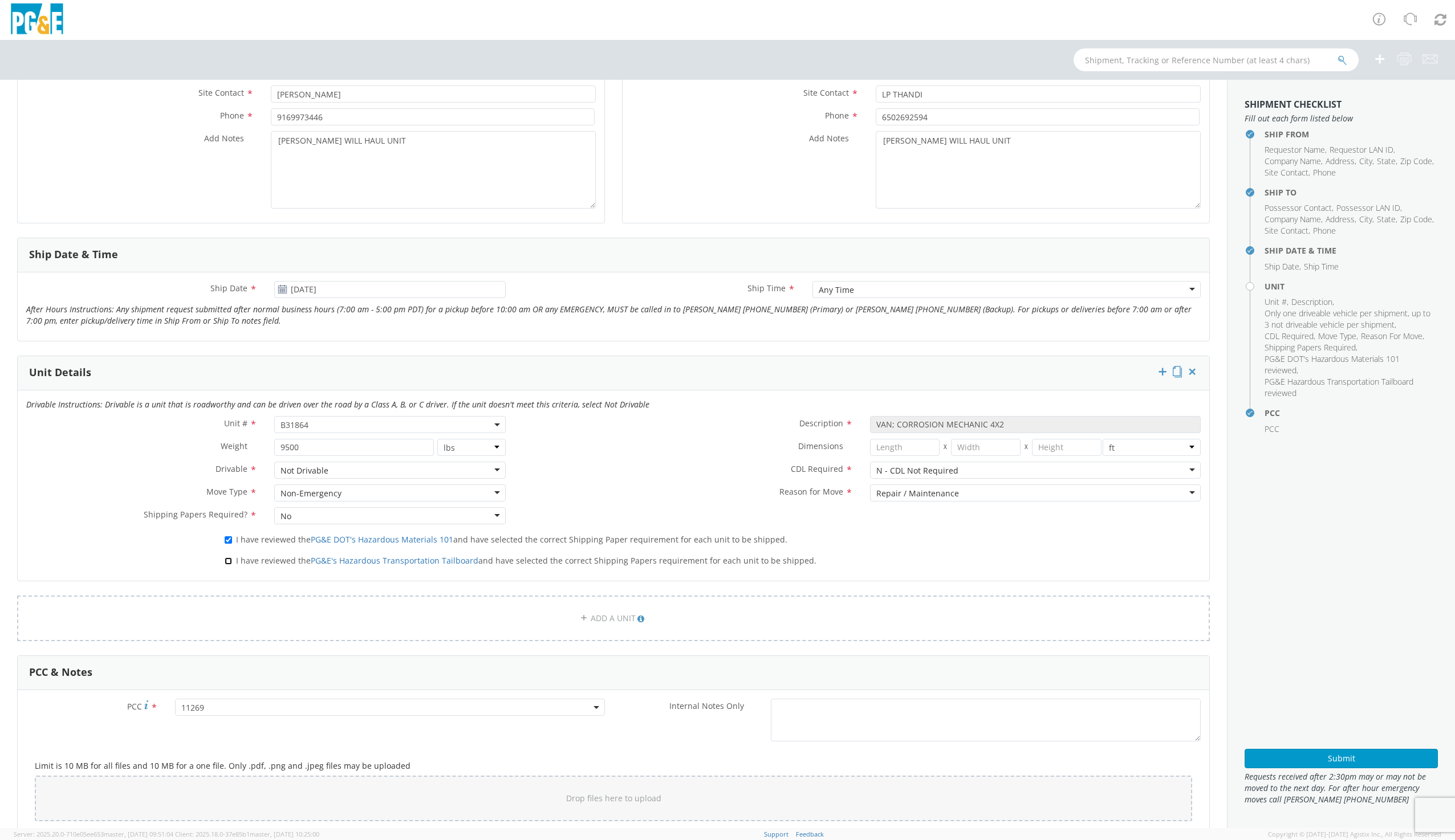
click at [226, 561] on input "I have reviewed the PG&E's Hazardous Transportation Tailboard and have selected…" at bounding box center [229, 561] width 8 height 8
checkbox input "true"
click at [316, 292] on input "[DATE]" at bounding box center [389, 289] width 231 height 17
click at [346, 413] on td "1" at bounding box center [353, 413] width 24 height 17
type input "[DATE]"
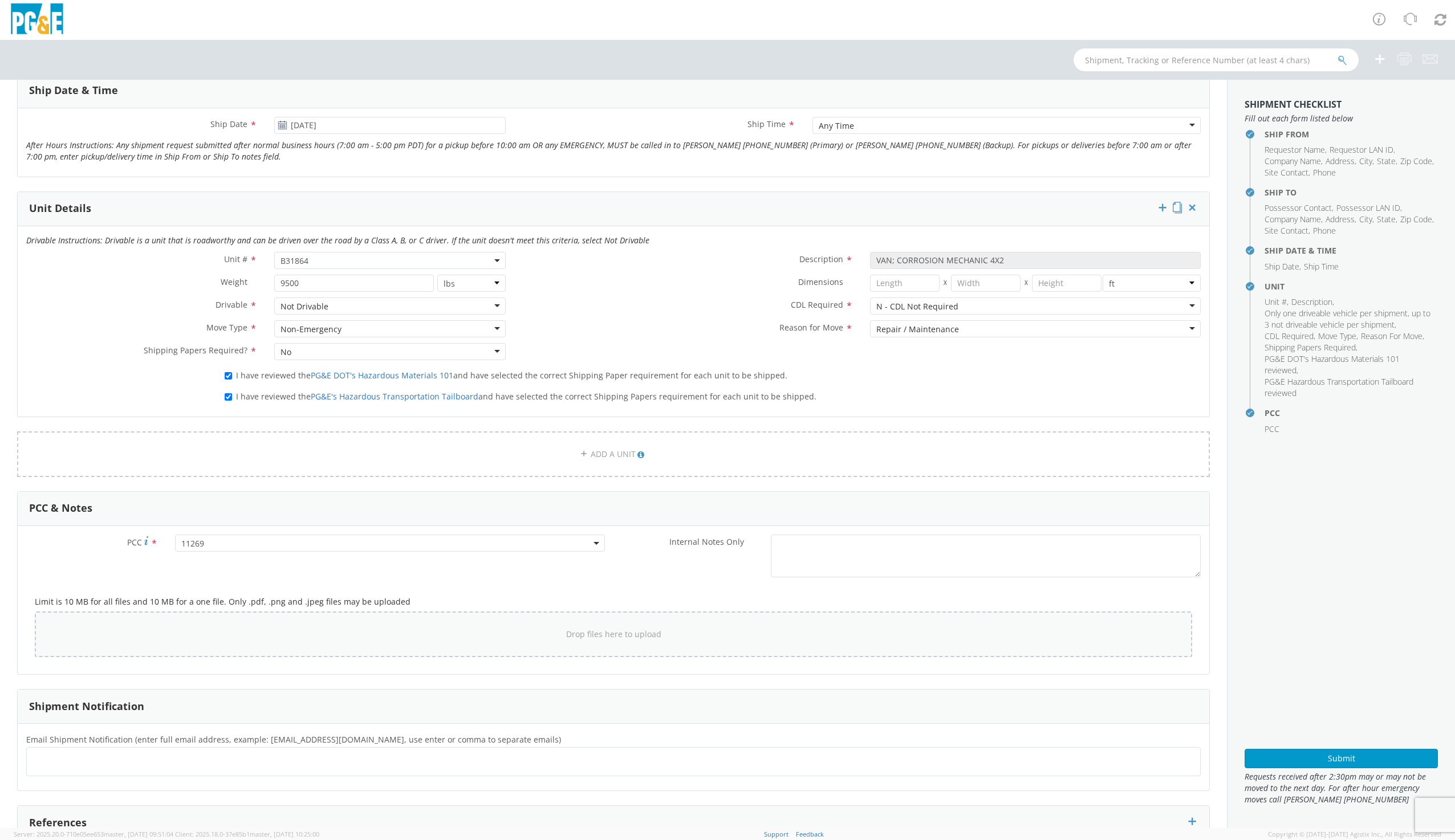
scroll to position [456, 0]
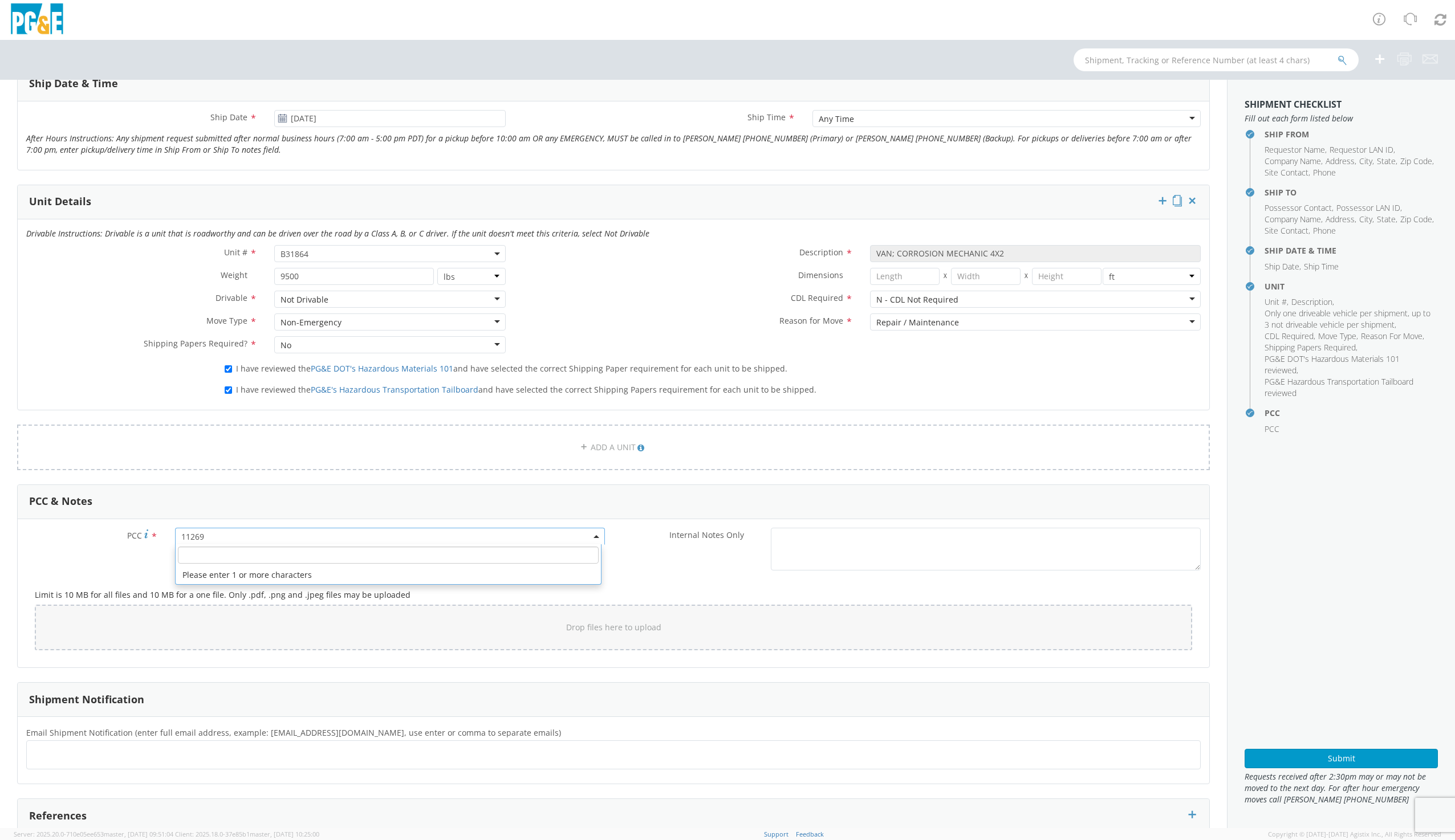
click at [212, 534] on span "11269" at bounding box center [390, 536] width 417 height 11
click at [202, 551] on input "number" at bounding box center [388, 555] width 421 height 17
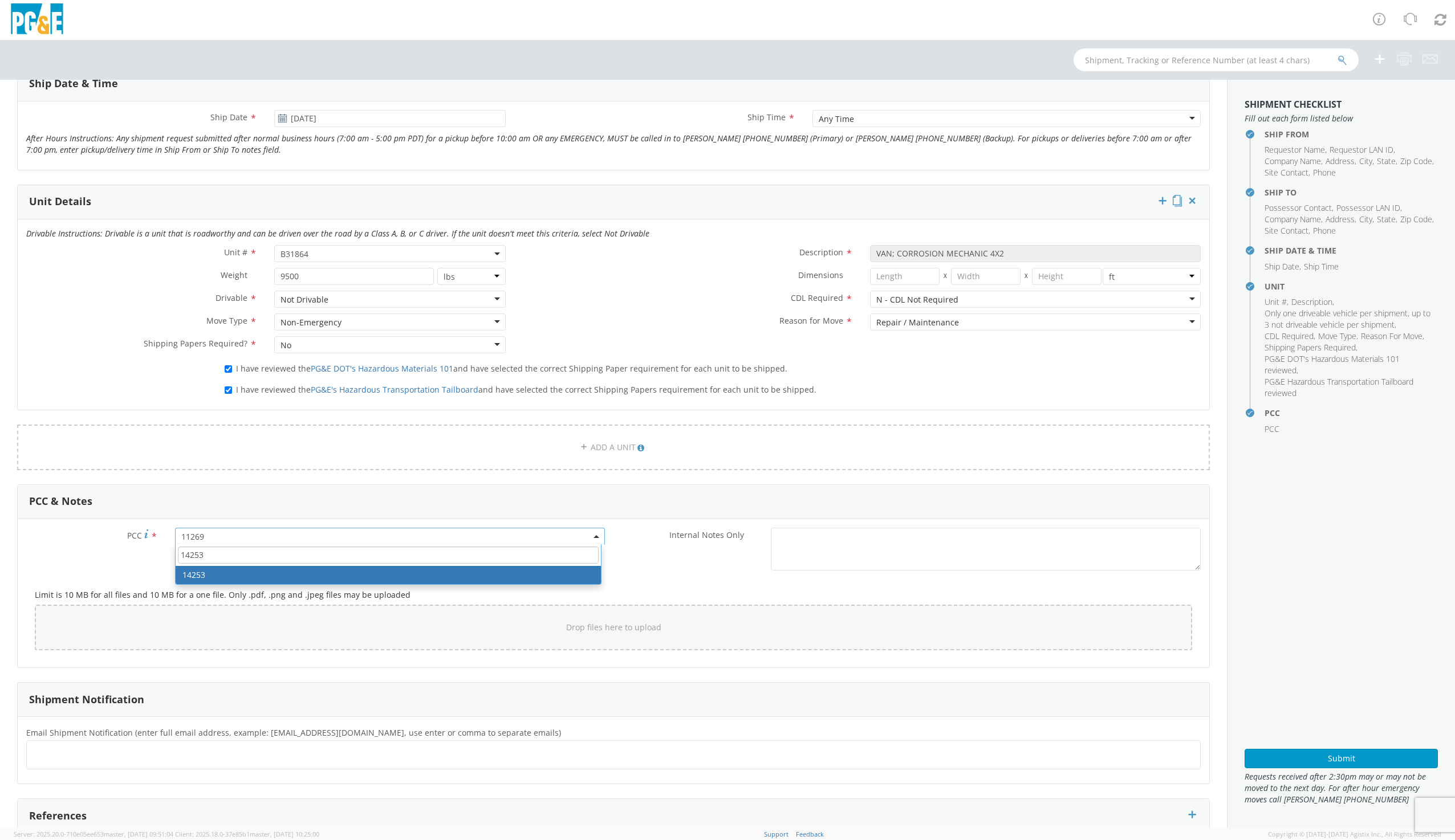
click at [191, 559] on input "14253" at bounding box center [388, 555] width 421 height 17
type input "14253"
select select "14253"
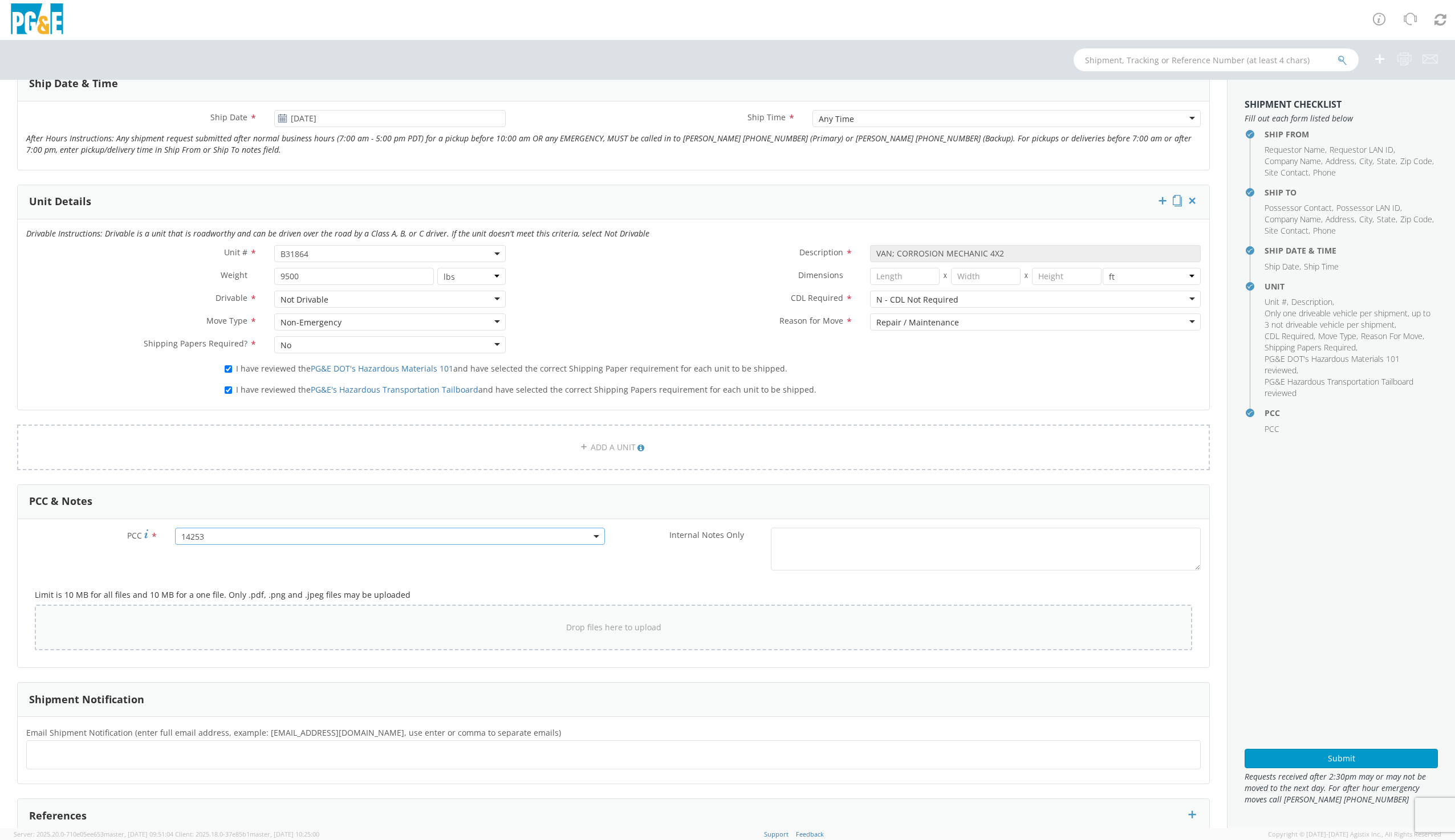
scroll to position [539, 0]
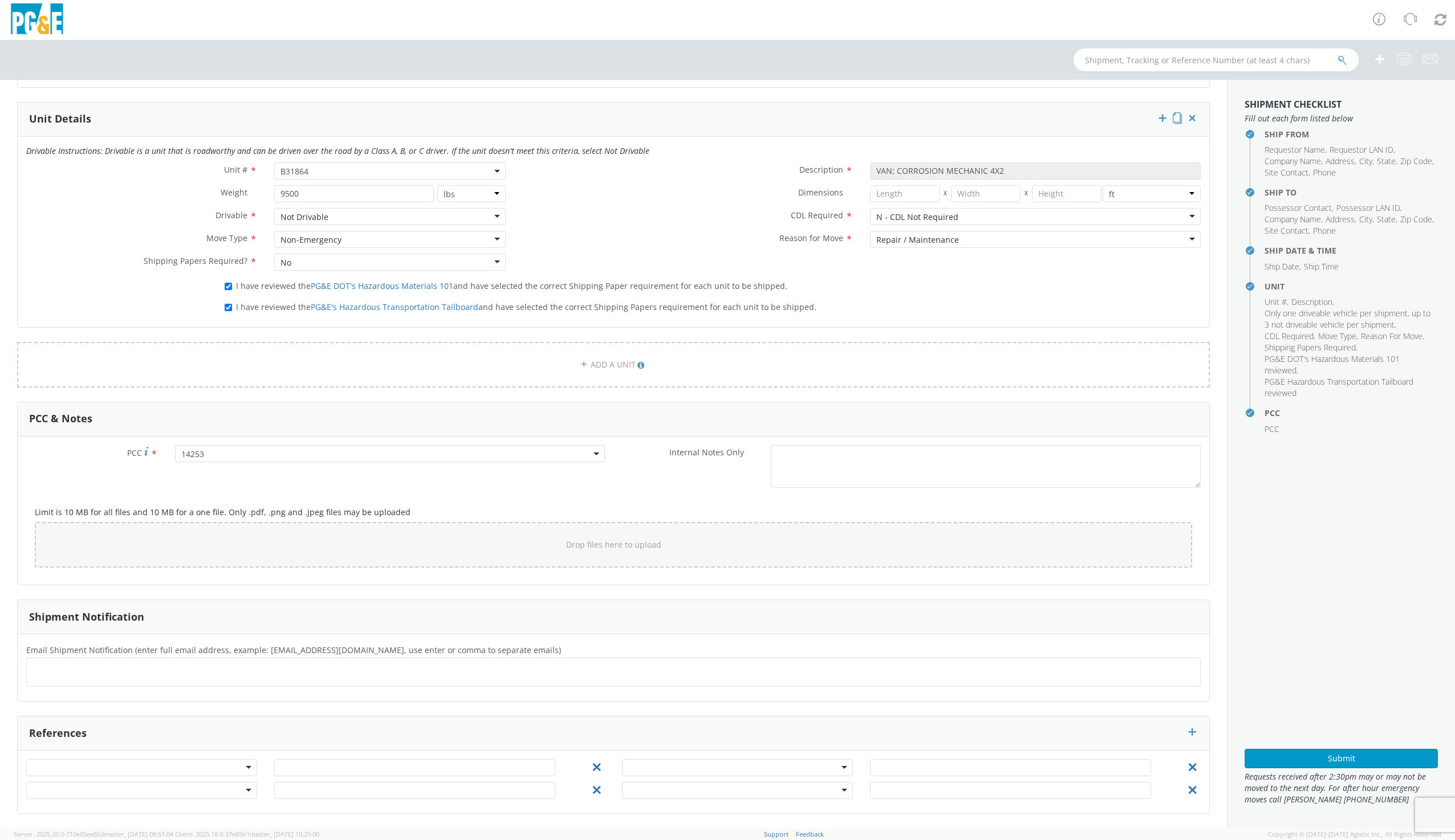
click at [92, 669] on ul at bounding box center [613, 672] width 1164 height 19
type input "[EMAIL_ADDRESS][DOMAIN_NAME]"
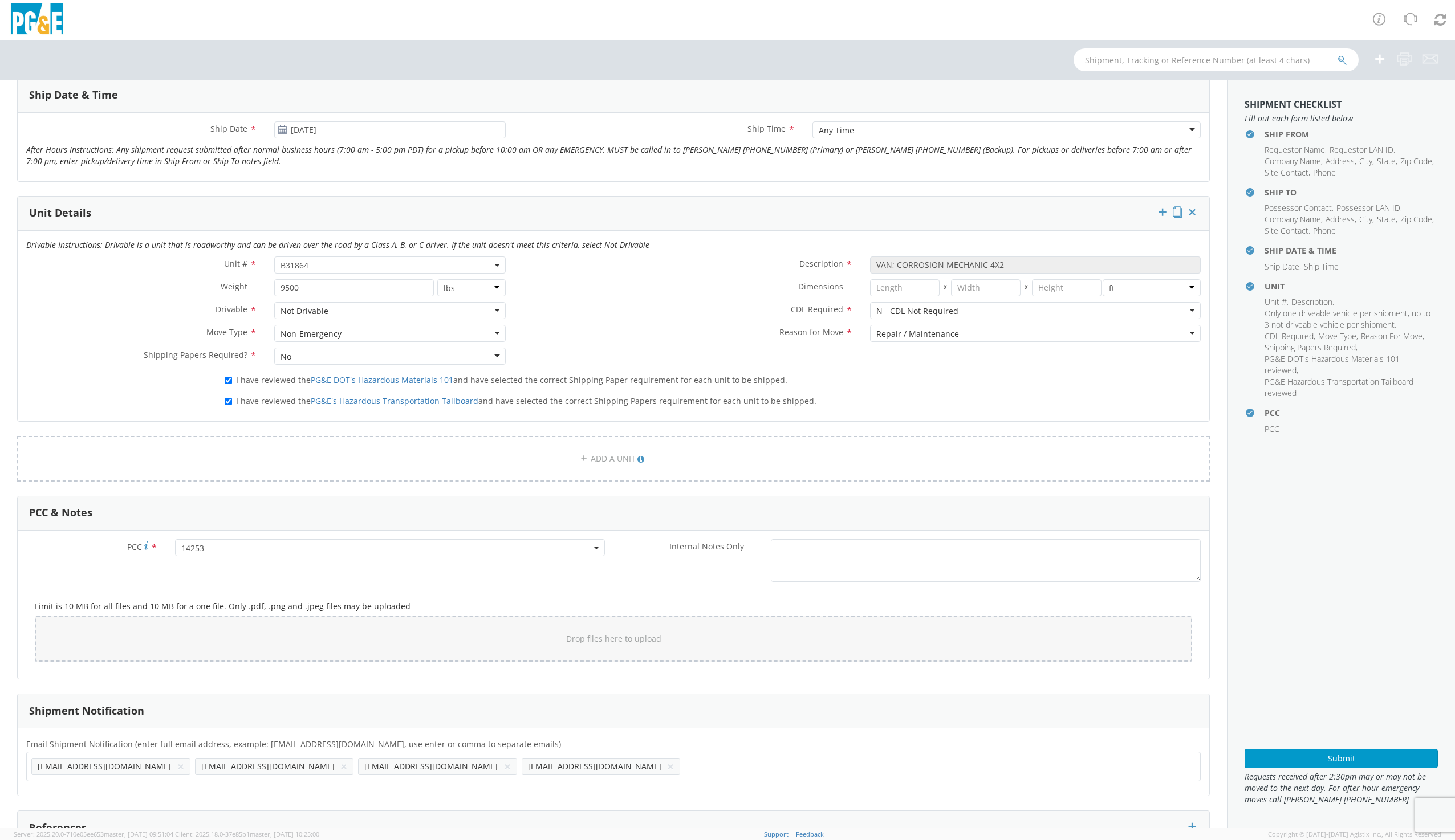
scroll to position [539, 0]
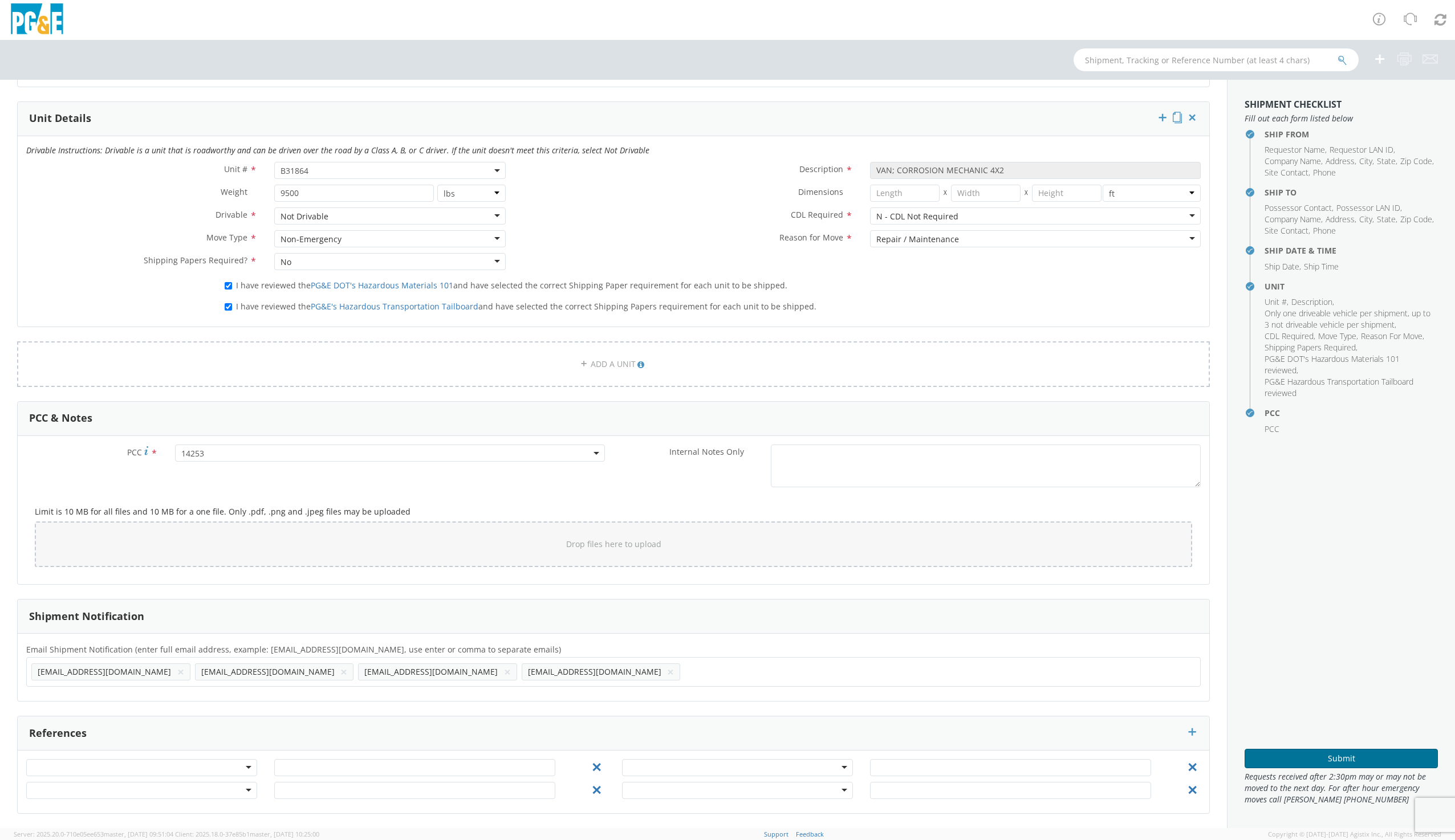
click at [1337, 756] on button "Submit" at bounding box center [1341, 758] width 193 height 19
